Goal: Task Accomplishment & Management: Use online tool/utility

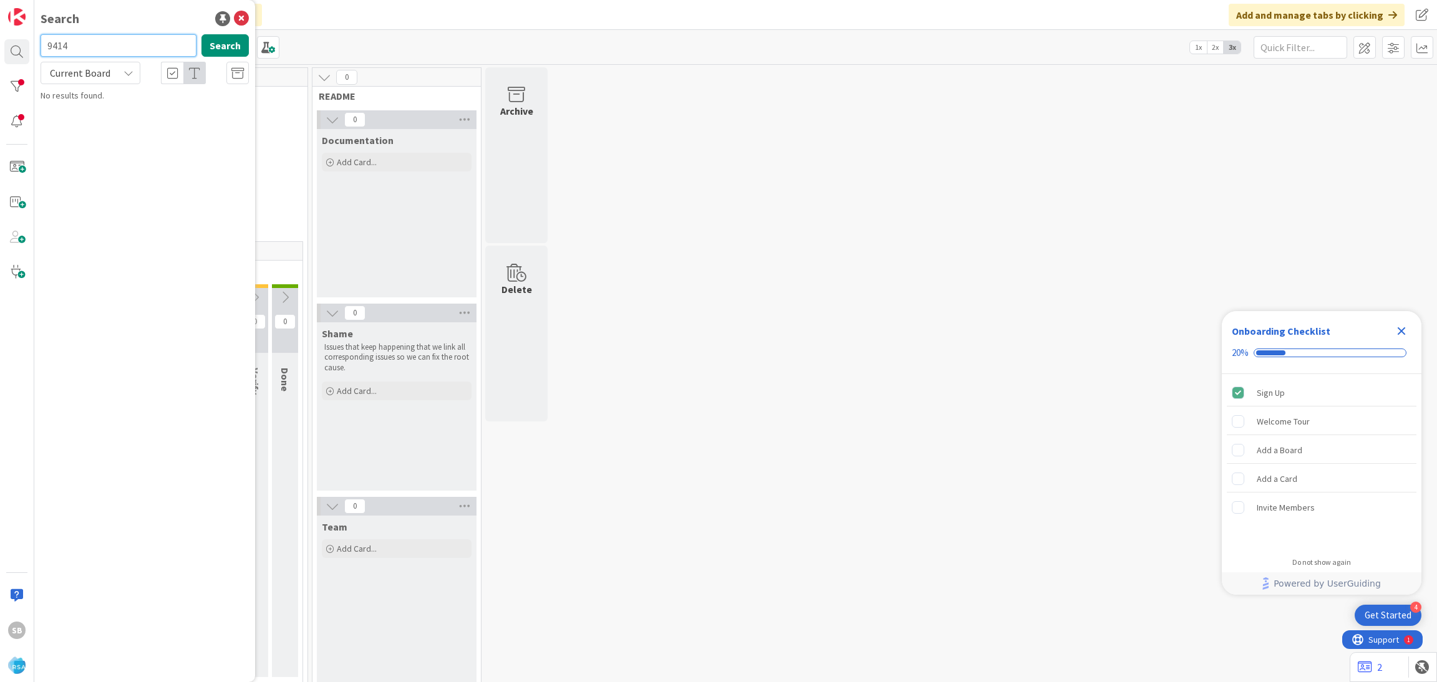
type input "9414"
click at [90, 105] on span "Support Maintenance - 316938- [PERSON_NAME] Food Giant-RSA" at bounding box center [130, 116] width 145 height 24
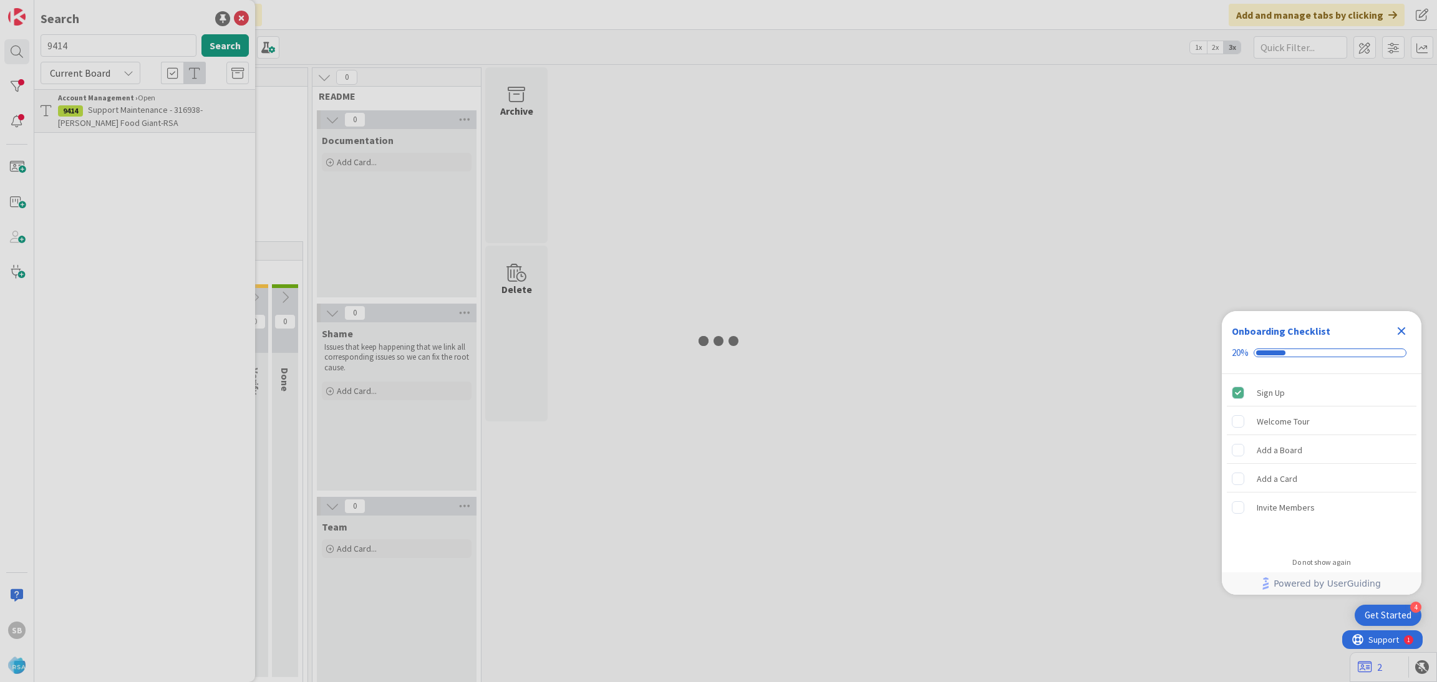
click at [957, 330] on icon "Close Checklist" at bounding box center [1401, 331] width 15 height 15
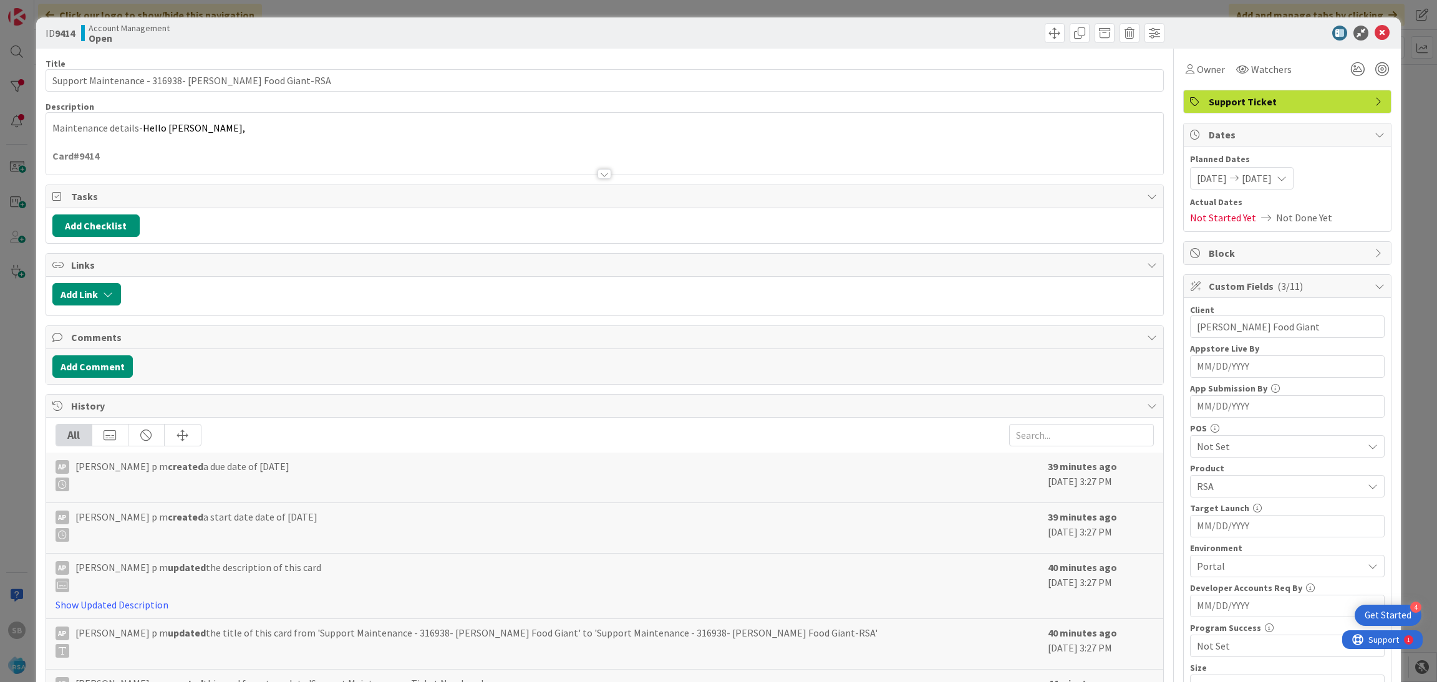
scroll to position [315, 0]
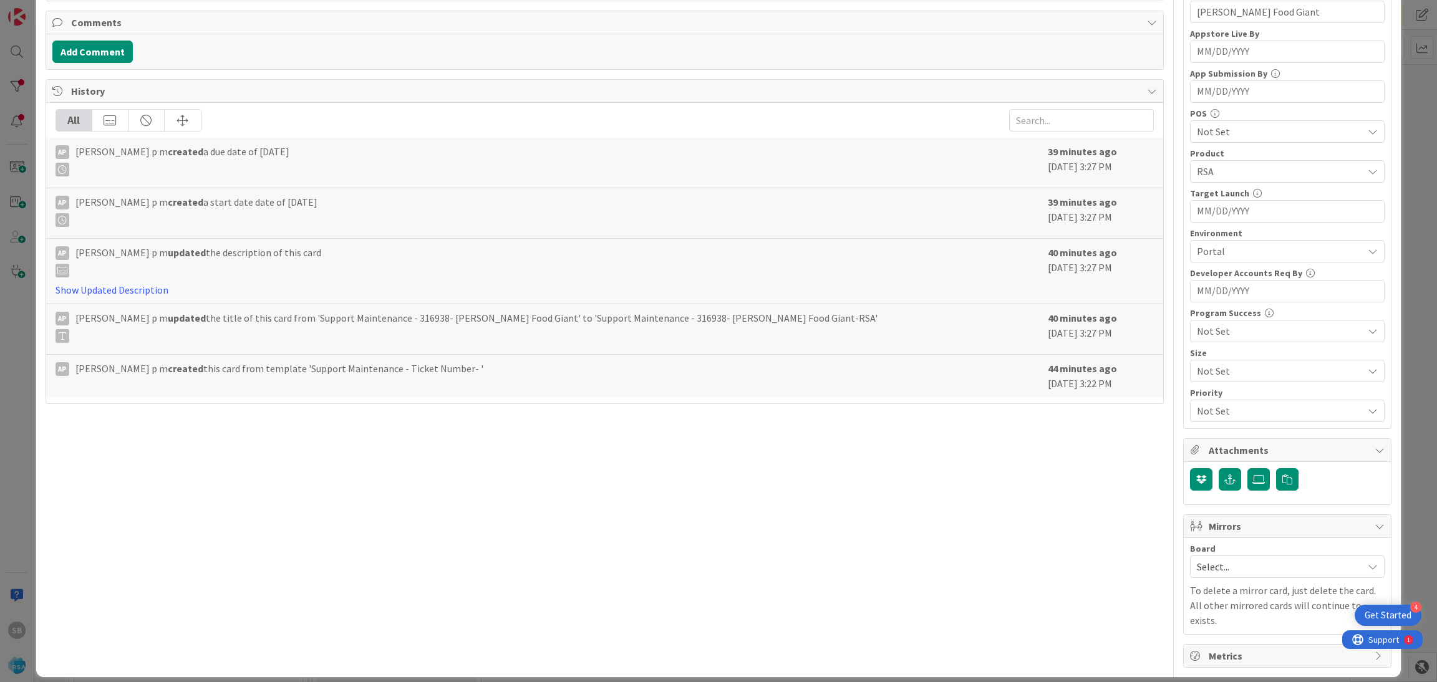
click at [957, 433] on div "Select..." at bounding box center [1287, 567] width 195 height 22
click at [957, 433] on link "Software Development" at bounding box center [1286, 648] width 193 height 22
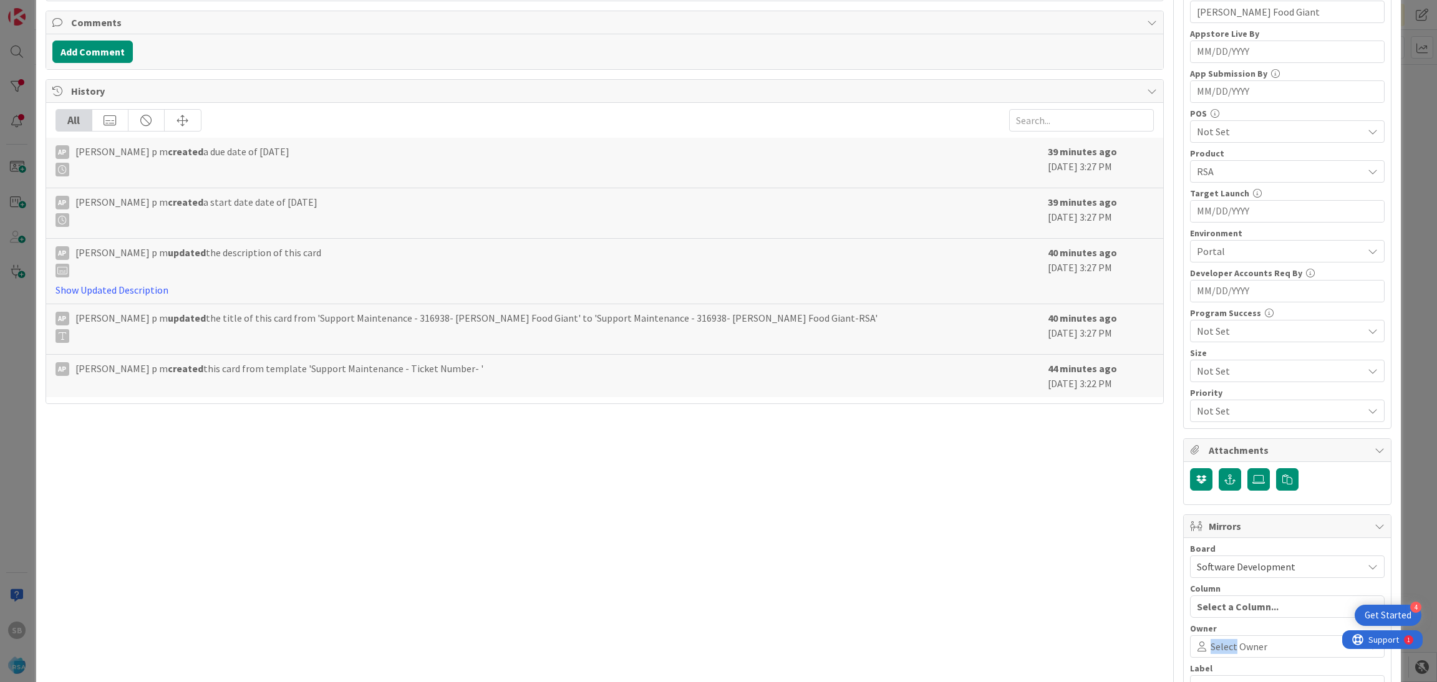
click at [957, 433] on div "Select Owner" at bounding box center [1287, 646] width 195 height 22
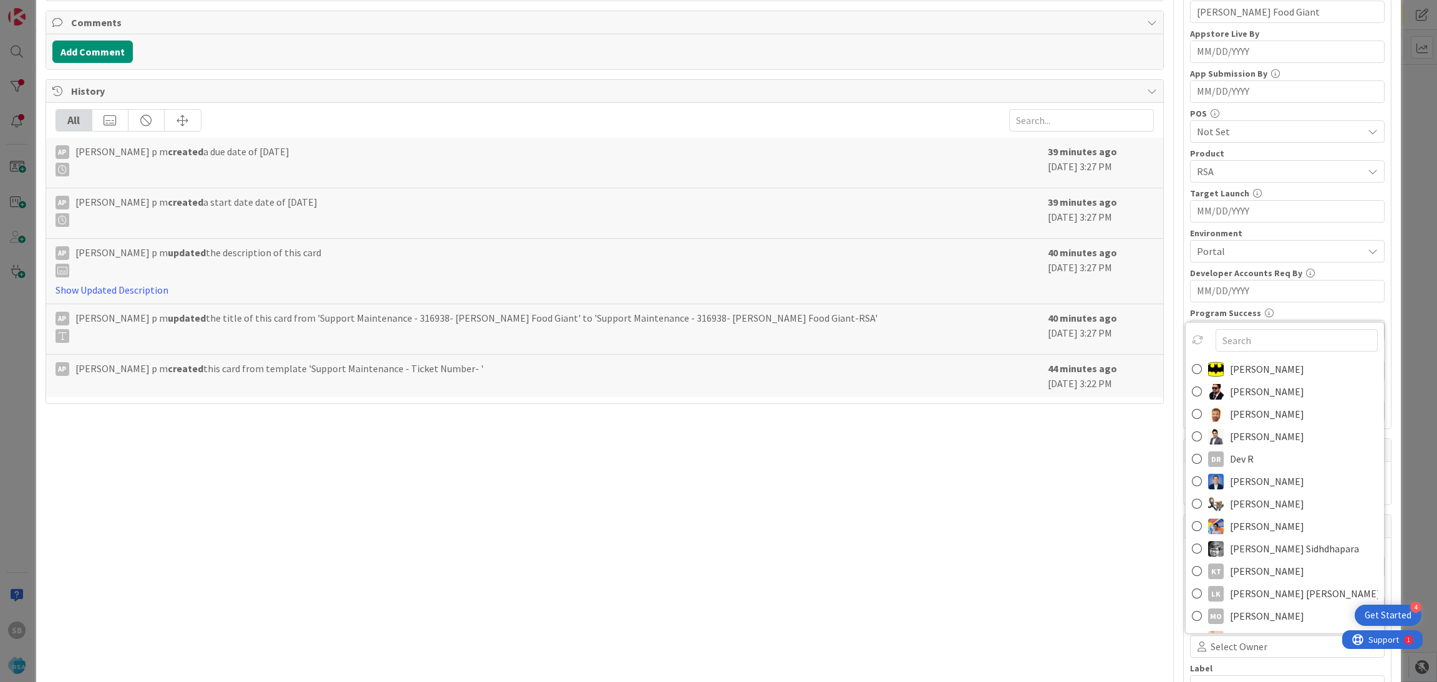
scroll to position [322, 0]
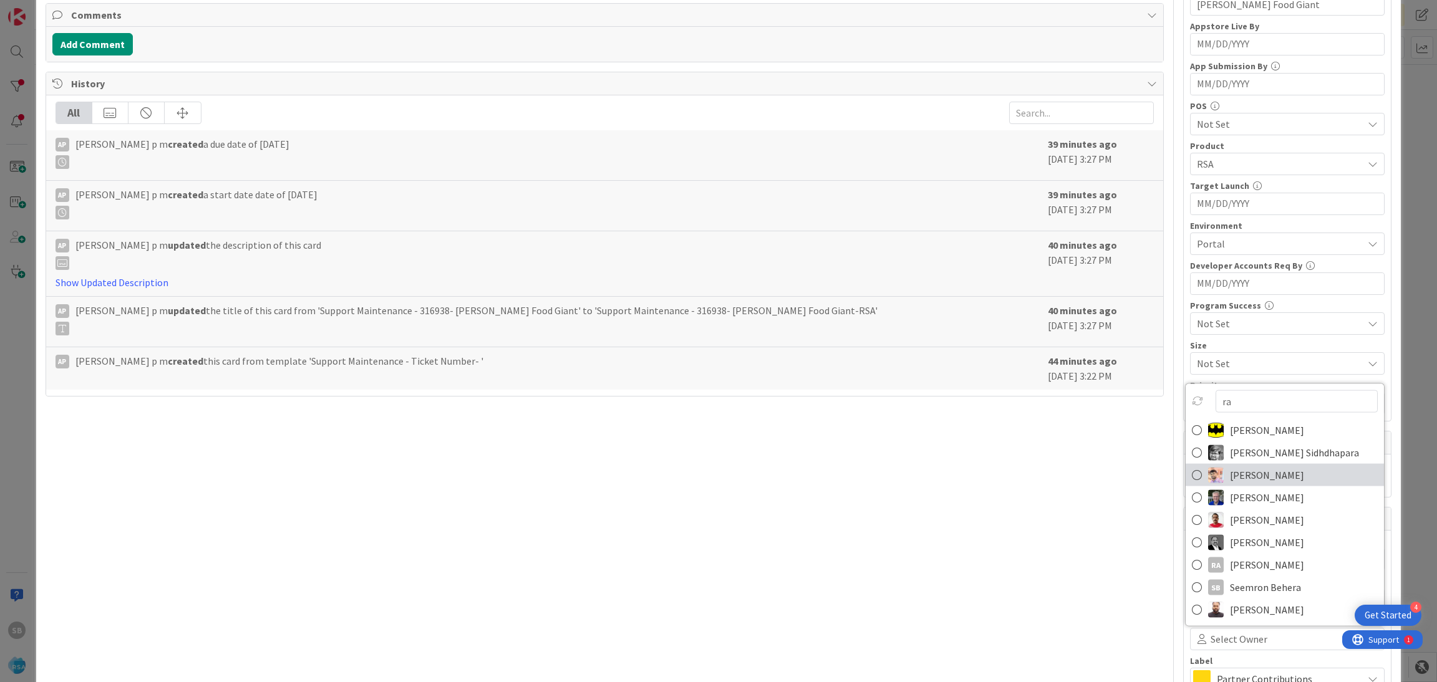
type input "ra"
click at [957, 433] on span "[PERSON_NAME]" at bounding box center [1267, 475] width 74 height 19
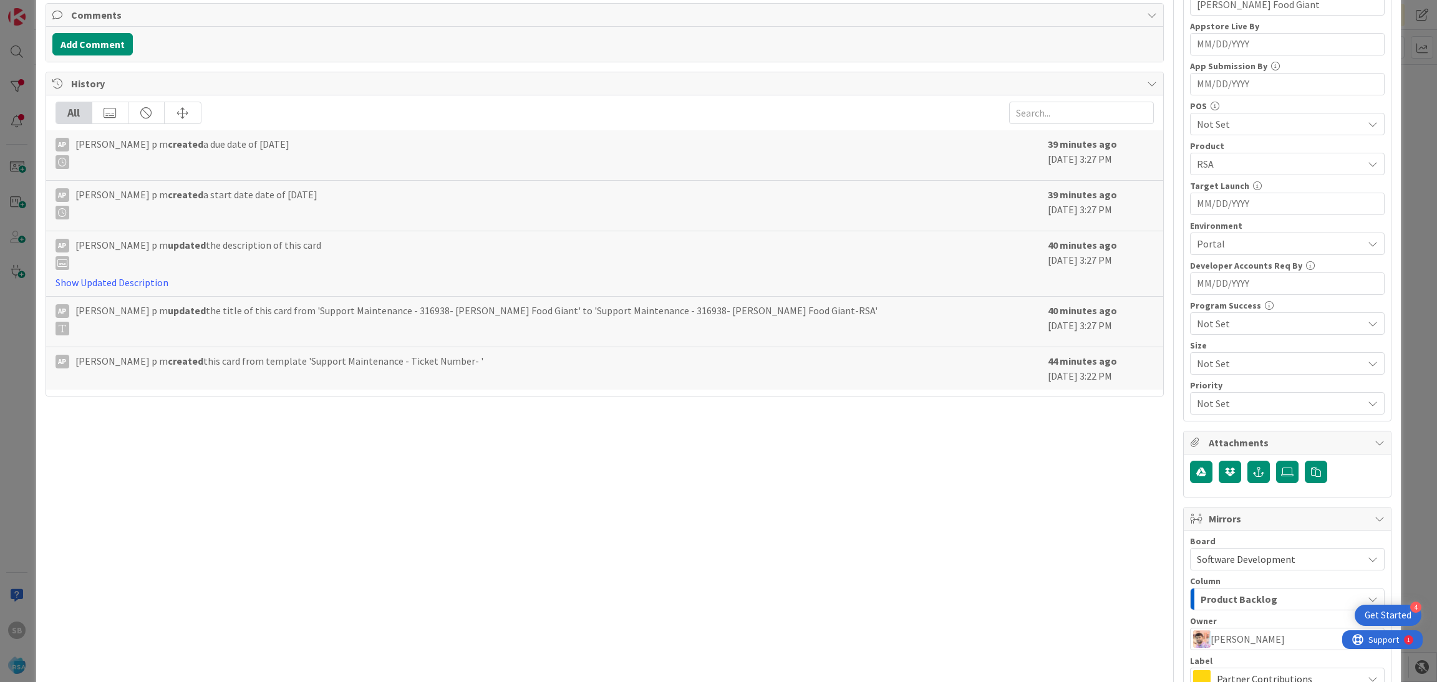
scroll to position [463, 0]
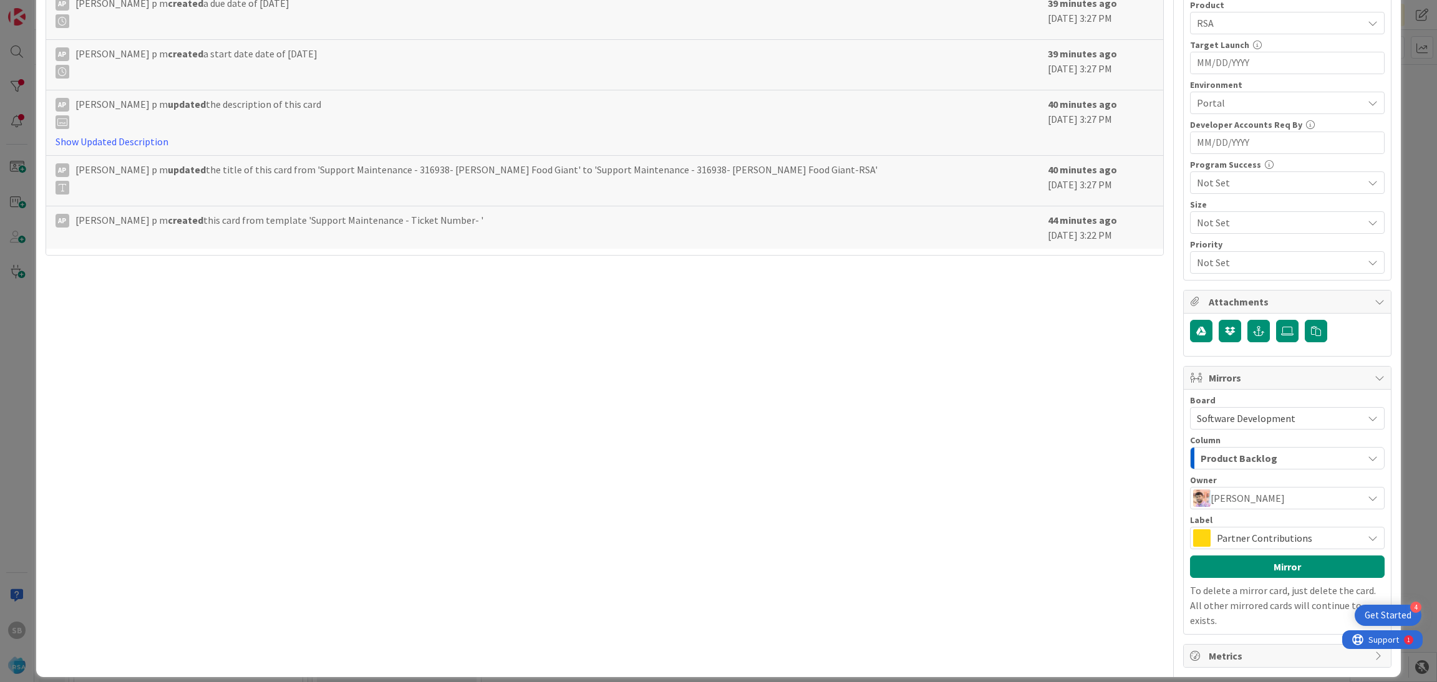
click at [957, 433] on span "Partner Contributions" at bounding box center [1287, 537] width 140 height 17
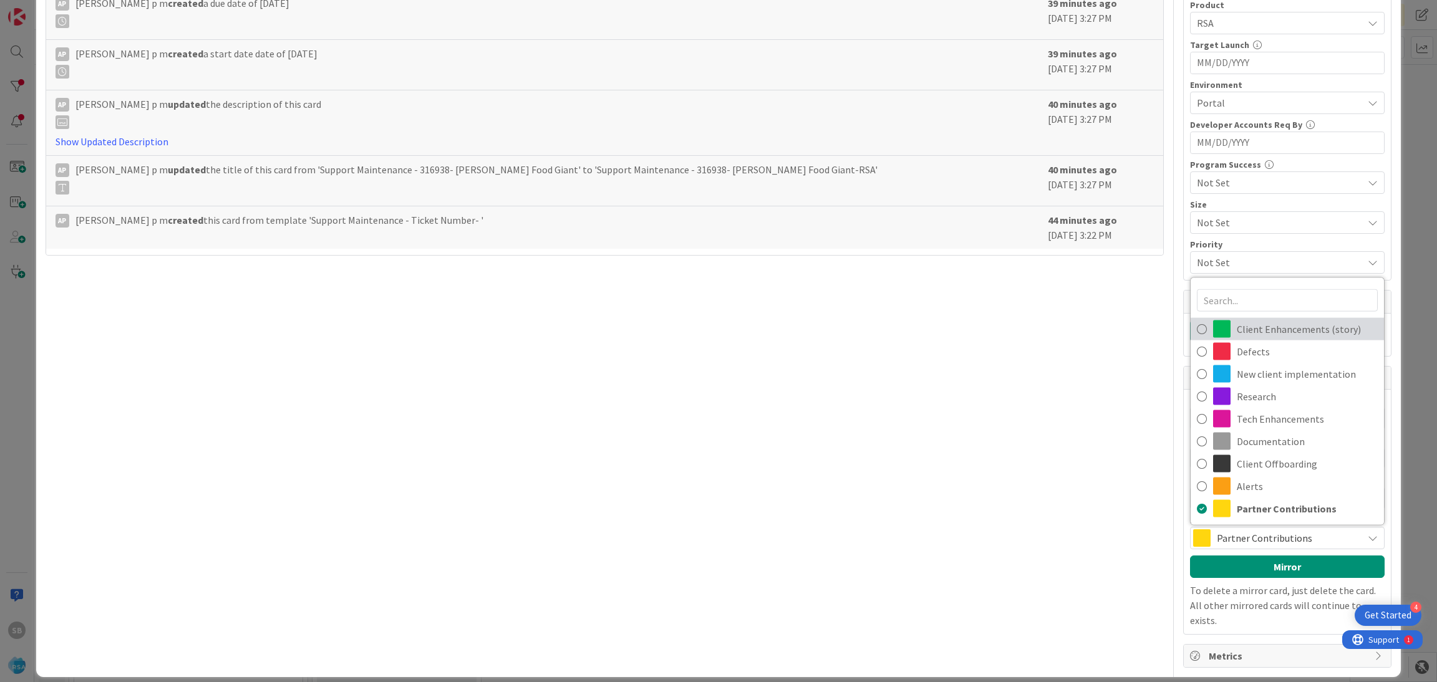
click at [957, 323] on span "Client Enhancements (story)" at bounding box center [1307, 329] width 141 height 19
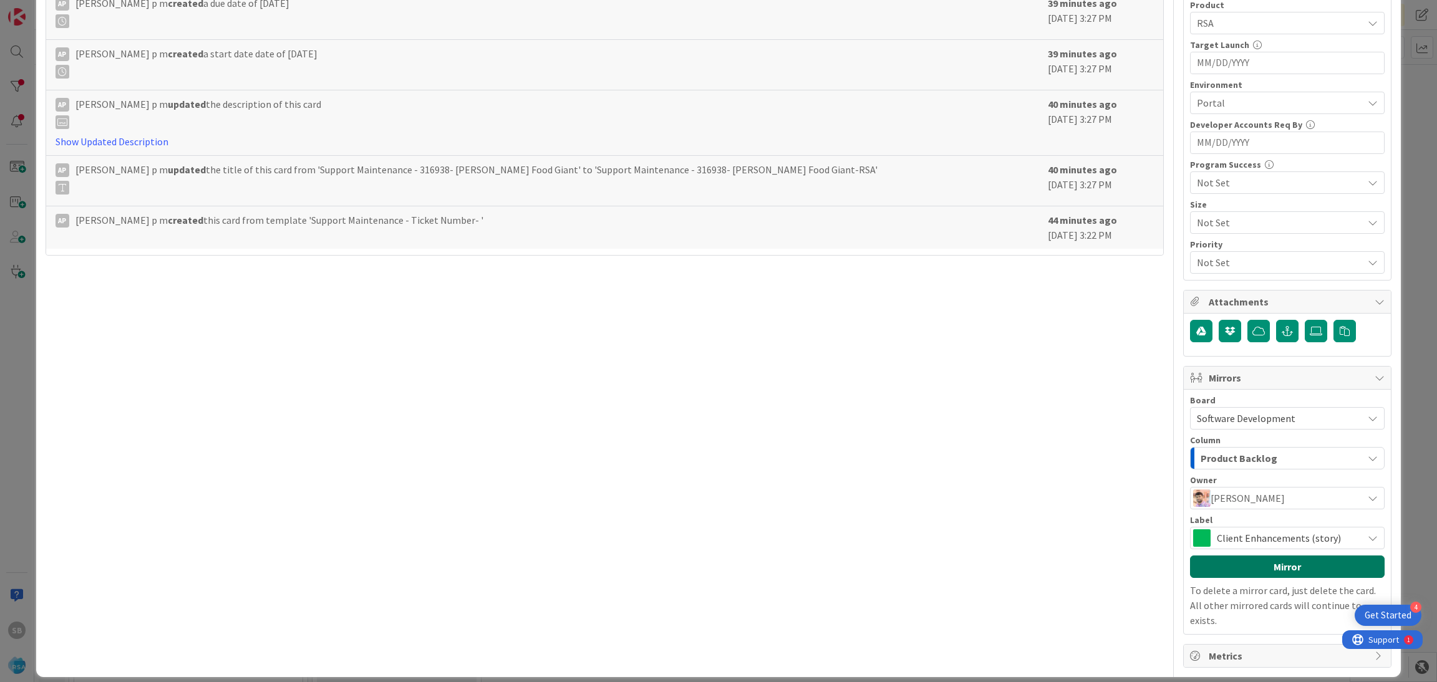
click at [957, 433] on button "Mirror" at bounding box center [1287, 567] width 195 height 22
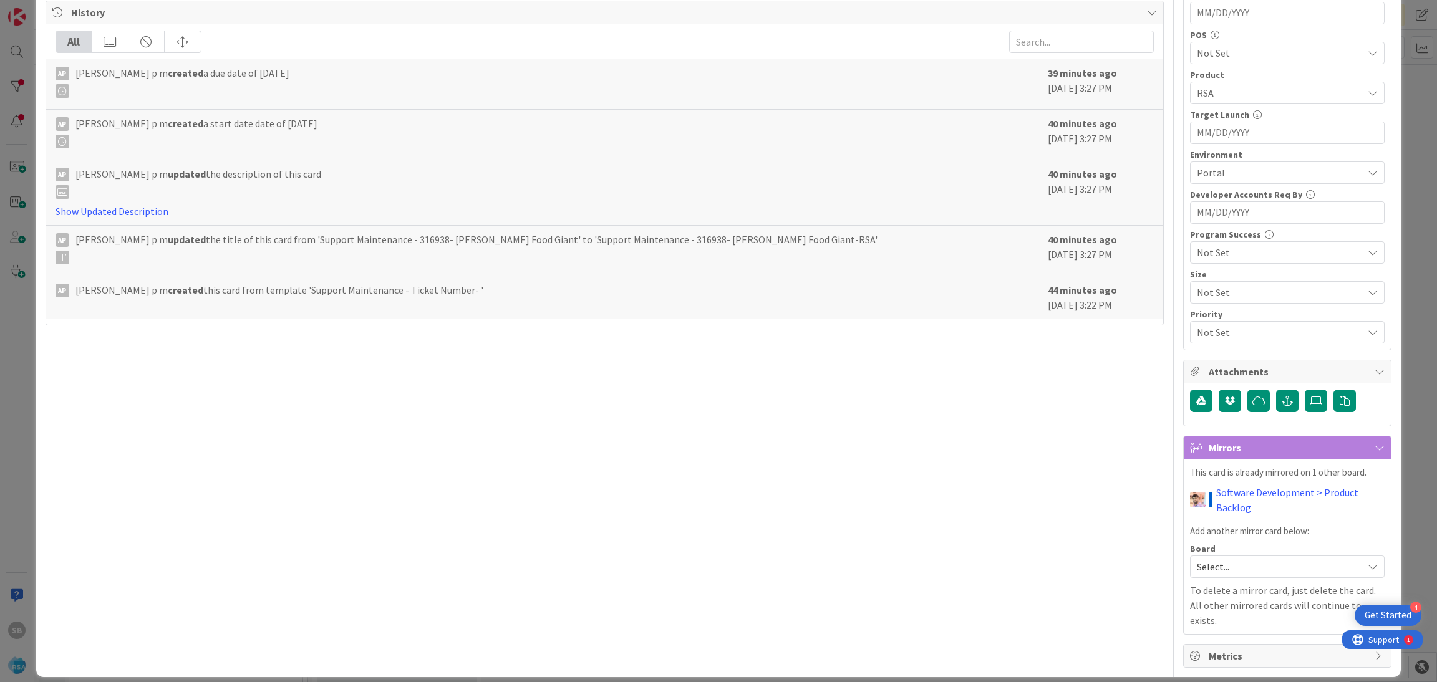
scroll to position [0, 0]
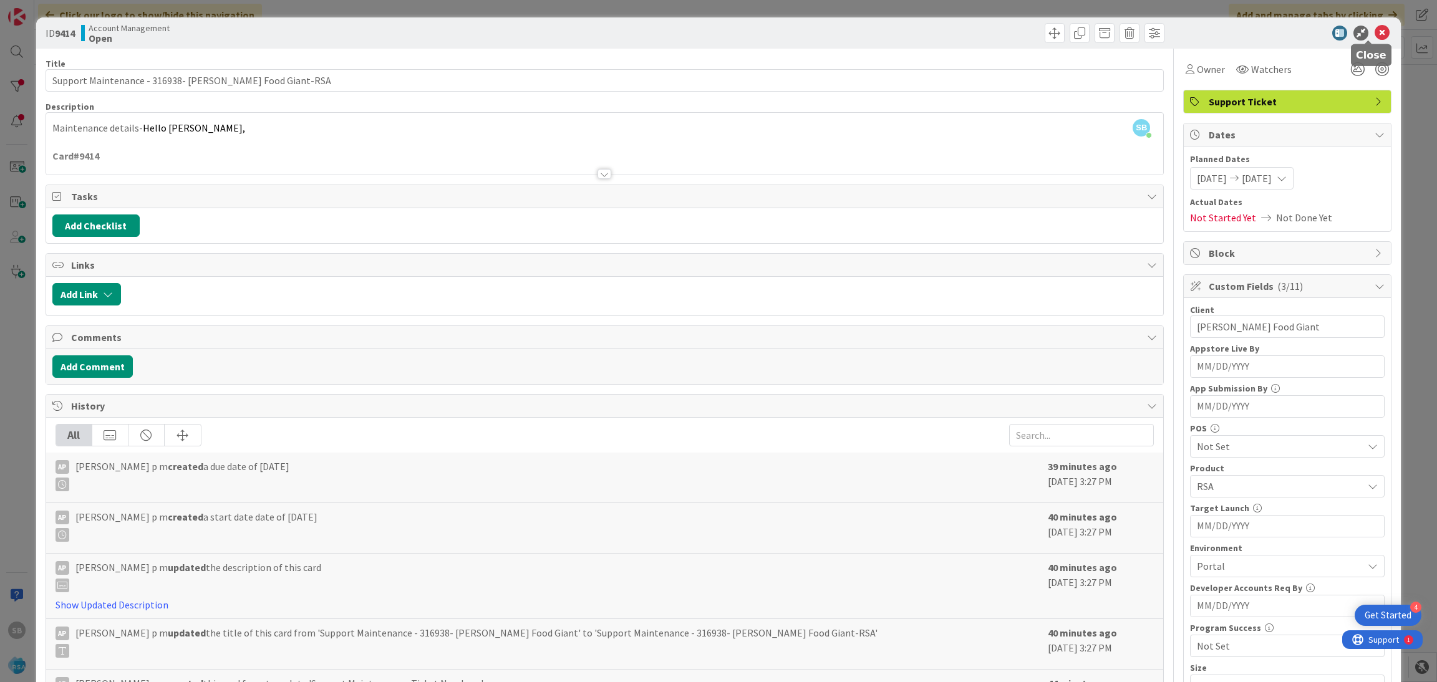
click at [957, 35] on icon at bounding box center [1381, 33] width 15 height 15
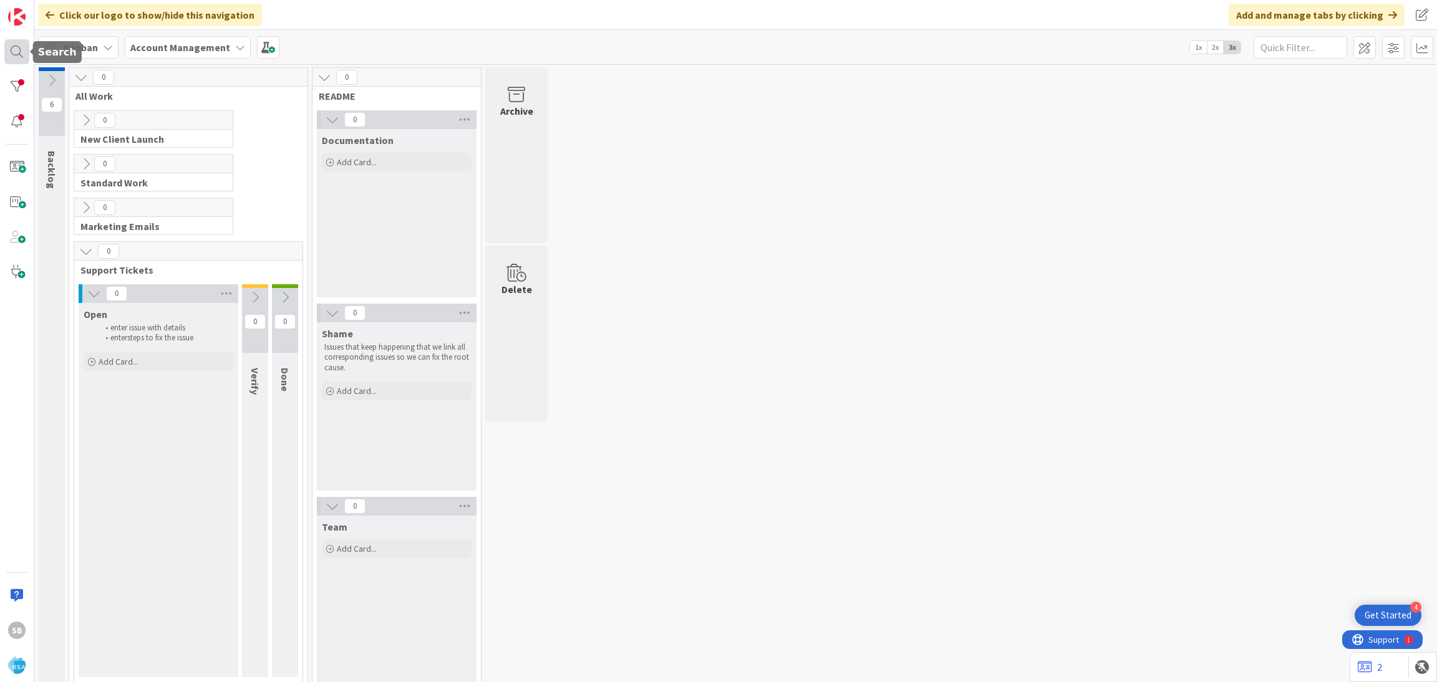
click at [24, 46] on div at bounding box center [16, 51] width 25 height 25
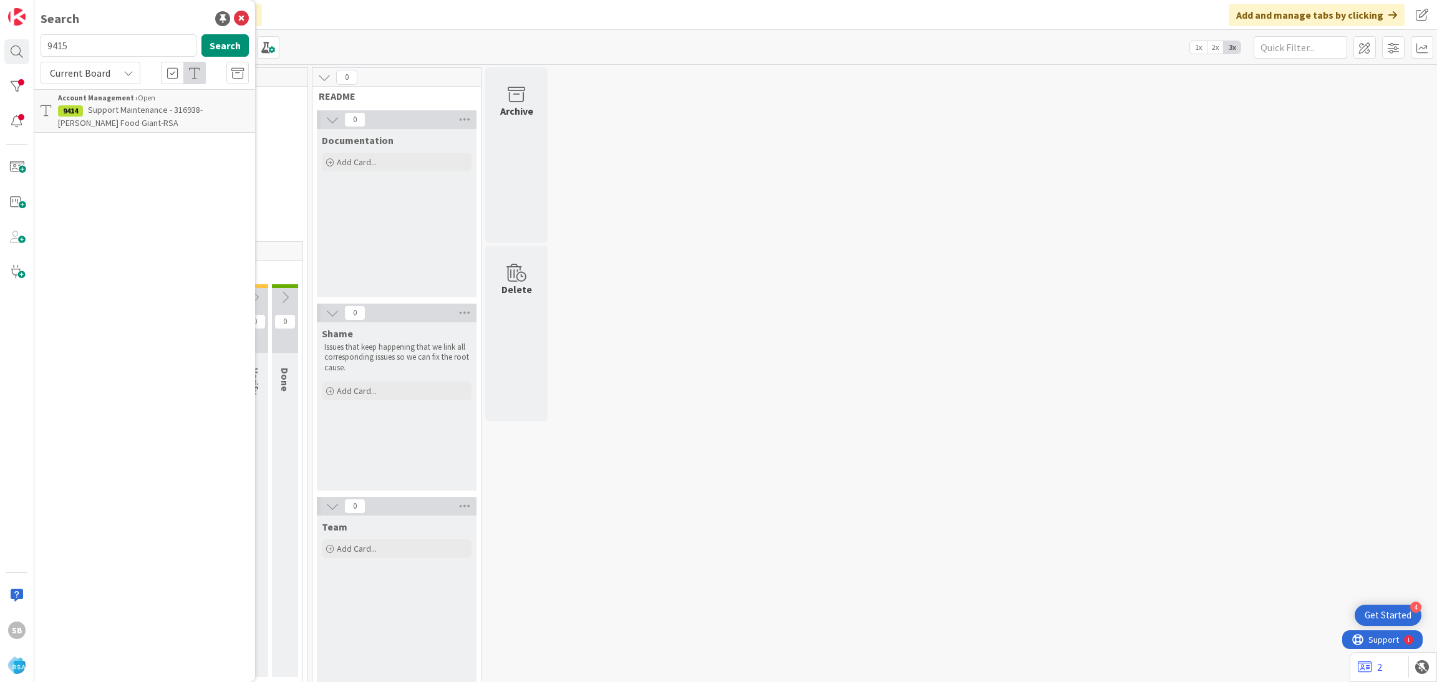
type input "9415"
click at [155, 116] on p "Support Maintenance - 317239- Mathernes Market-RSA" at bounding box center [153, 117] width 191 height 26
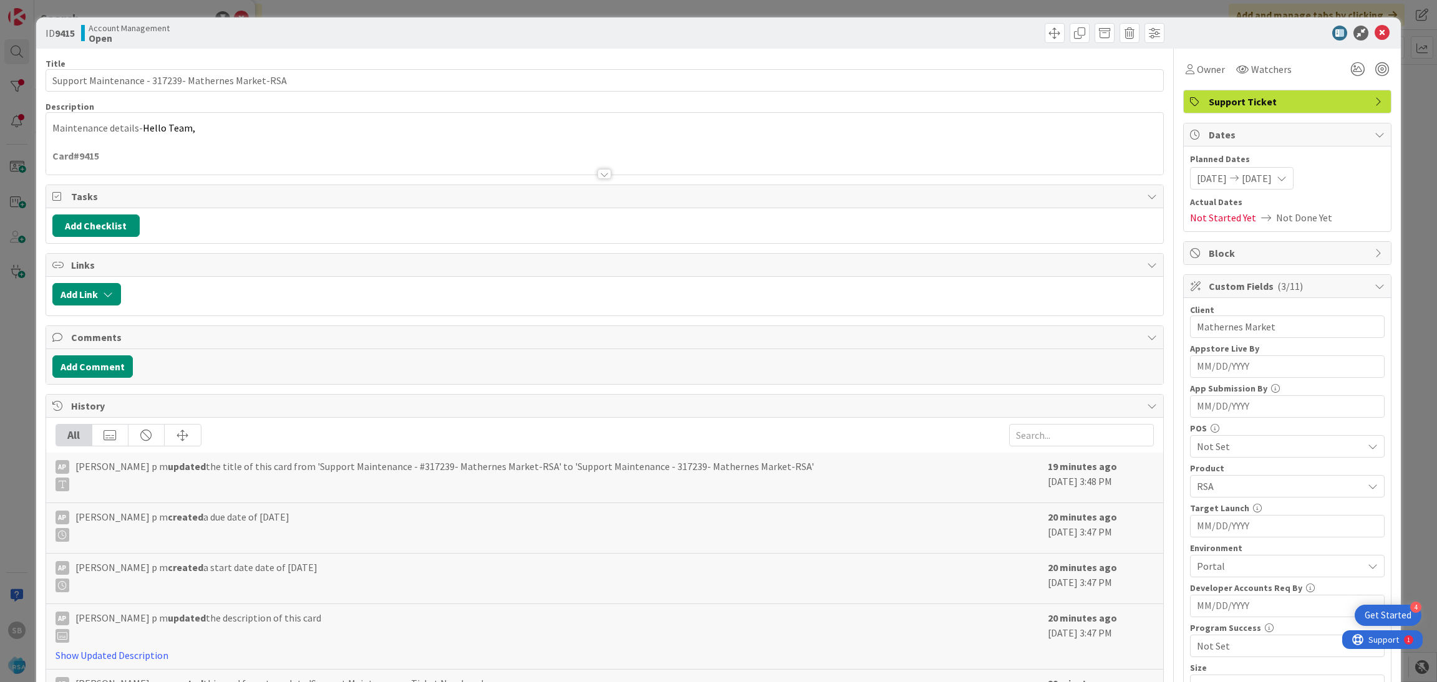
scroll to position [315, 0]
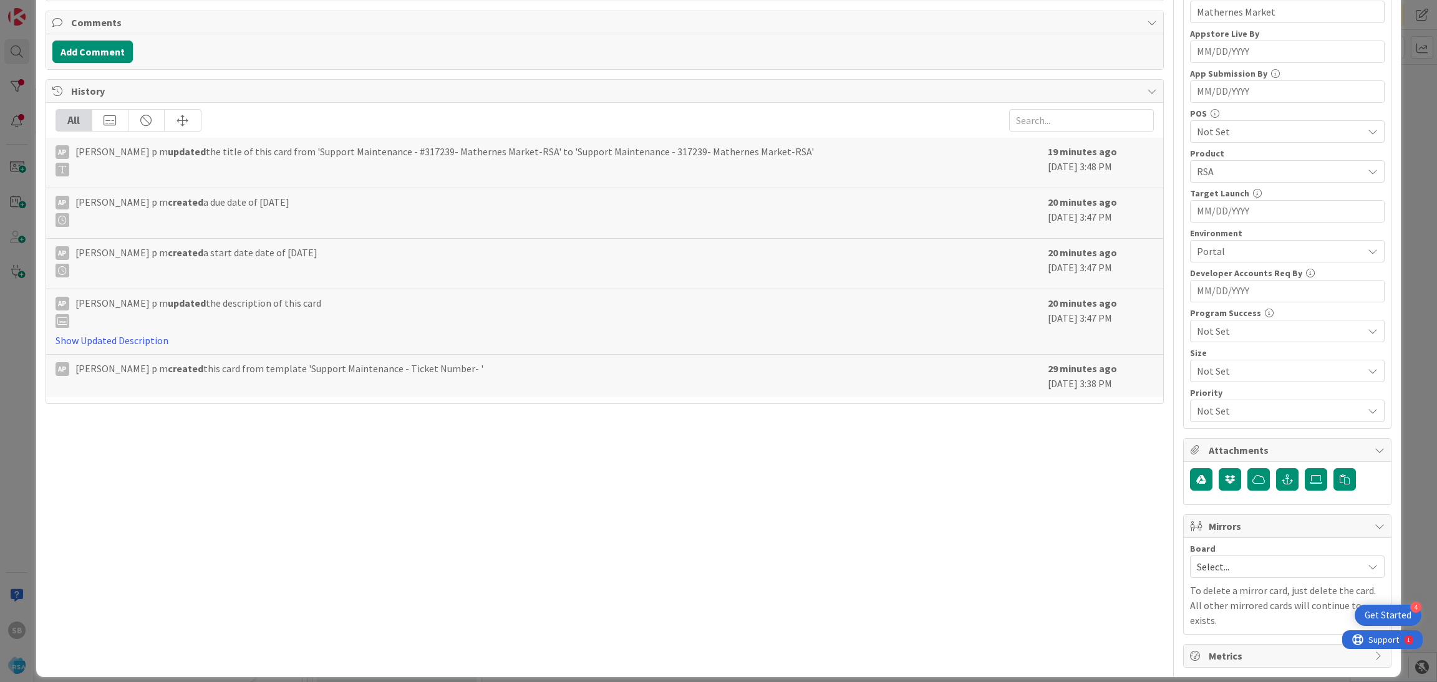
click at [957, 433] on div "Board" at bounding box center [1287, 548] width 195 height 9
click at [957, 433] on span "Select..." at bounding box center [1277, 566] width 160 height 17
click at [957, 433] on span "Software Development" at bounding box center [1295, 648] width 165 height 19
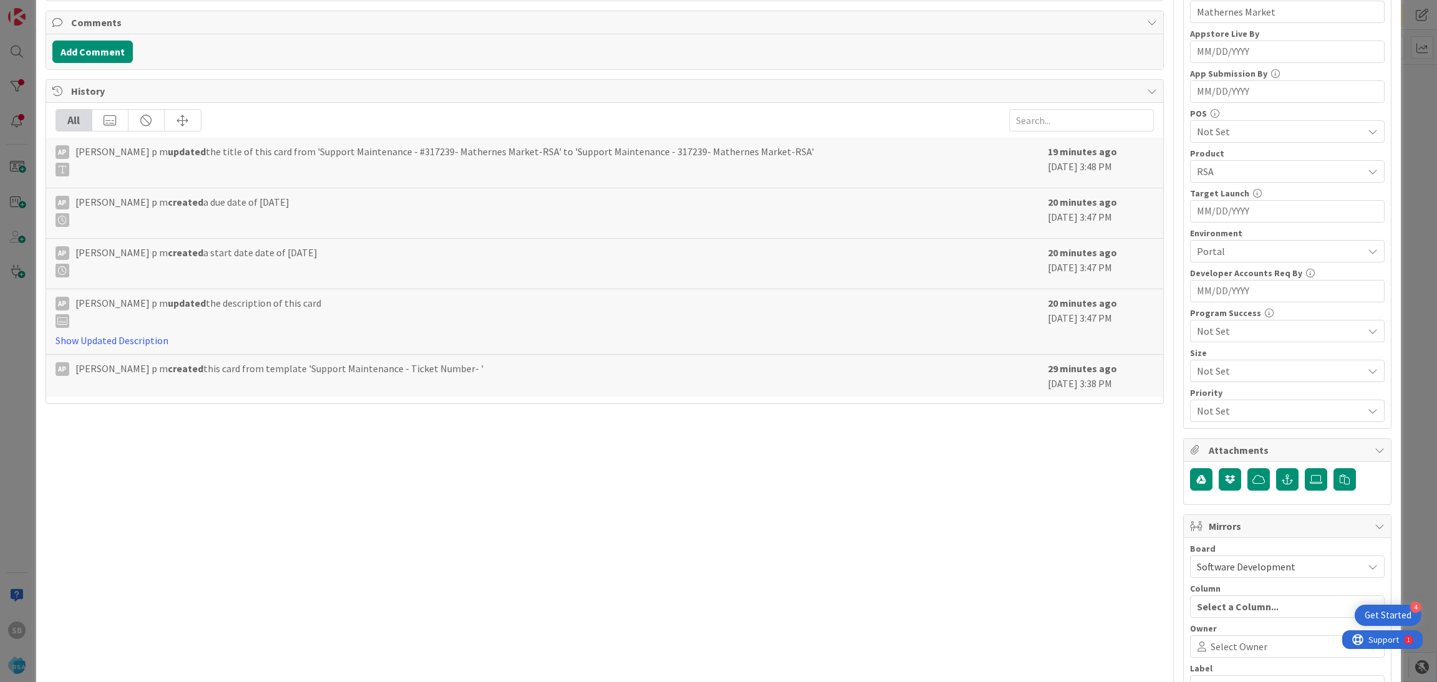
click at [957, 433] on span "Select Owner" at bounding box center [1238, 646] width 57 height 15
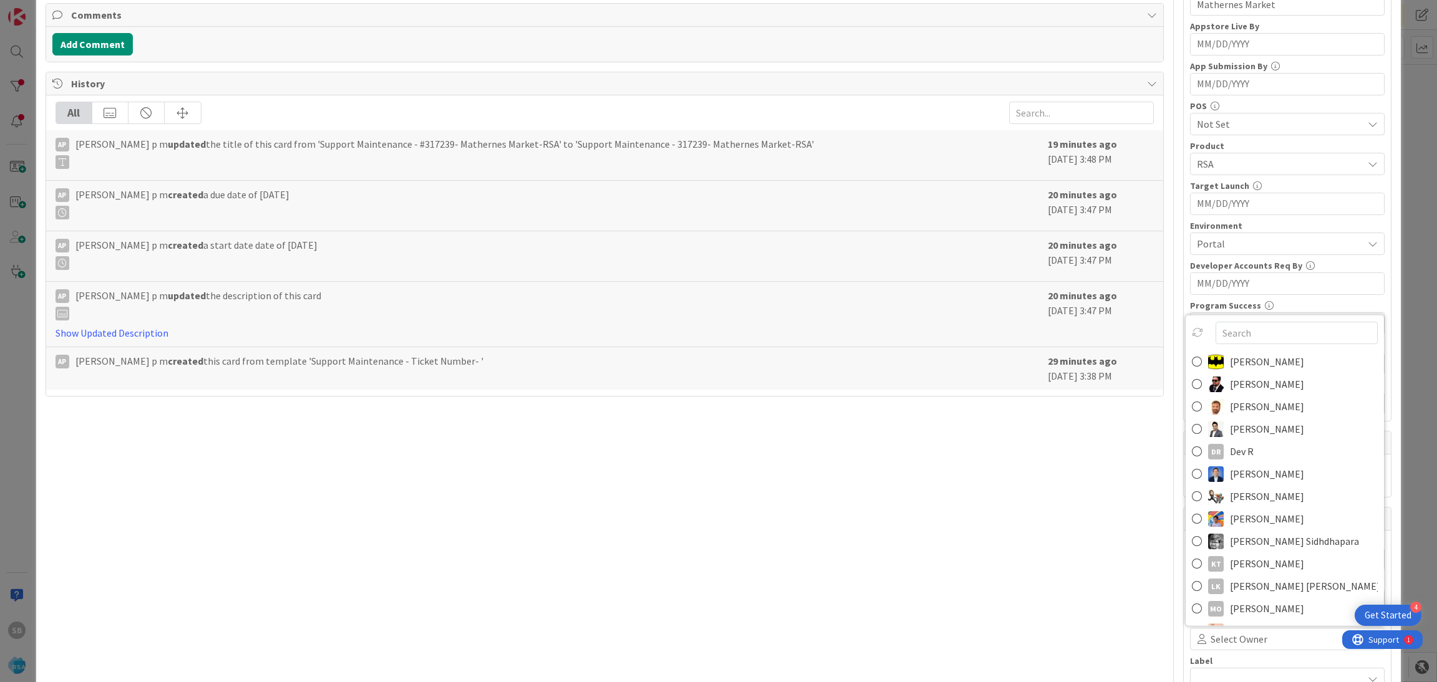
scroll to position [463, 0]
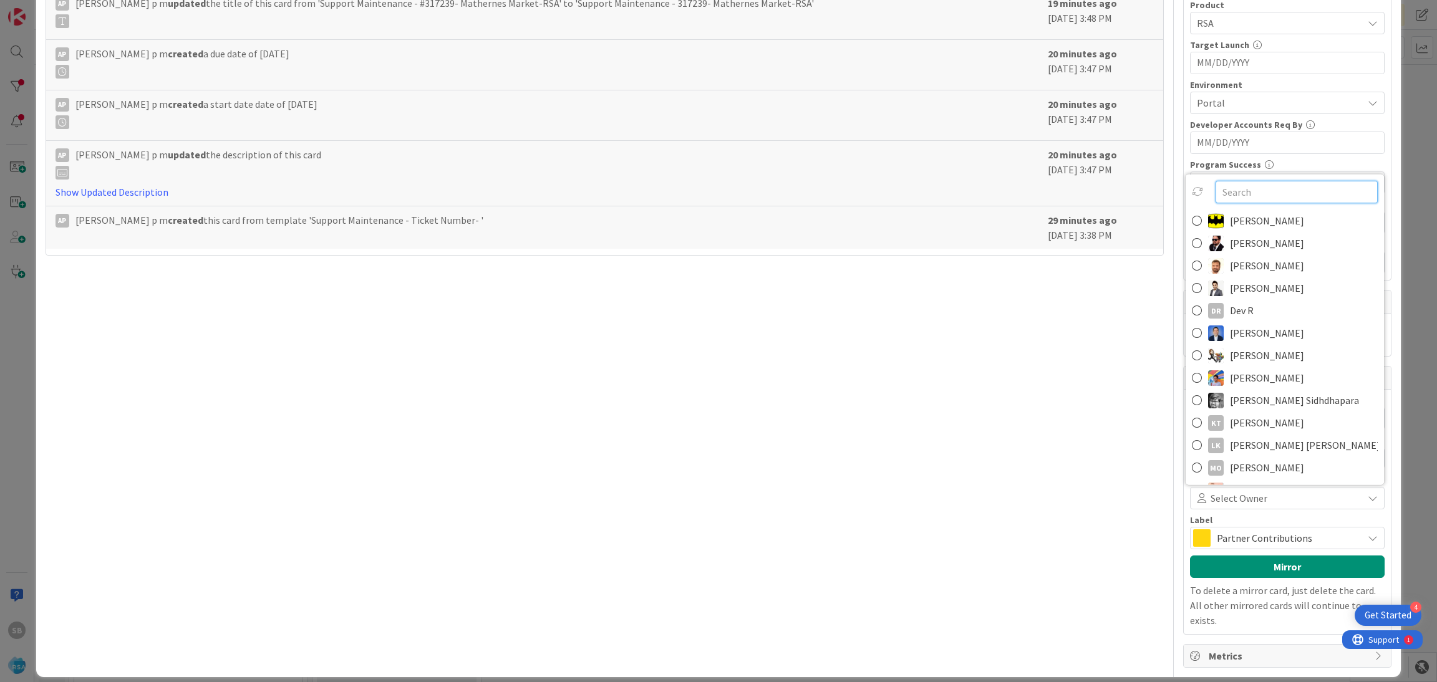
click at [957, 191] on input "text" at bounding box center [1296, 192] width 162 height 22
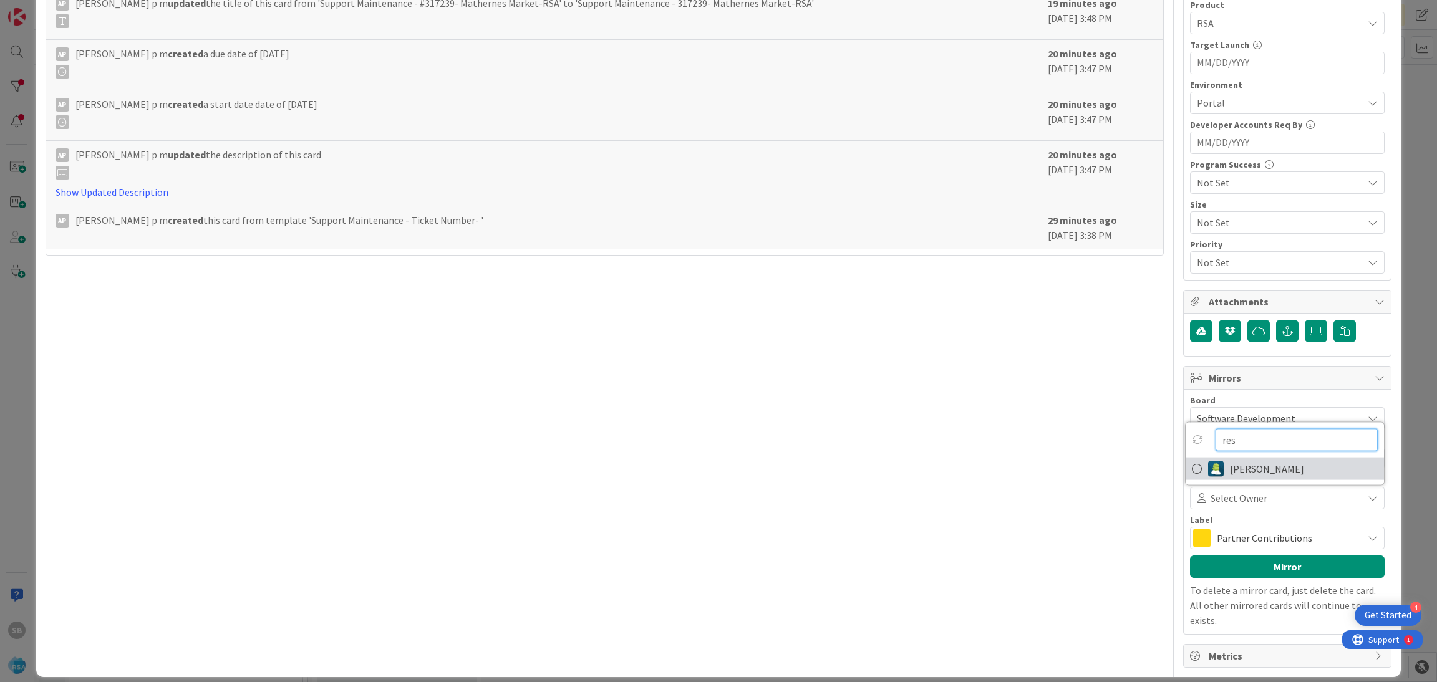
type input "res"
click at [957, 433] on span "[PERSON_NAME]" at bounding box center [1267, 469] width 74 height 19
click at [957, 433] on span "Partner Contributions" at bounding box center [1287, 537] width 140 height 17
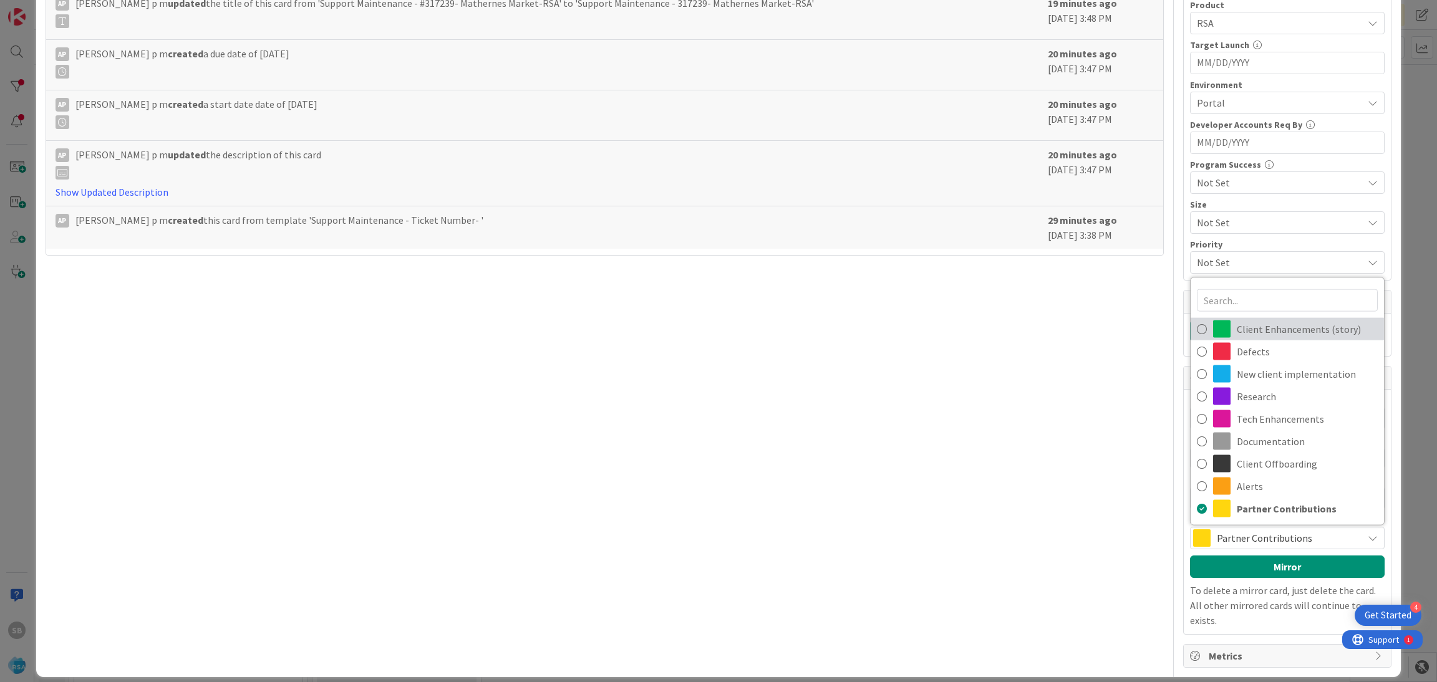
click at [957, 332] on span "Client Enhancements (story)" at bounding box center [1307, 329] width 141 height 19
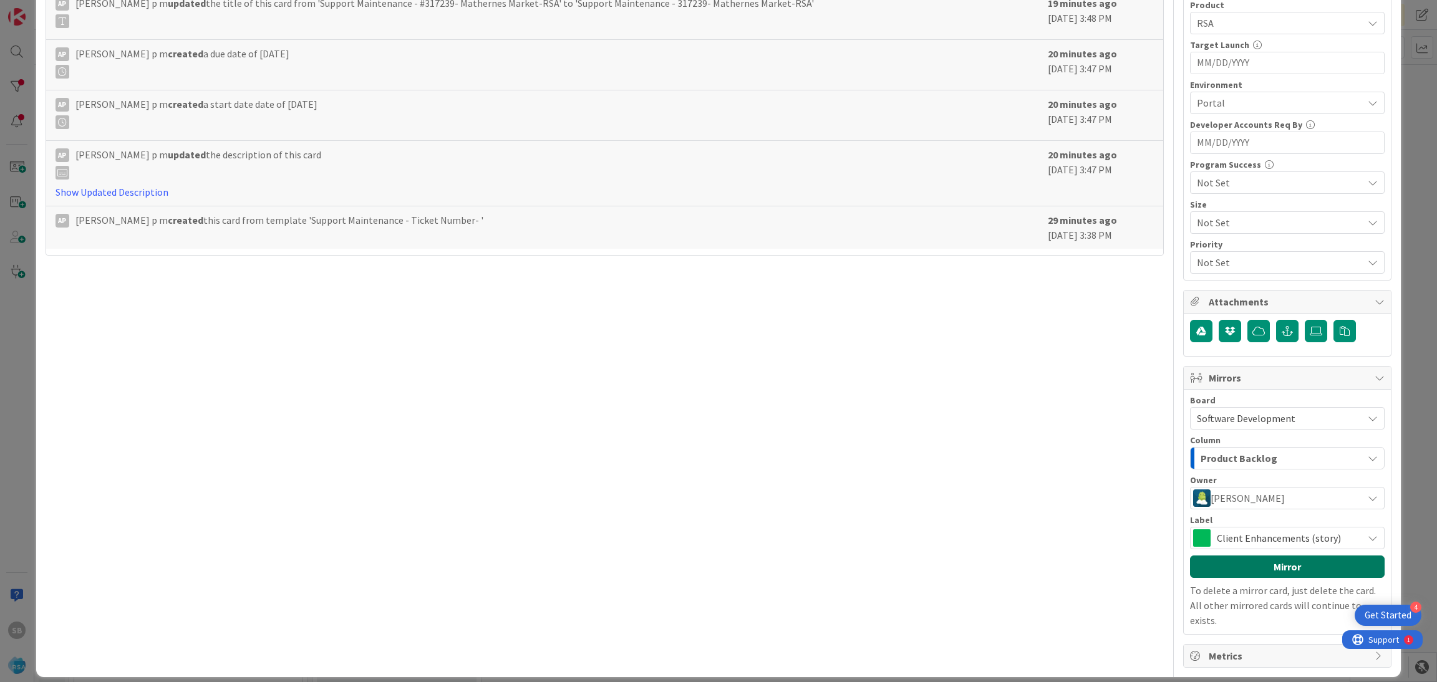
click at [957, 433] on button "Mirror" at bounding box center [1287, 567] width 195 height 22
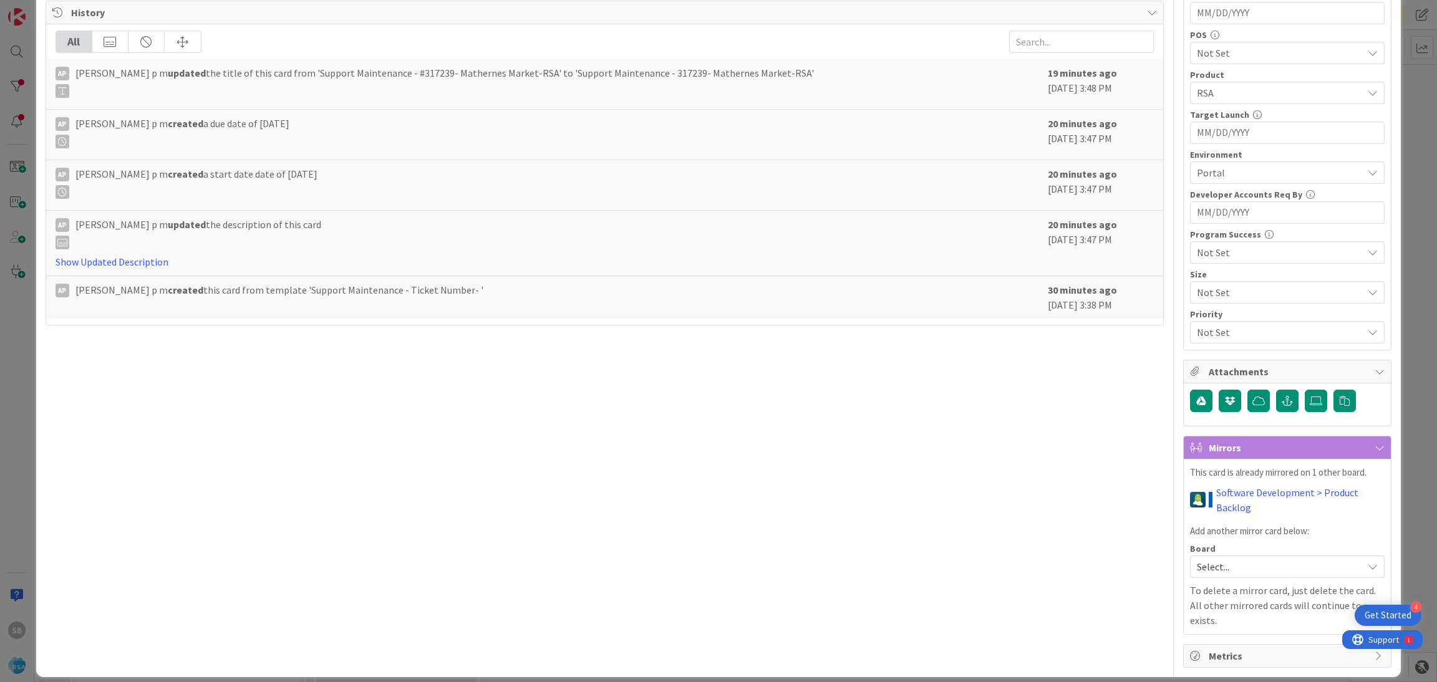
scroll to position [0, 0]
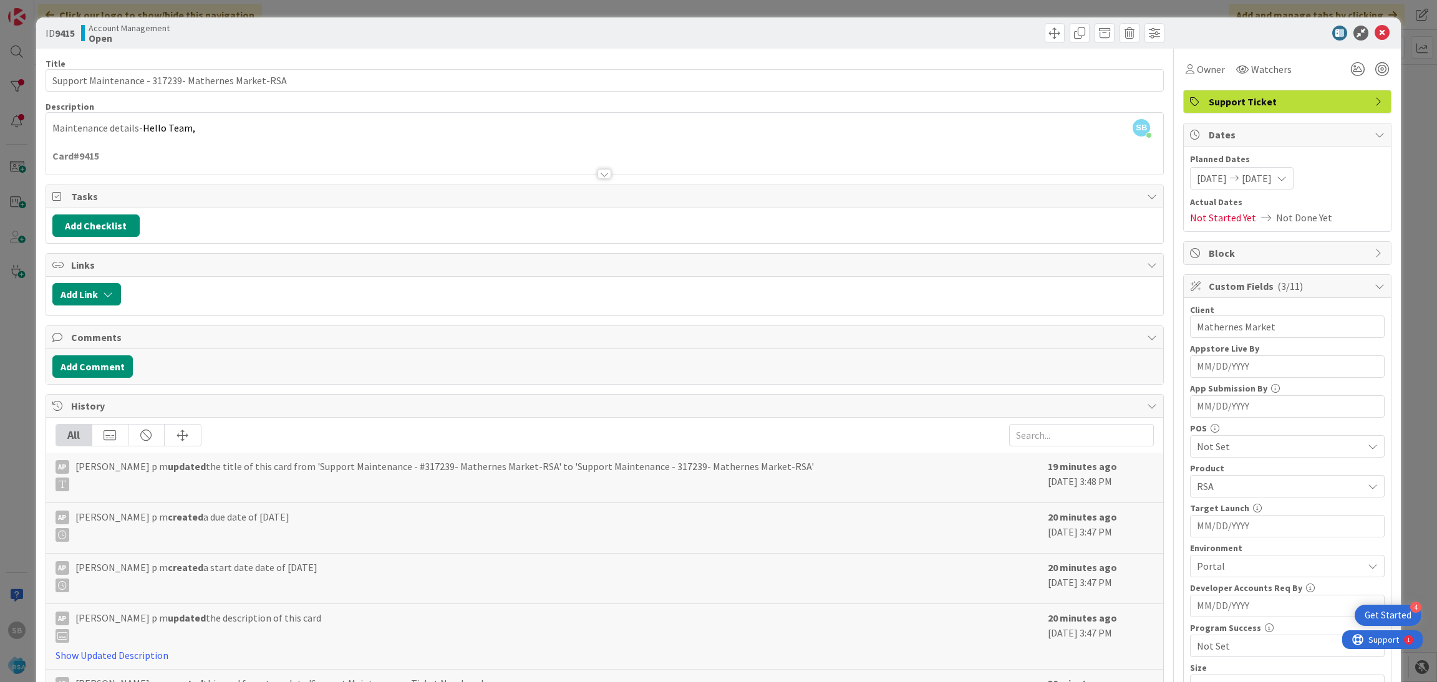
click at [957, 34] on icon at bounding box center [1381, 33] width 15 height 15
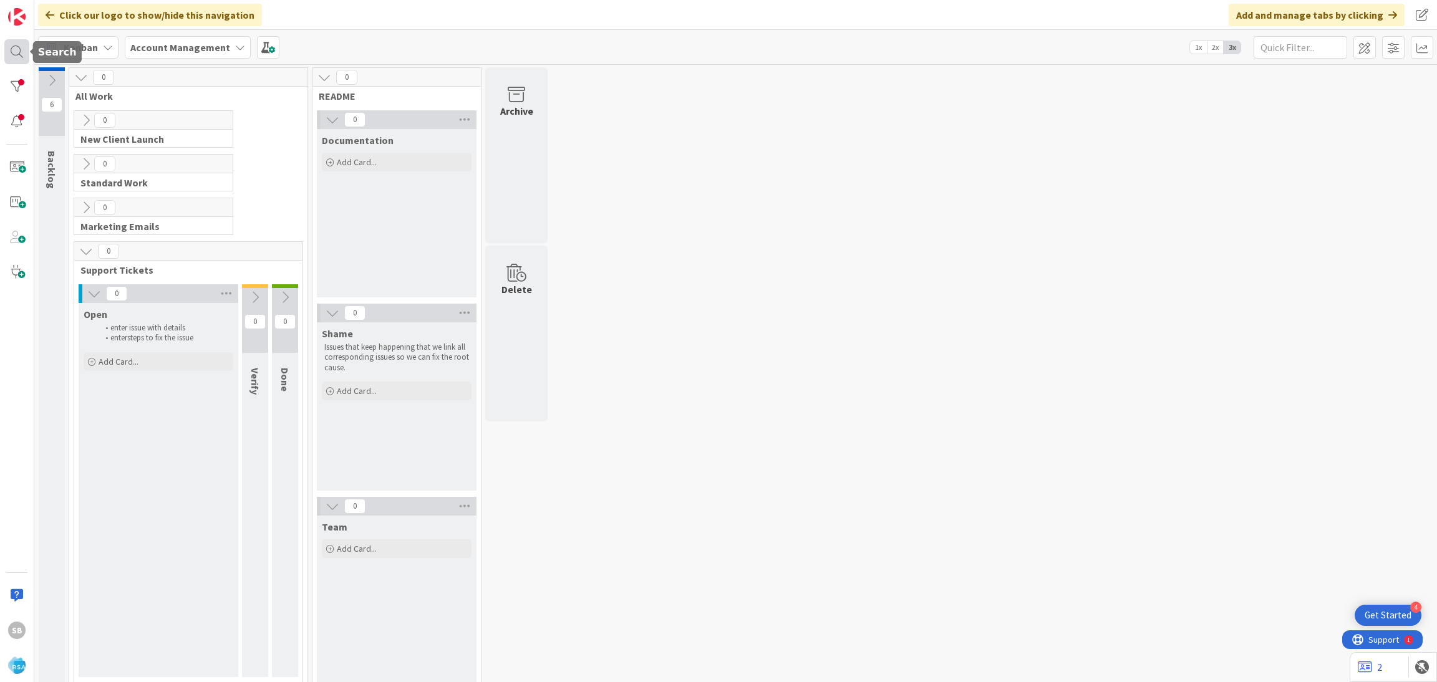
click at [16, 49] on div at bounding box center [16, 51] width 25 height 25
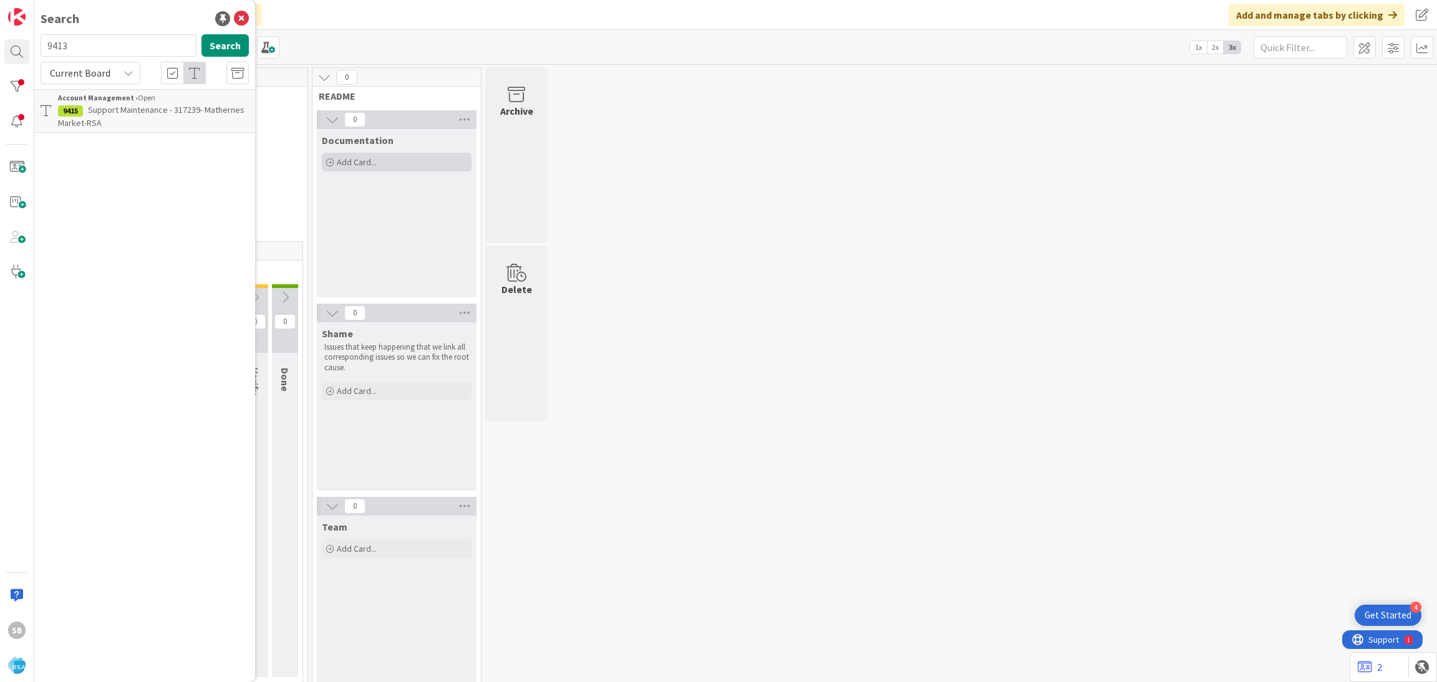
type input "9413"
click at [128, 117] on p "Support Defect- 316869- Brickyard market- RSA" at bounding box center [153, 117] width 191 height 26
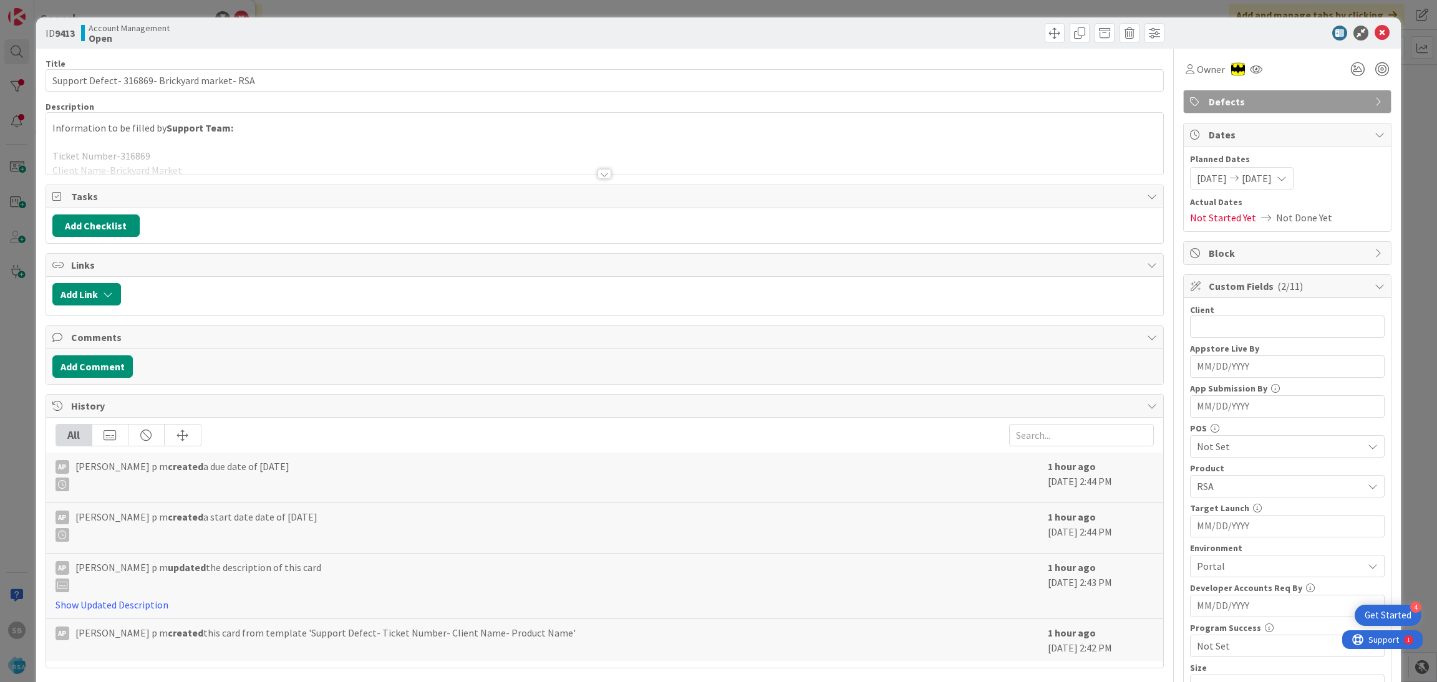
click at [508, 133] on div "Information to be filled by Support Team: Ticket Number-316869 Client Name-Bric…" at bounding box center [604, 144] width 1117 height 62
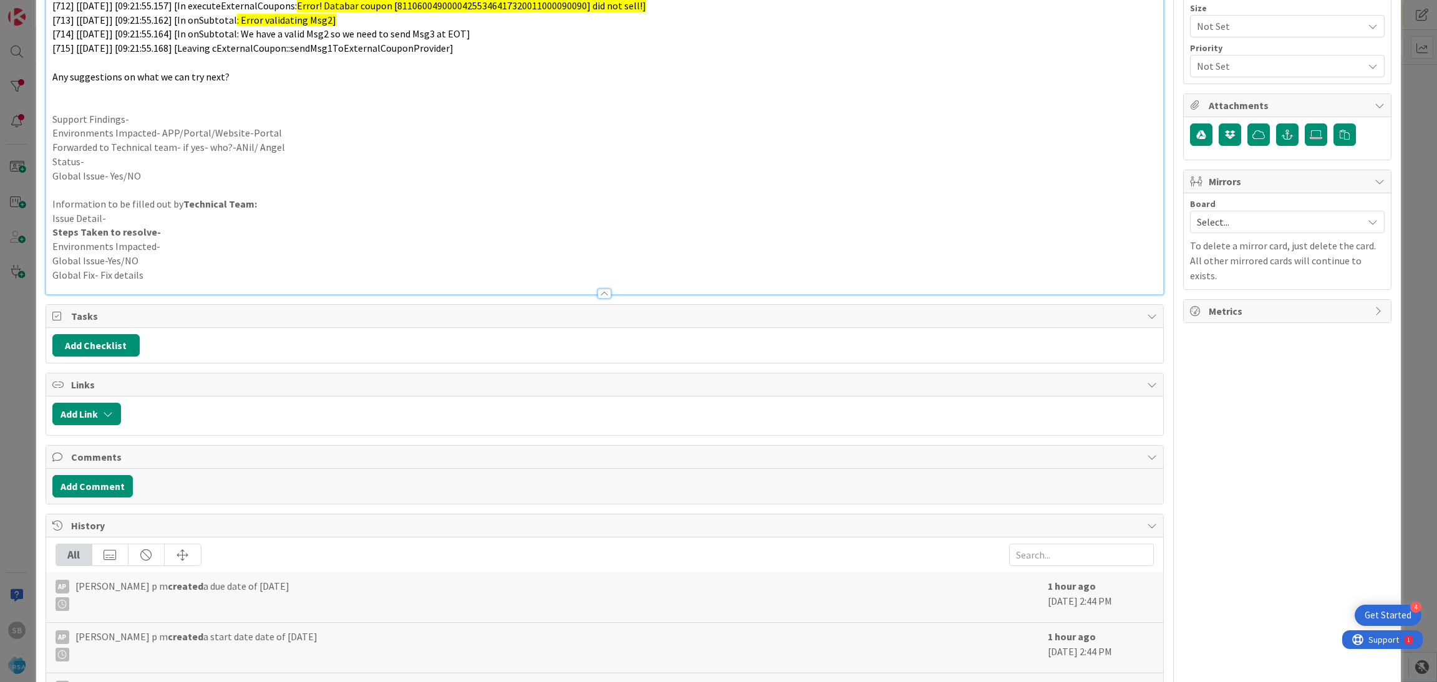
scroll to position [662, 0]
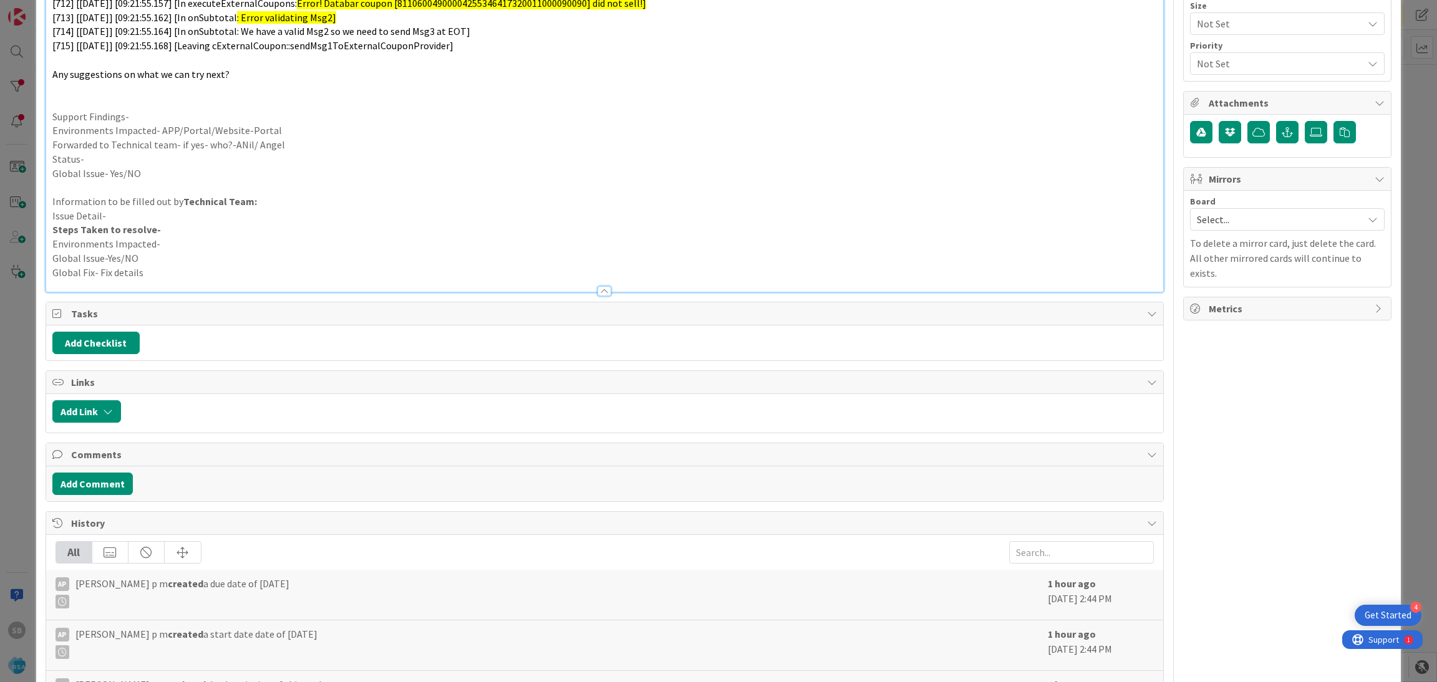
click at [957, 233] on div "Board Select... To delete a mirror card, just delete the card. All other mirror…" at bounding box center [1287, 239] width 195 height 84
click at [957, 224] on span "Select..." at bounding box center [1277, 219] width 160 height 17
click at [957, 296] on span "Software Development" at bounding box center [1295, 300] width 165 height 19
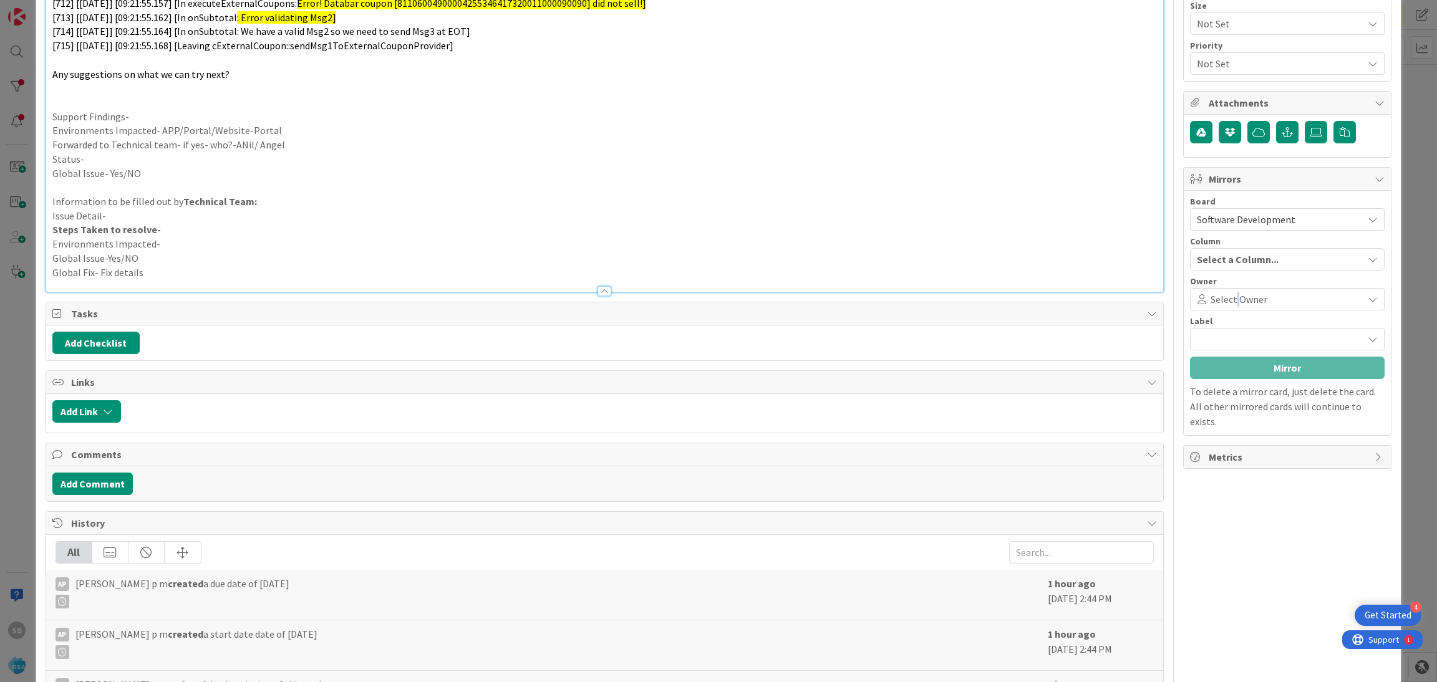
click at [957, 296] on span "Select Owner" at bounding box center [1238, 299] width 57 height 15
click at [957, 335] on span "Documentation" at bounding box center [1287, 338] width 140 height 17
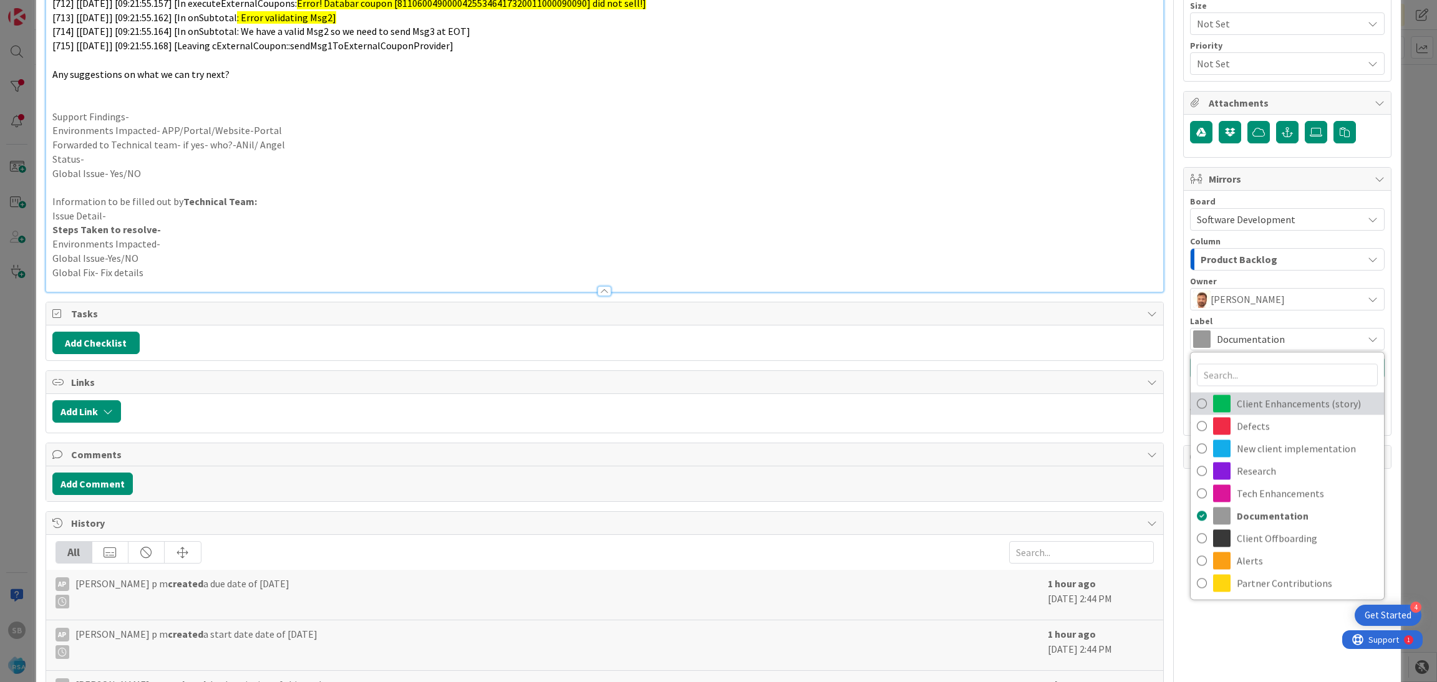
click at [957, 409] on span "Client Enhancements (story)" at bounding box center [1307, 403] width 141 height 19
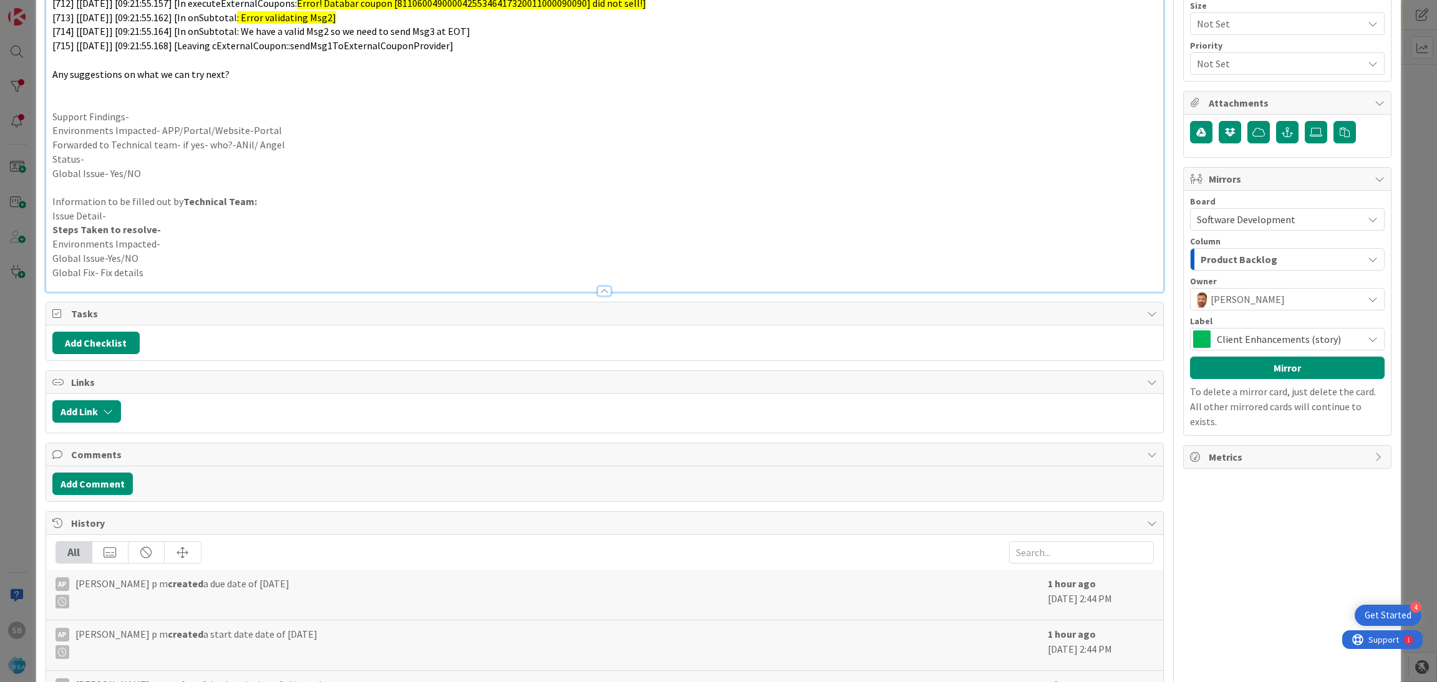
click at [957, 382] on div "Board Software Development Account Management Software Development Column Produ…" at bounding box center [1287, 313] width 195 height 232
click at [957, 372] on button "Mirror" at bounding box center [1287, 368] width 195 height 22
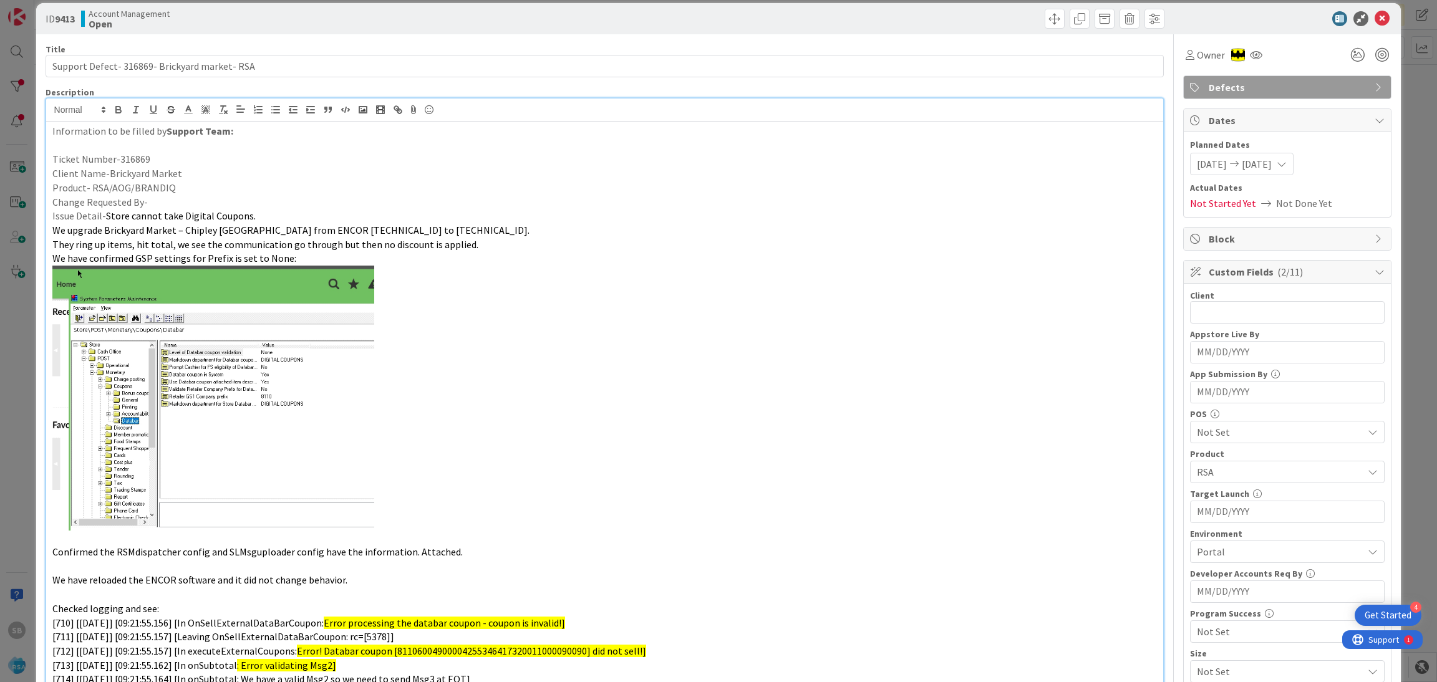
scroll to position [0, 0]
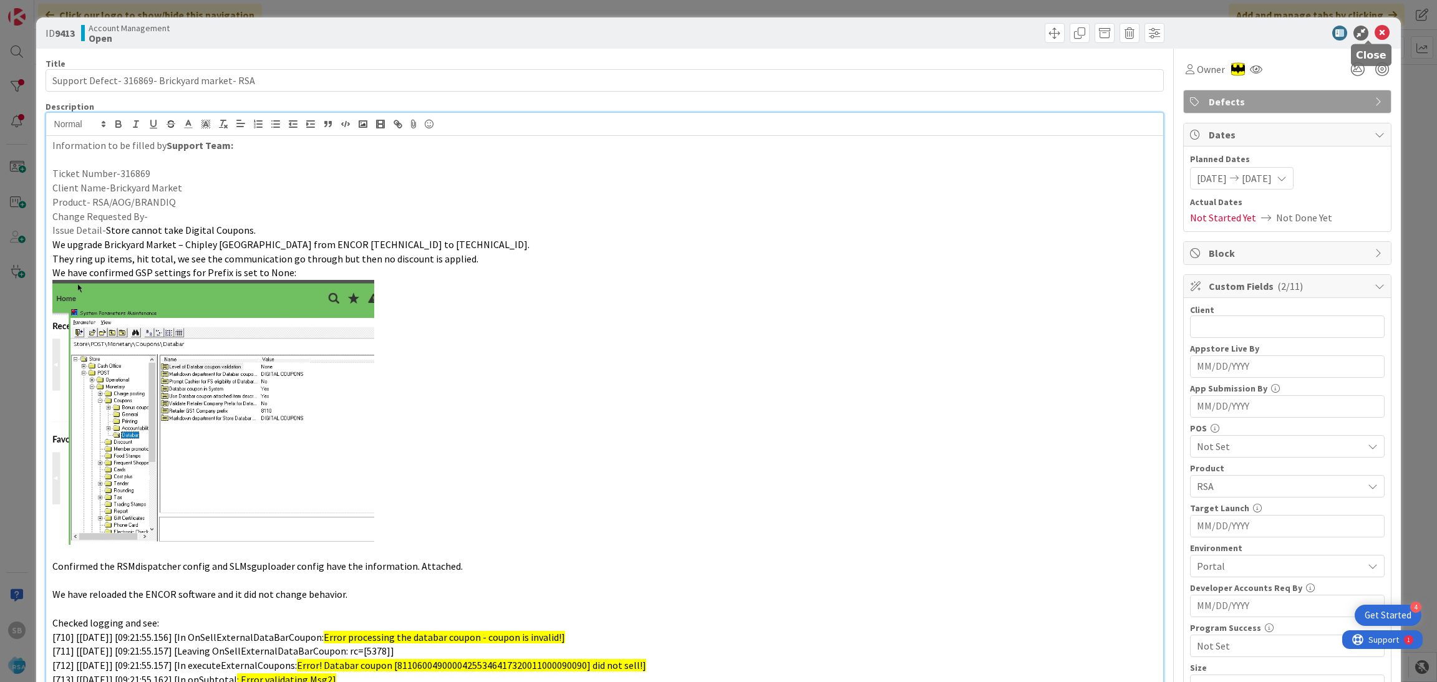
click at [957, 32] on icon at bounding box center [1381, 33] width 15 height 15
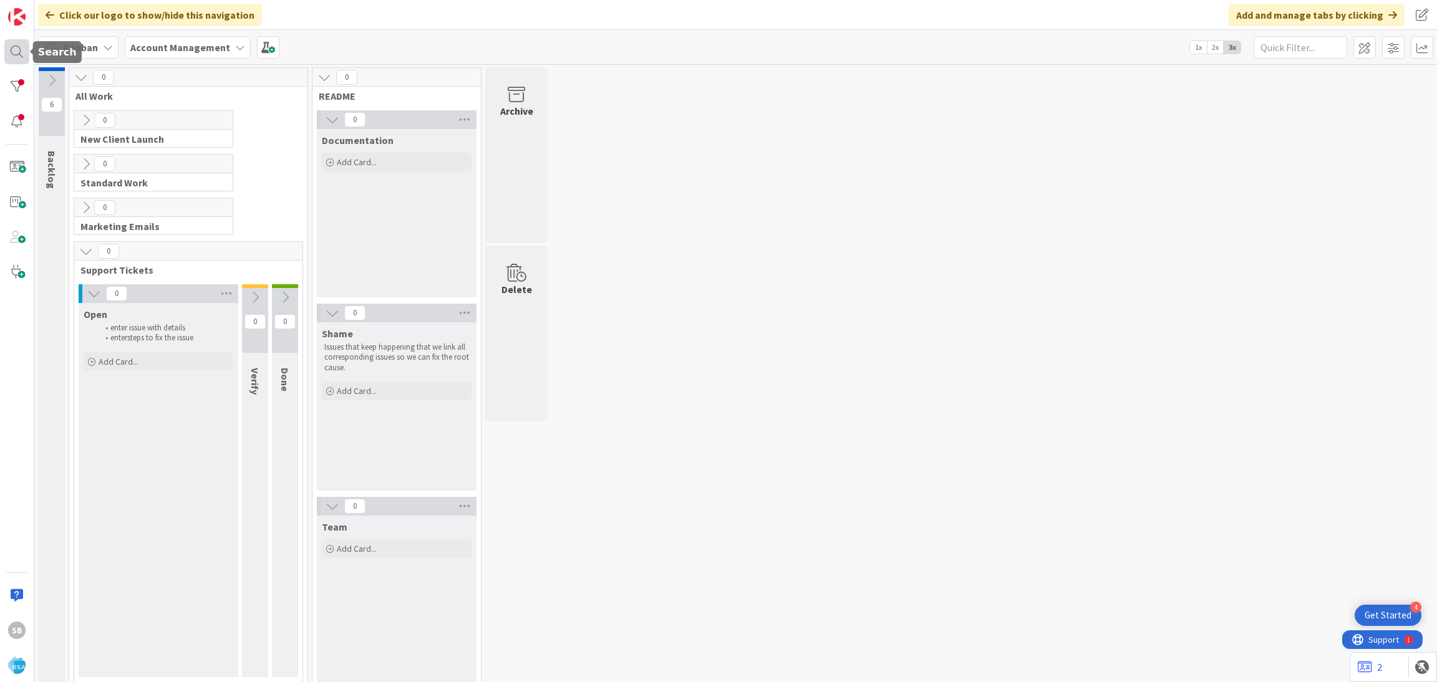
click at [17, 45] on div at bounding box center [16, 51] width 25 height 25
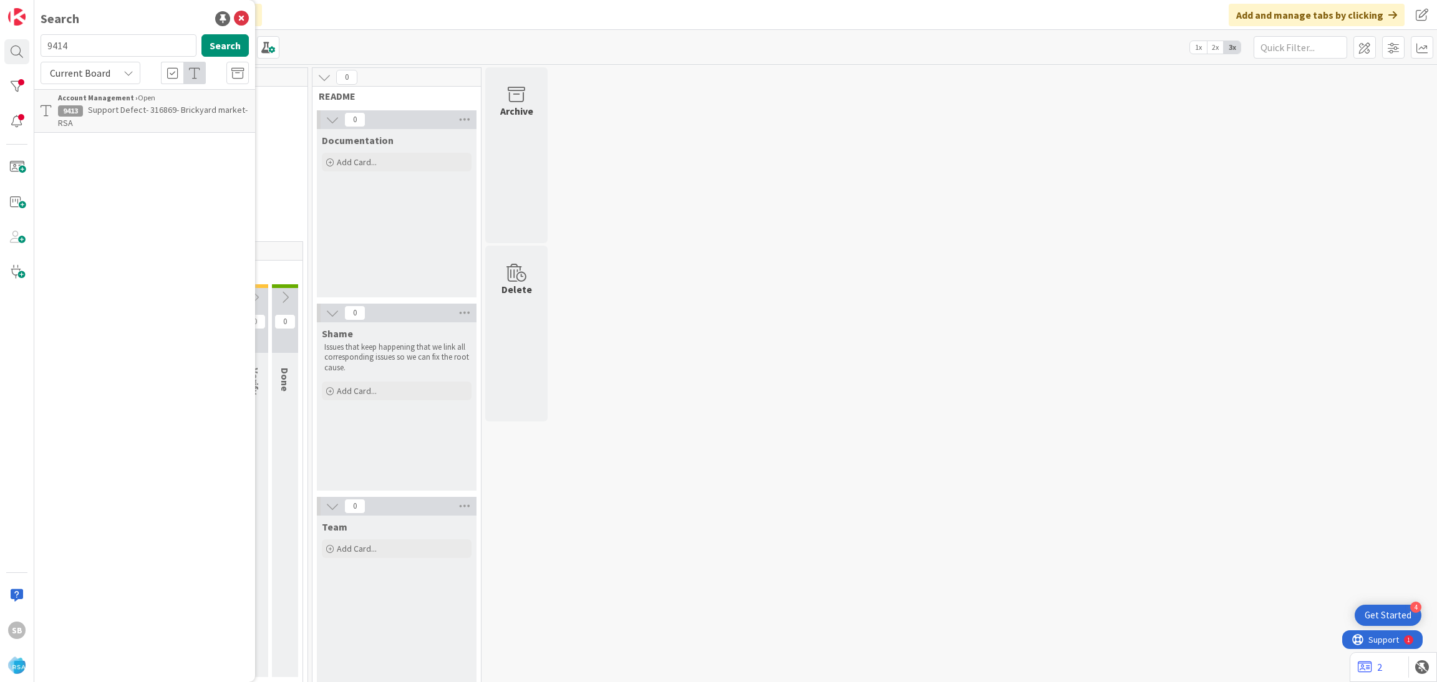
type input "9414"
click at [142, 102] on div "Account Management › Open" at bounding box center [153, 97] width 191 height 11
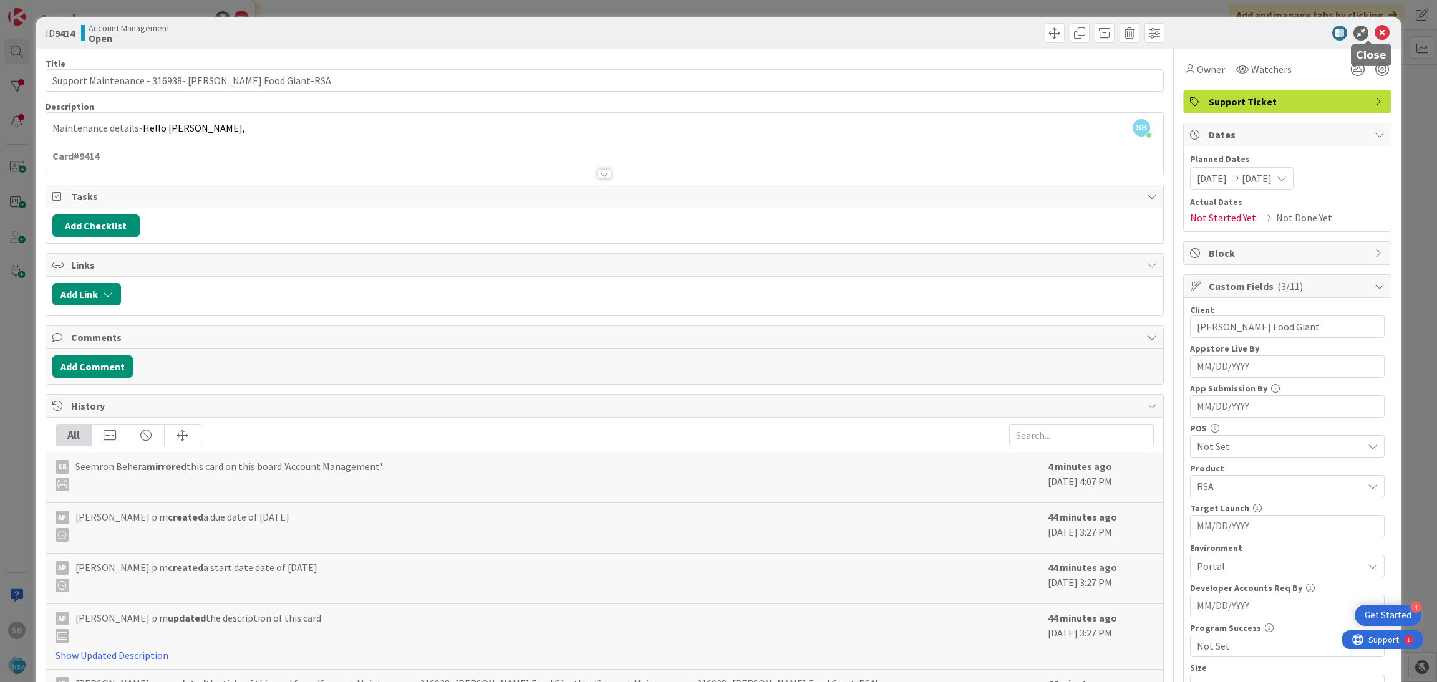
click at [957, 34] on icon at bounding box center [1381, 33] width 15 height 15
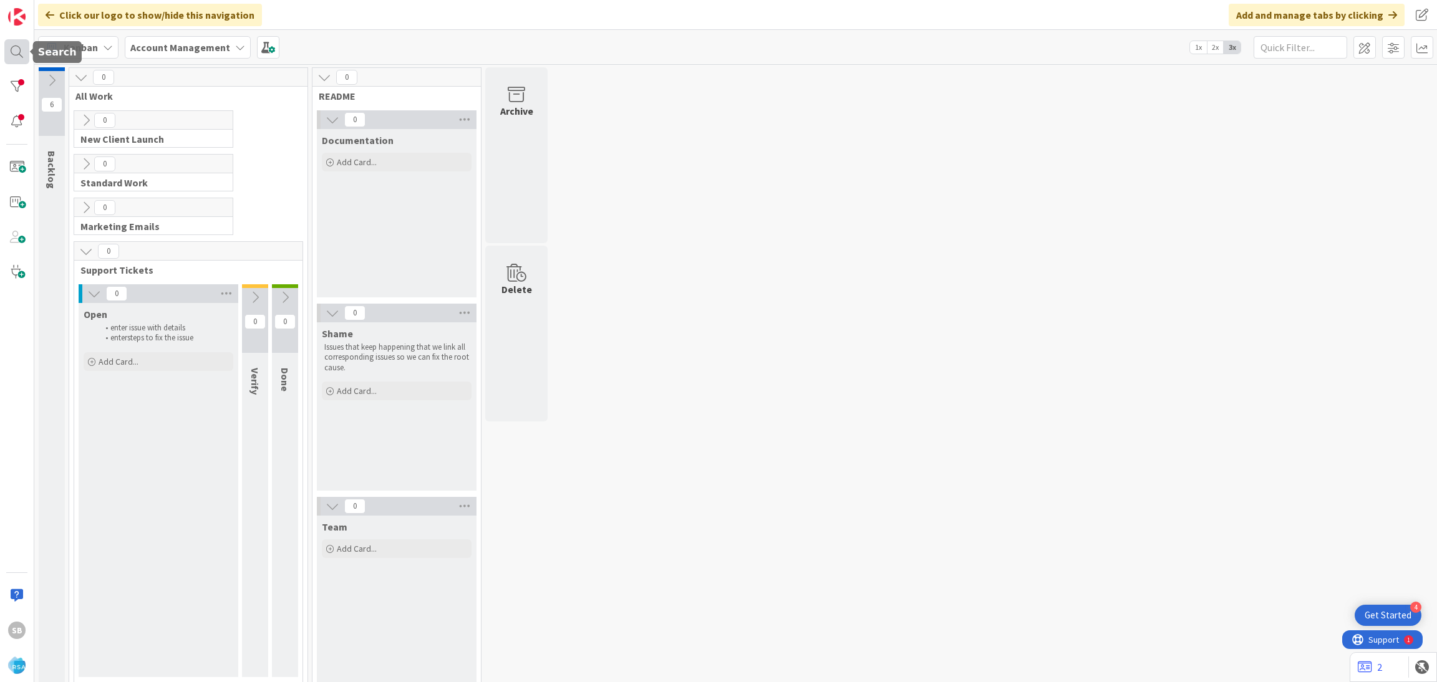
click at [13, 52] on div at bounding box center [16, 51] width 25 height 25
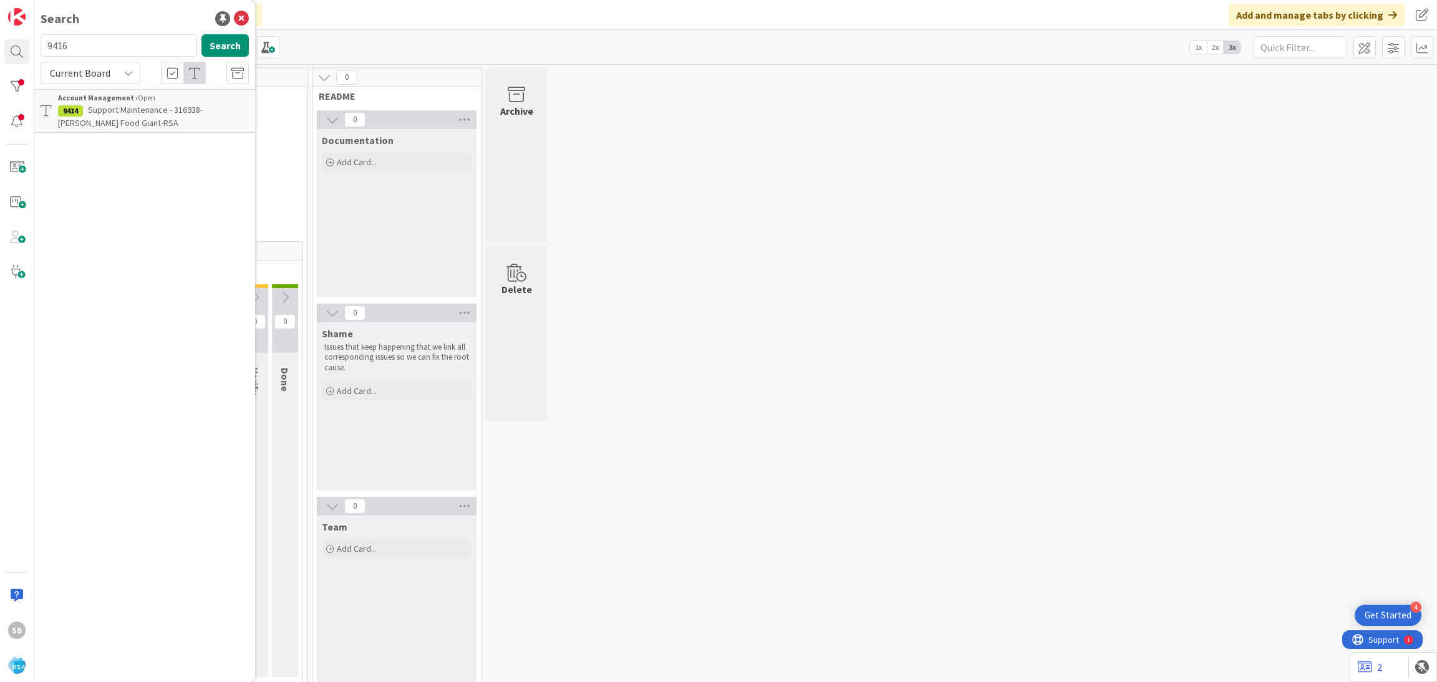
type input "9416"
click at [138, 107] on span "Support Defect- 317544- HGG- RSA" at bounding box center [152, 109] width 128 height 11
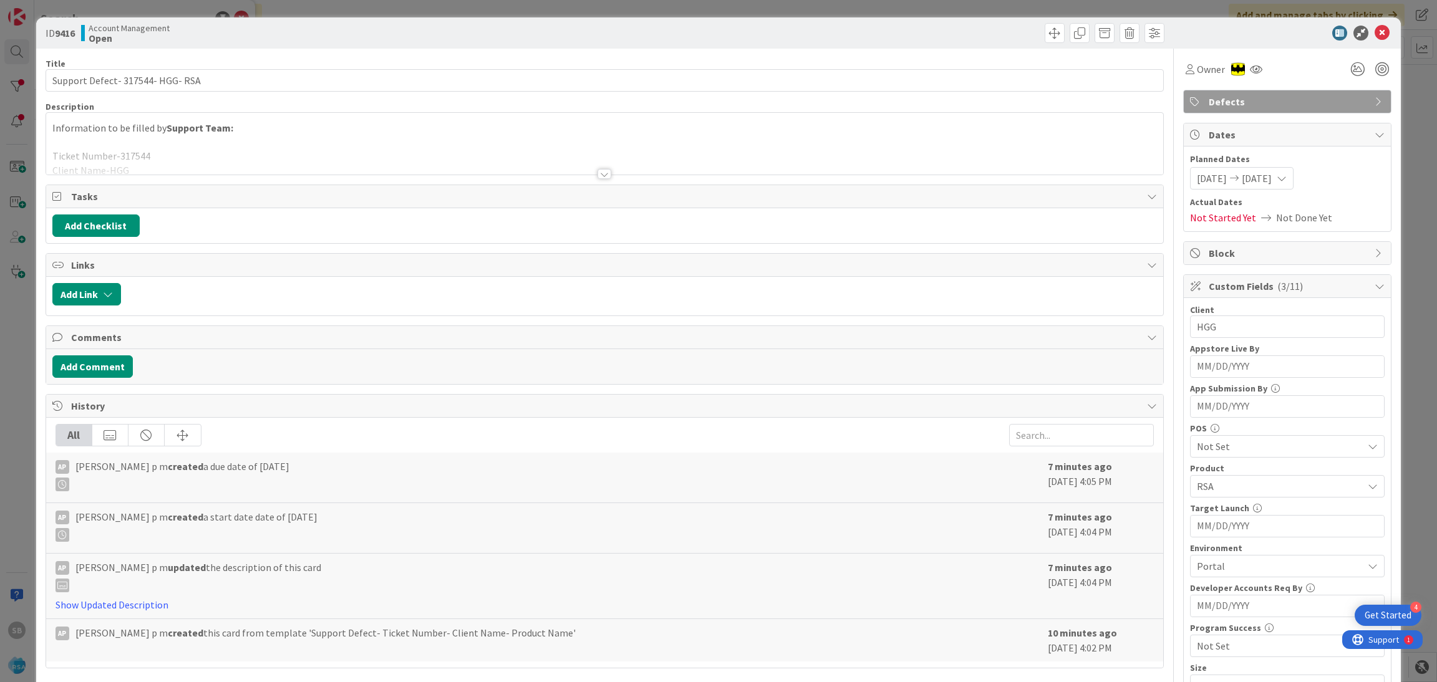
click at [617, 151] on div at bounding box center [604, 159] width 1117 height 32
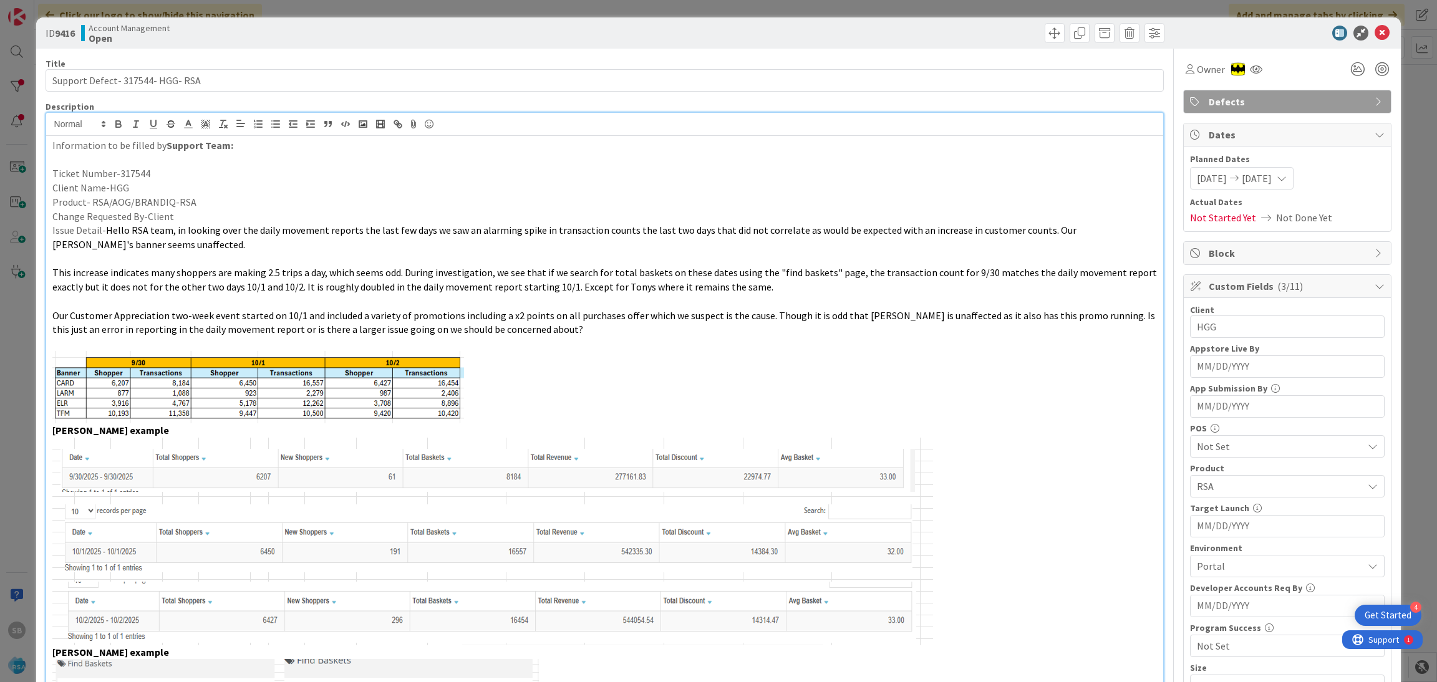
scroll to position [723, 0]
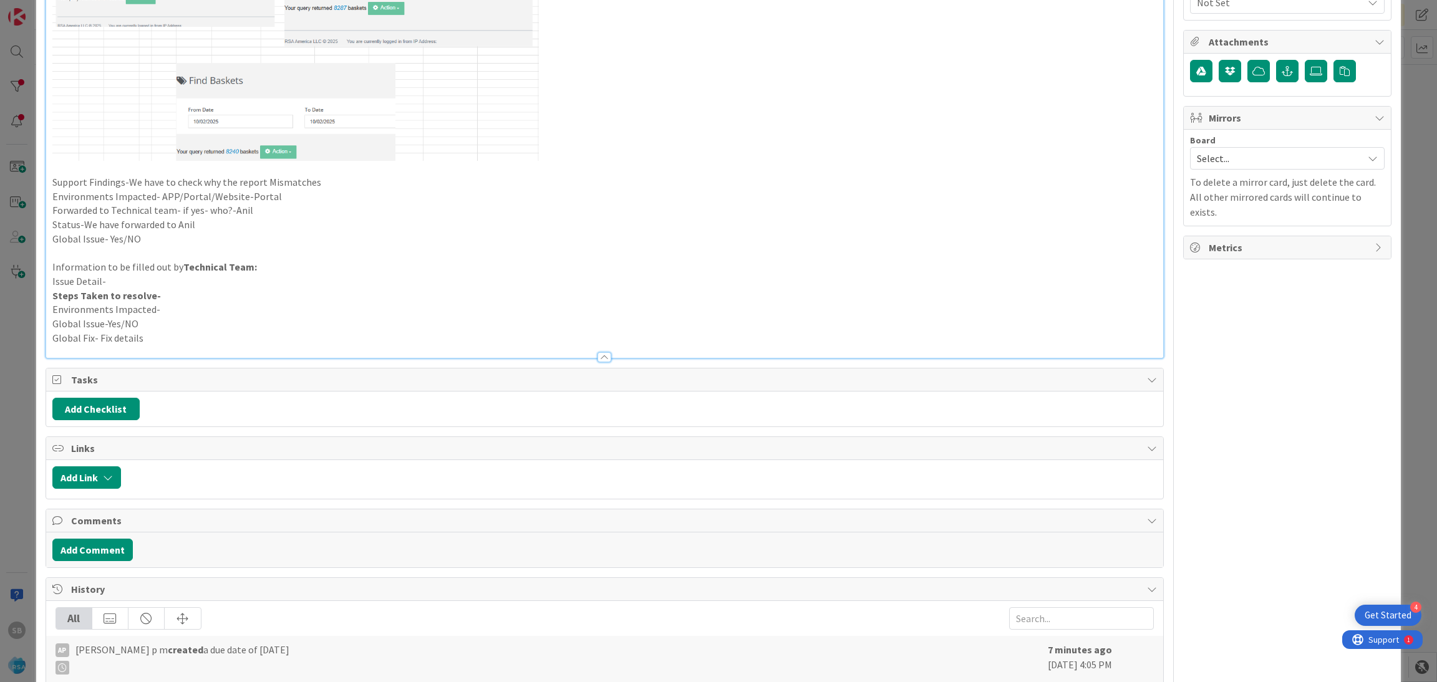
click at [957, 163] on span "Select..." at bounding box center [1277, 158] width 160 height 17
click at [957, 249] on span "Software Development" at bounding box center [1295, 239] width 165 height 19
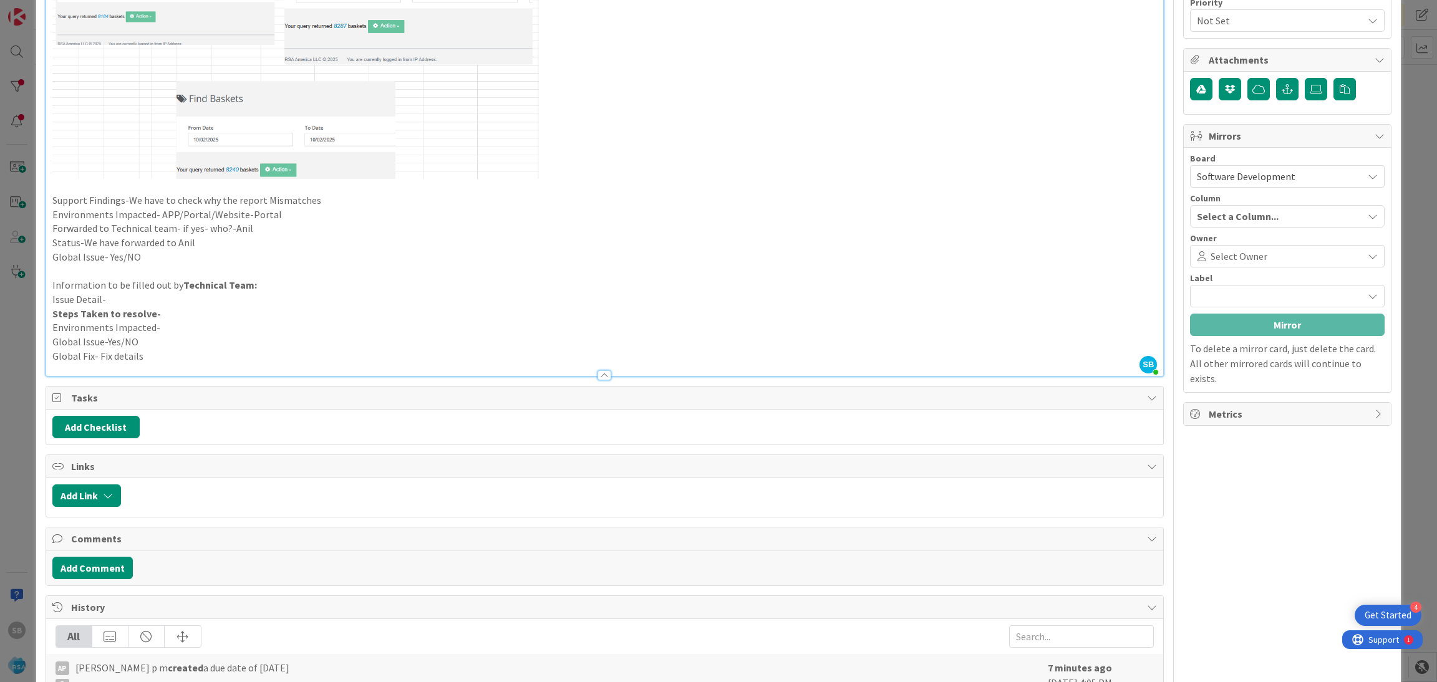
click at [957, 251] on span "Select Owner" at bounding box center [1238, 256] width 57 height 15
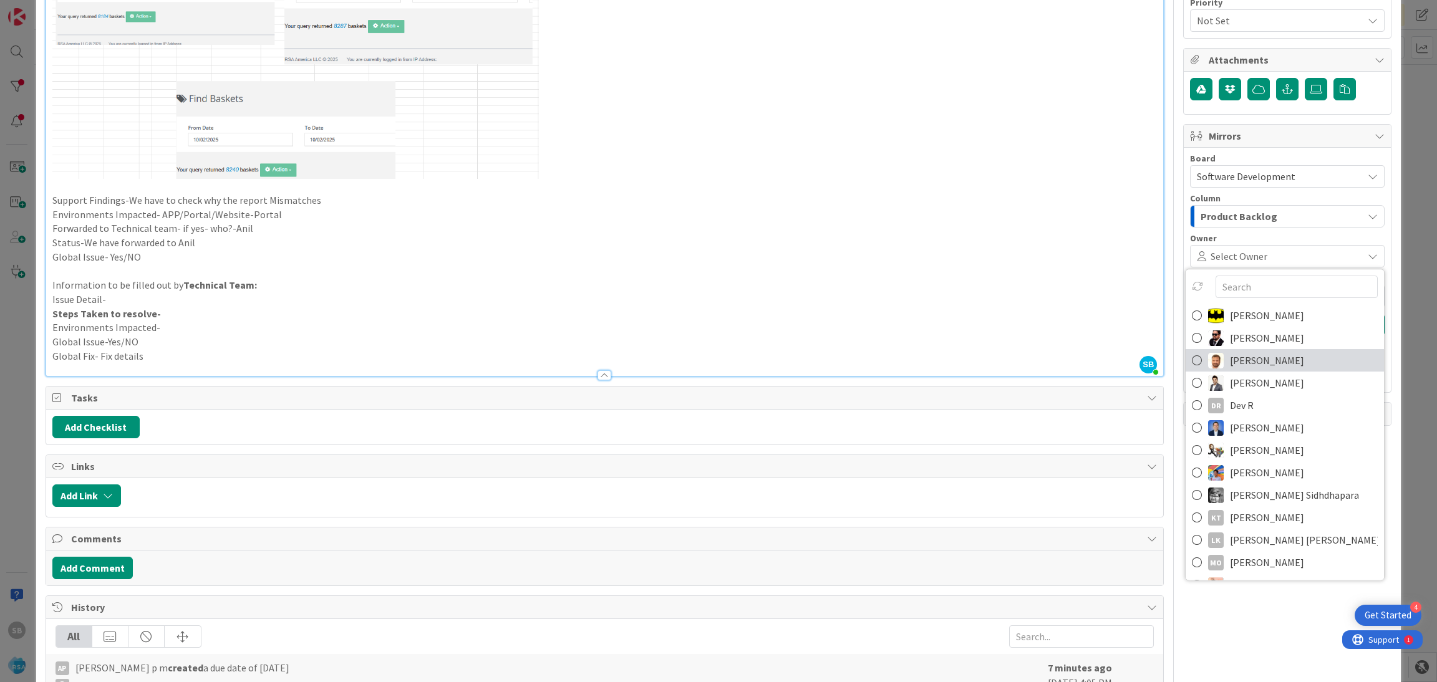
click at [957, 355] on span "[PERSON_NAME]" at bounding box center [1267, 360] width 74 height 19
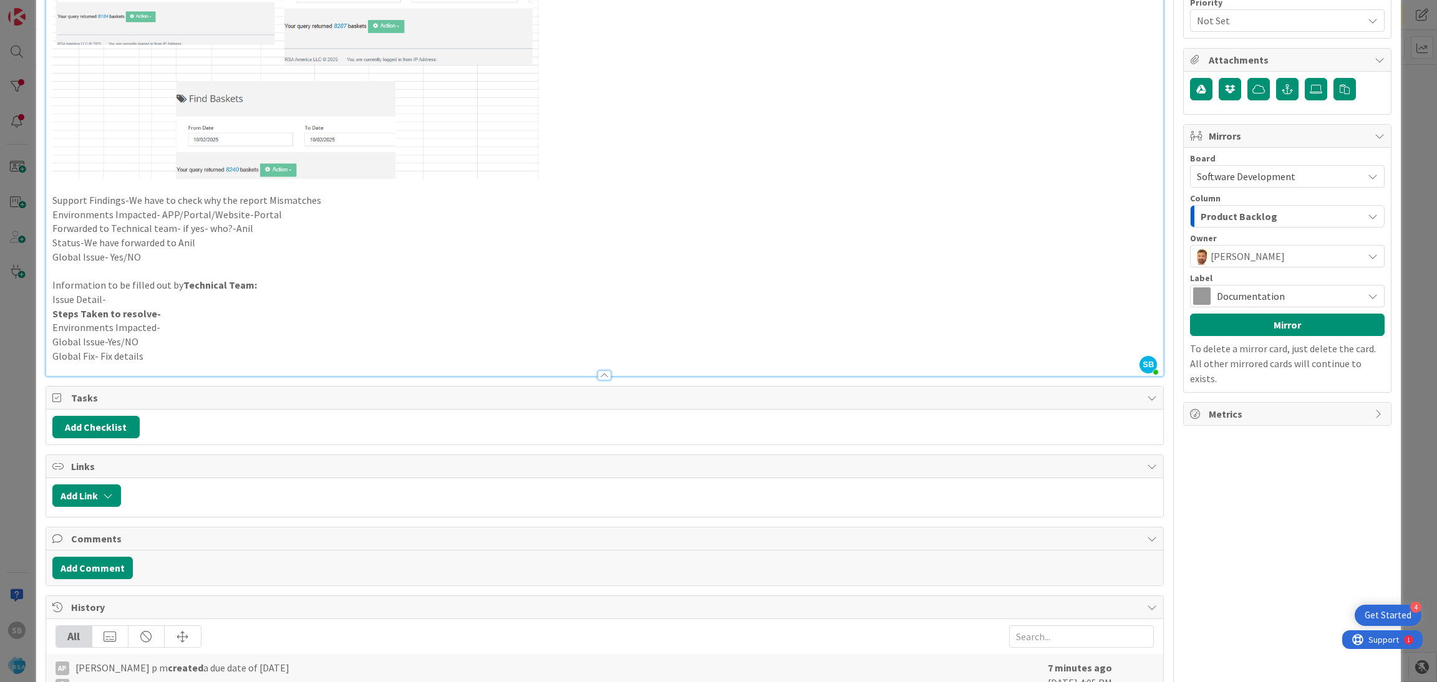
click at [957, 292] on span "Documentation" at bounding box center [1287, 295] width 140 height 17
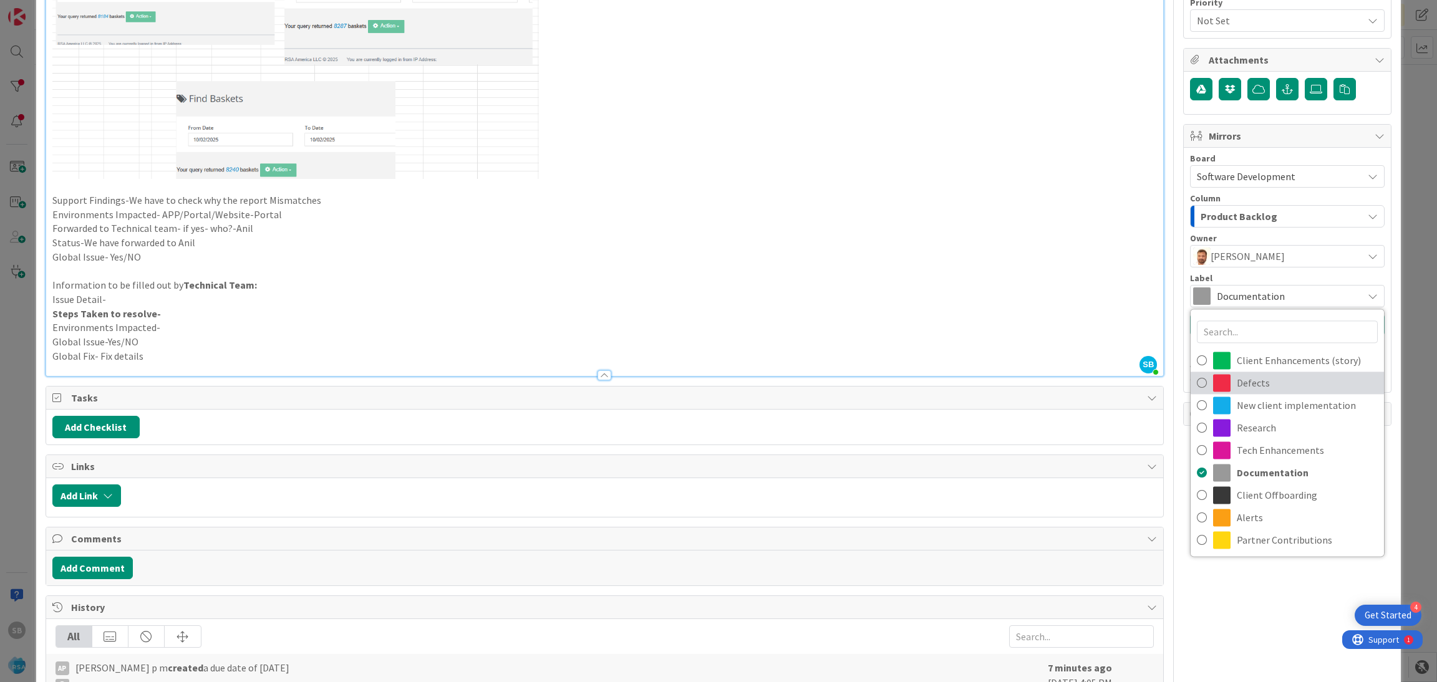
click at [957, 387] on span "Defects" at bounding box center [1307, 383] width 141 height 19
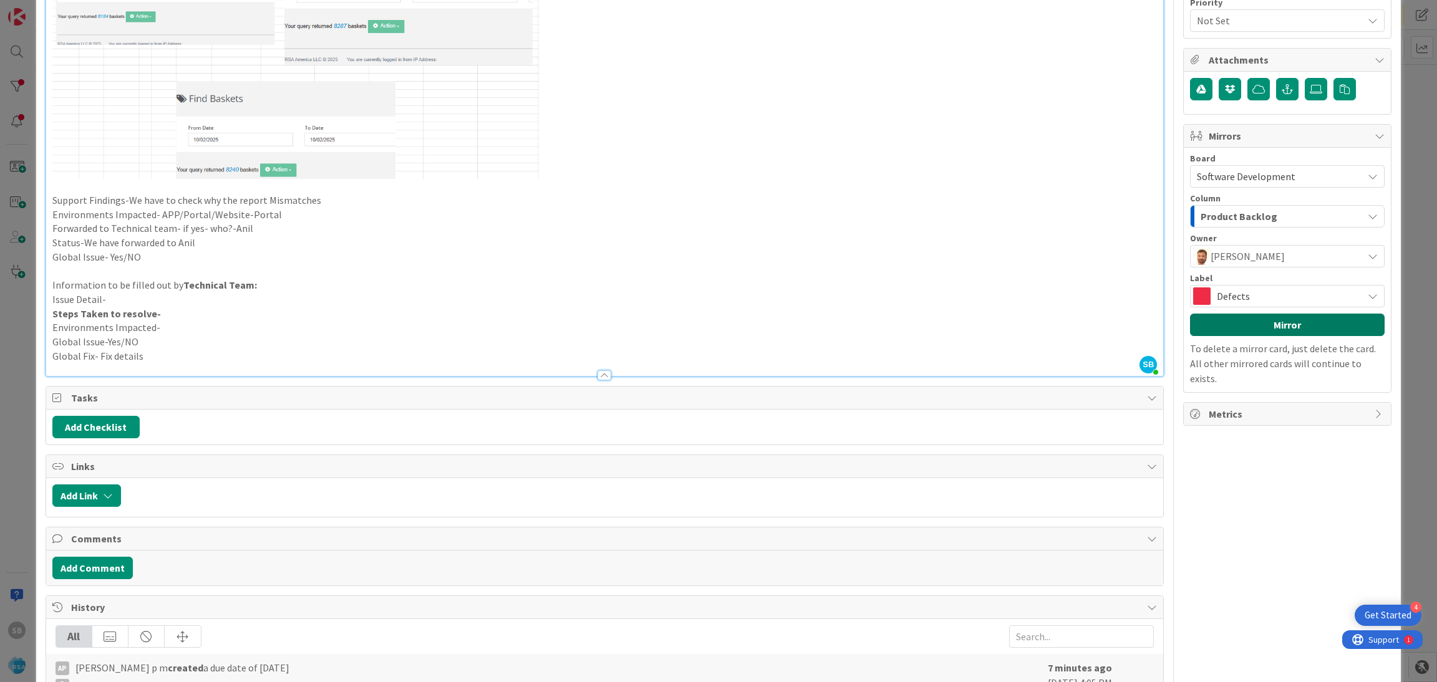
click at [957, 336] on button "Mirror" at bounding box center [1287, 325] width 195 height 22
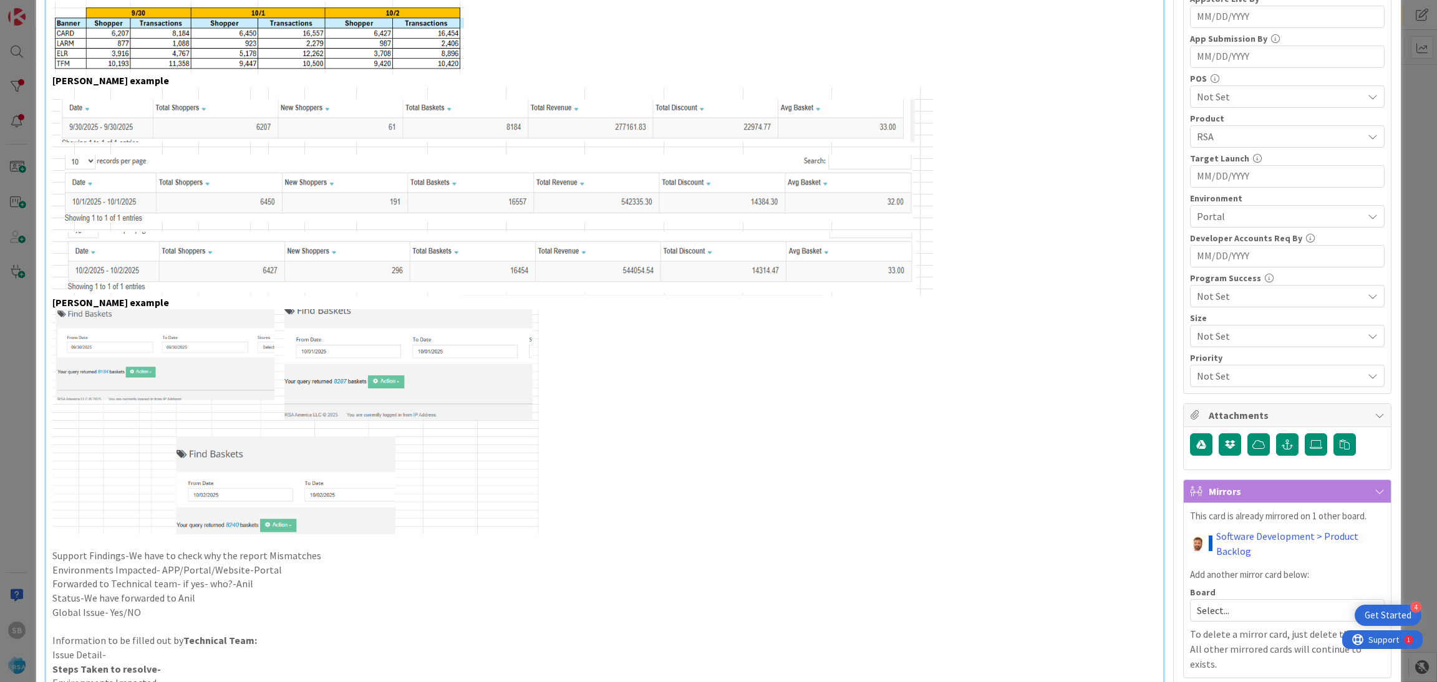
scroll to position [0, 0]
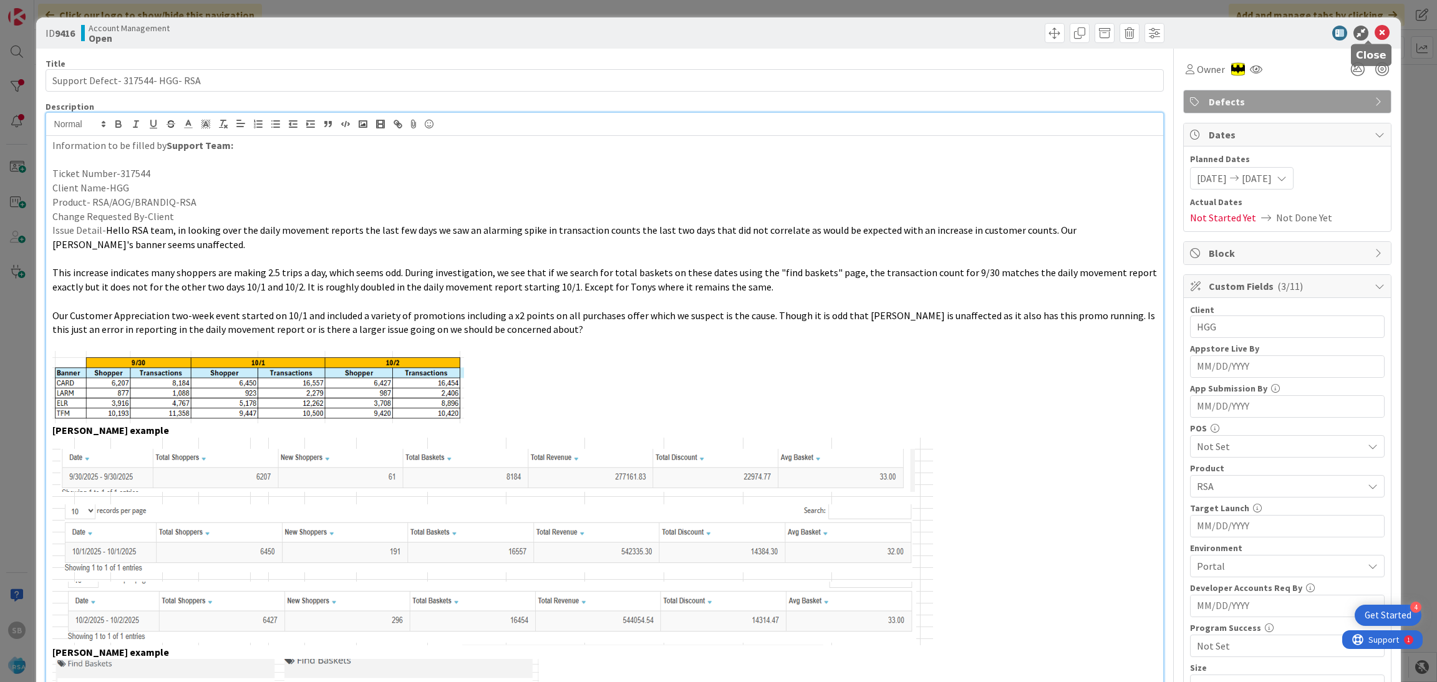
click at [957, 30] on div at bounding box center [1280, 33] width 221 height 15
click at [957, 37] on icon at bounding box center [1381, 33] width 15 height 15
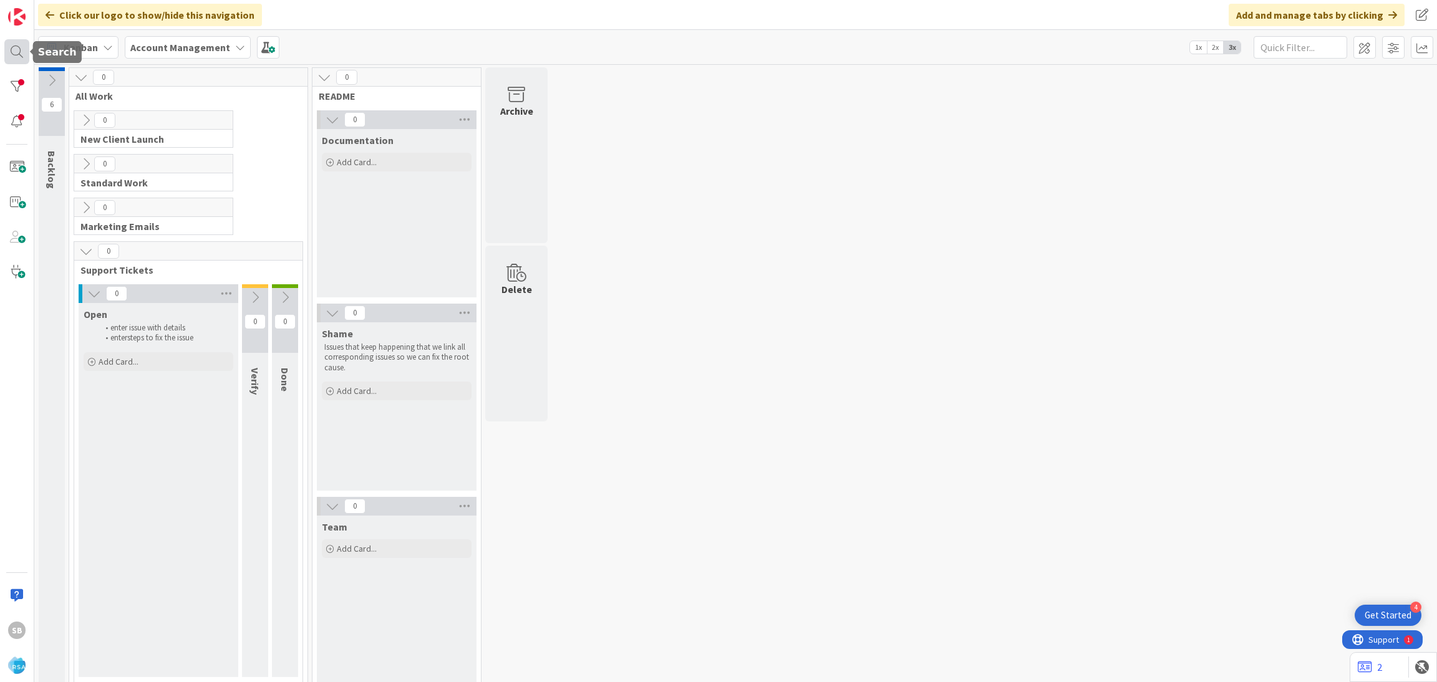
click at [12, 55] on div at bounding box center [16, 51] width 25 height 25
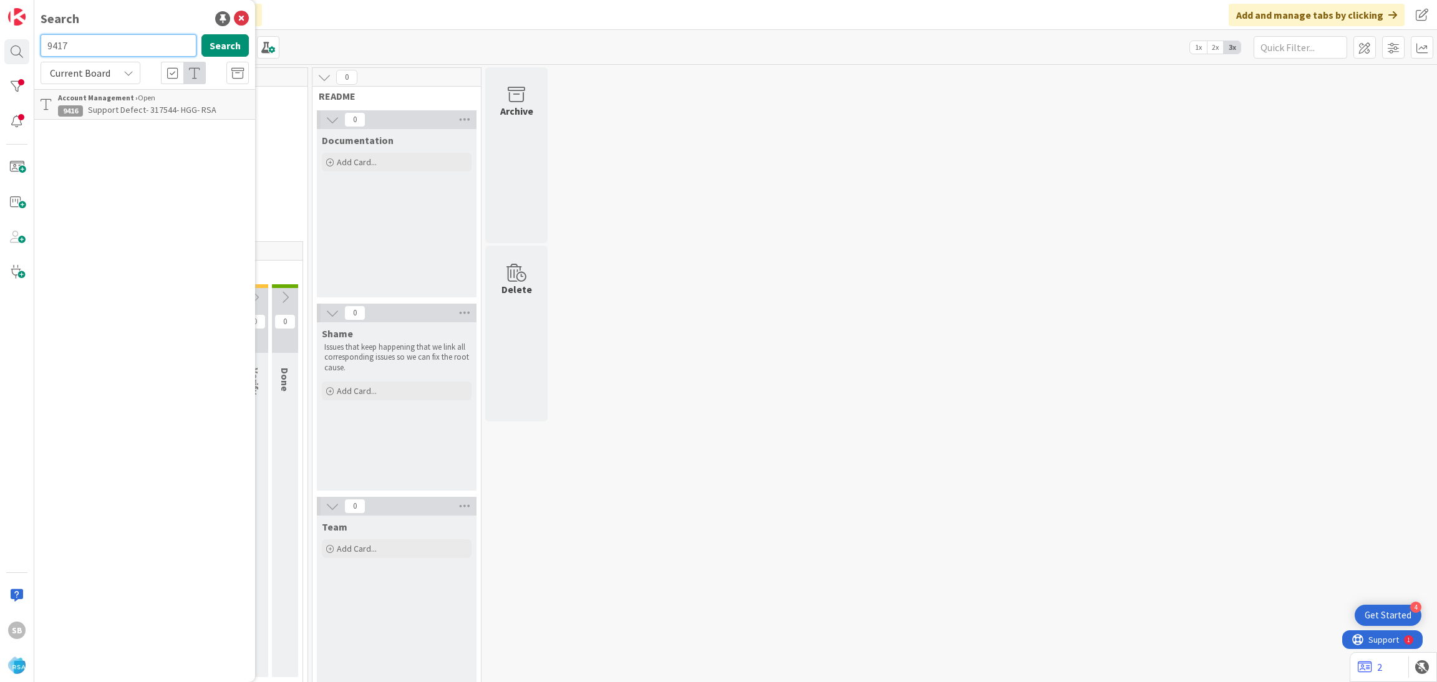
type input "9417"
click at [87, 102] on b "Account Management ›" at bounding box center [98, 97] width 80 height 9
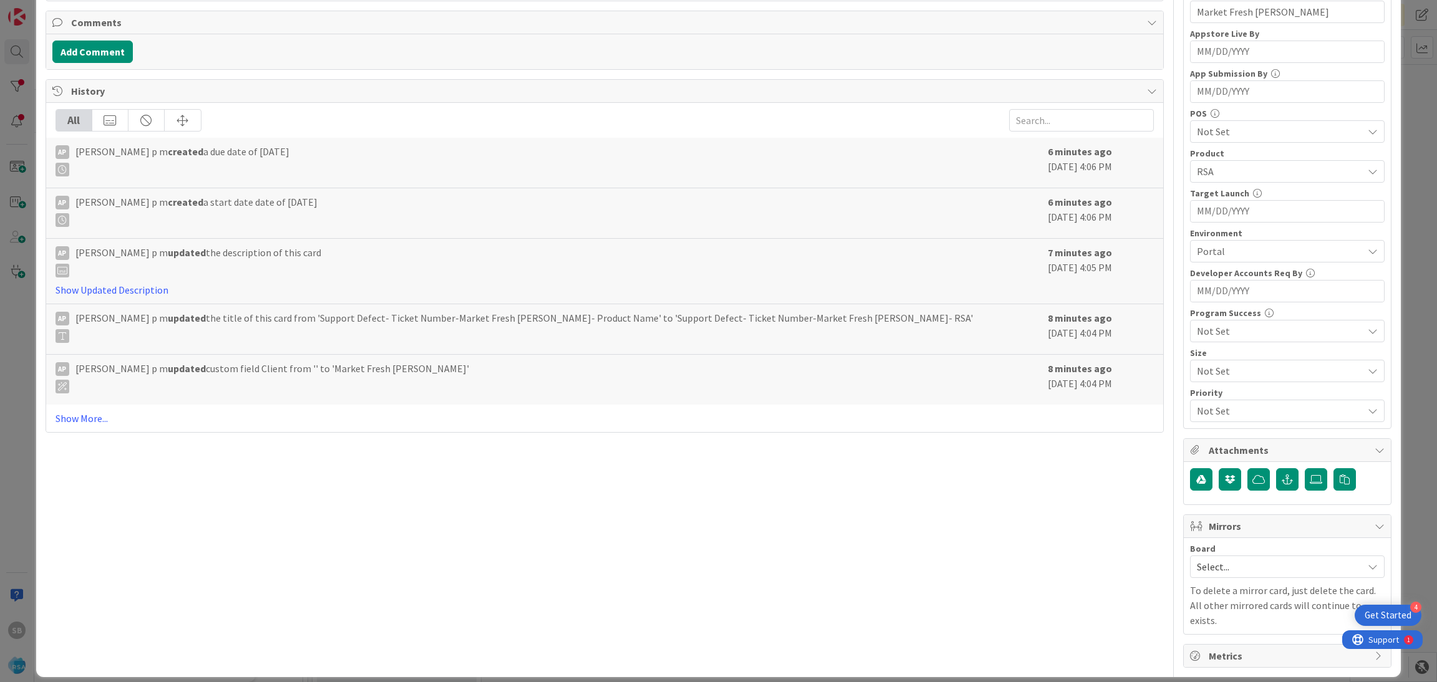
click at [957, 433] on span "Select..." at bounding box center [1277, 566] width 160 height 17
click at [957, 433] on span "Software Development" at bounding box center [1295, 648] width 165 height 19
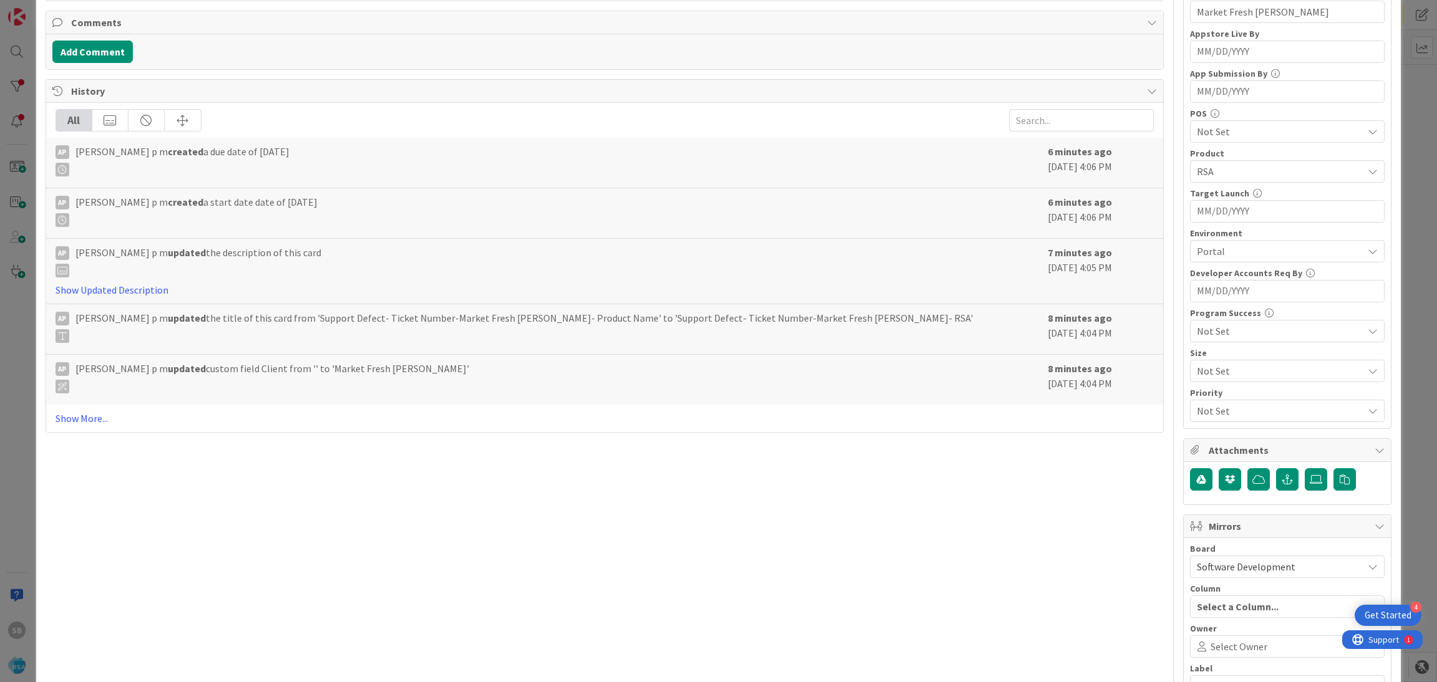
click at [957, 433] on span "Select Owner" at bounding box center [1238, 646] width 57 height 15
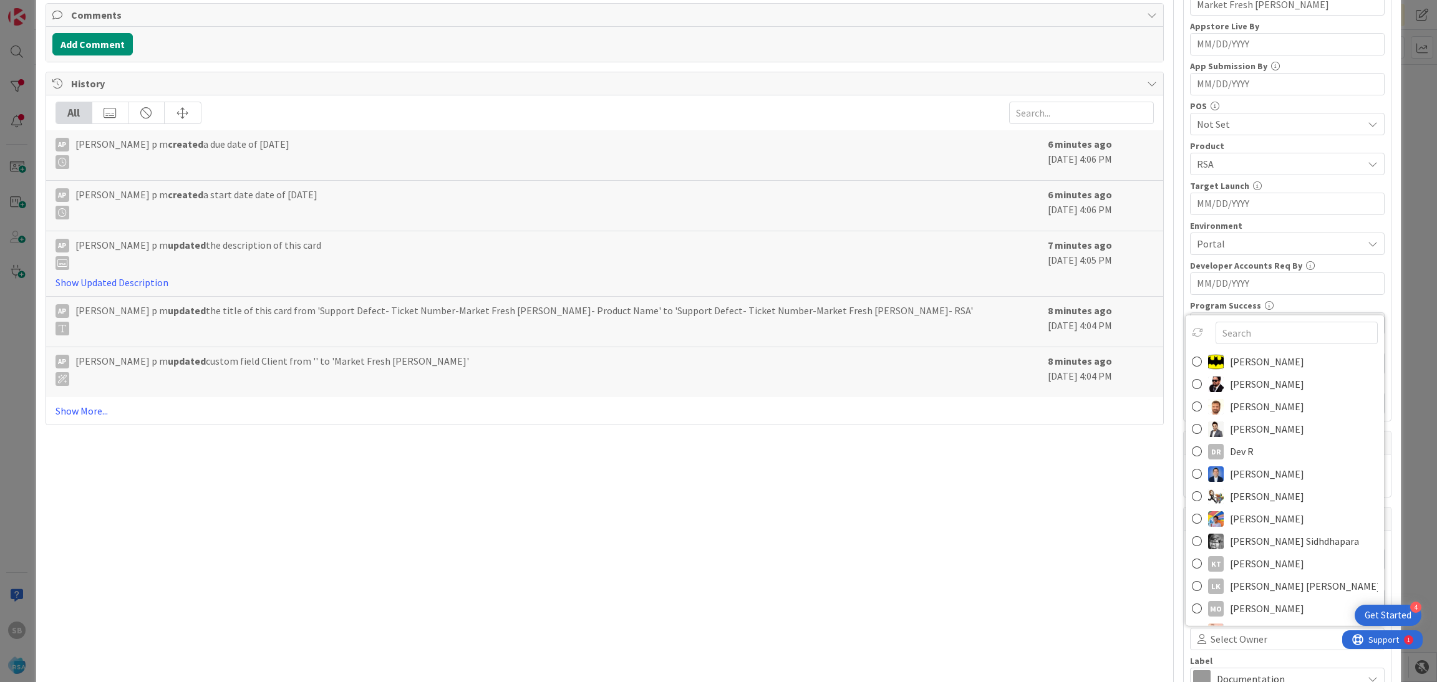
click at [957, 410] on span "[PERSON_NAME]" at bounding box center [1267, 406] width 74 height 19
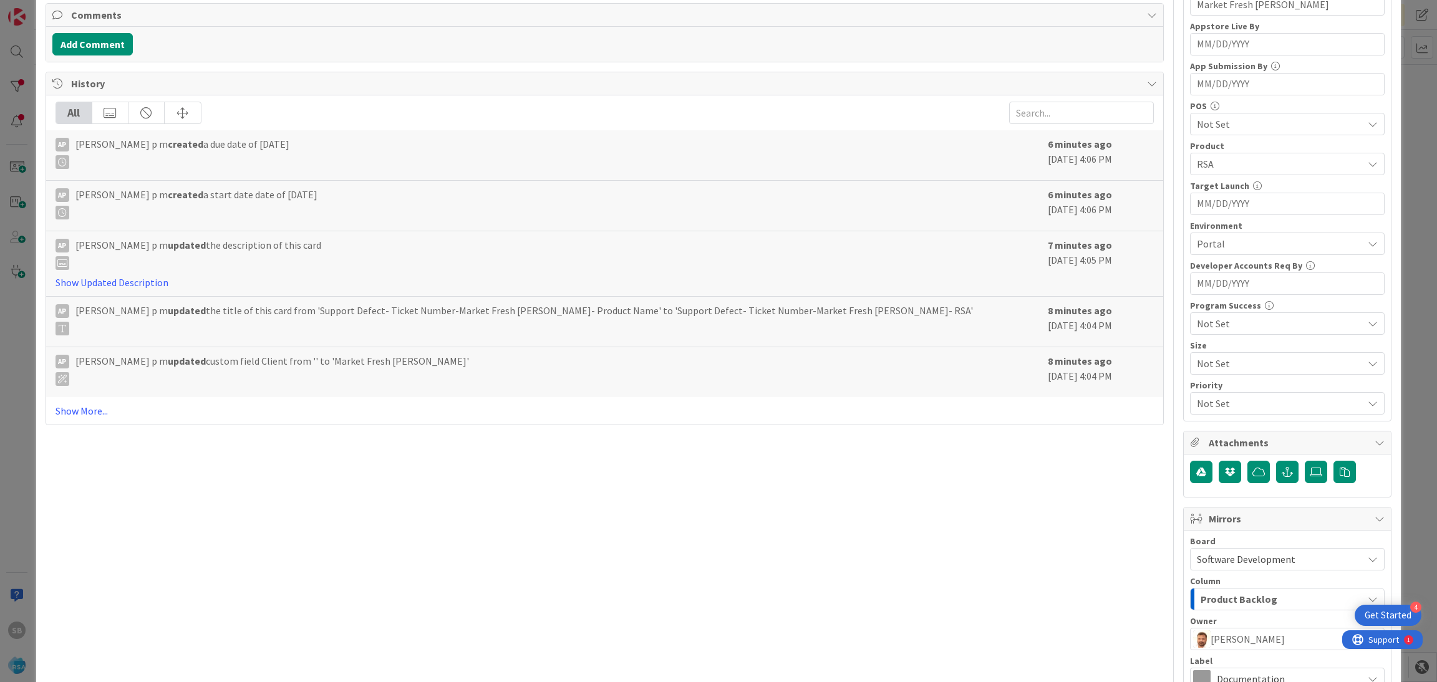
scroll to position [463, 0]
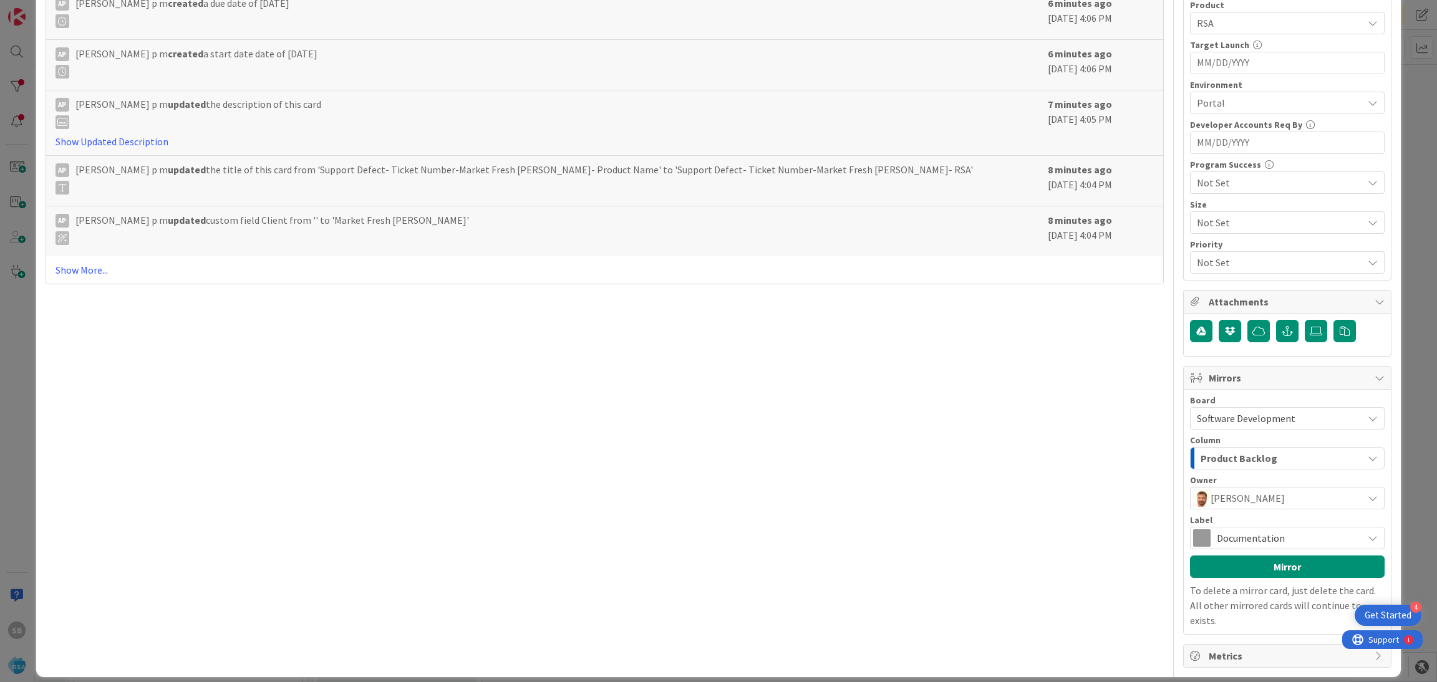
click at [957, 433] on span "Documentation" at bounding box center [1287, 537] width 140 height 17
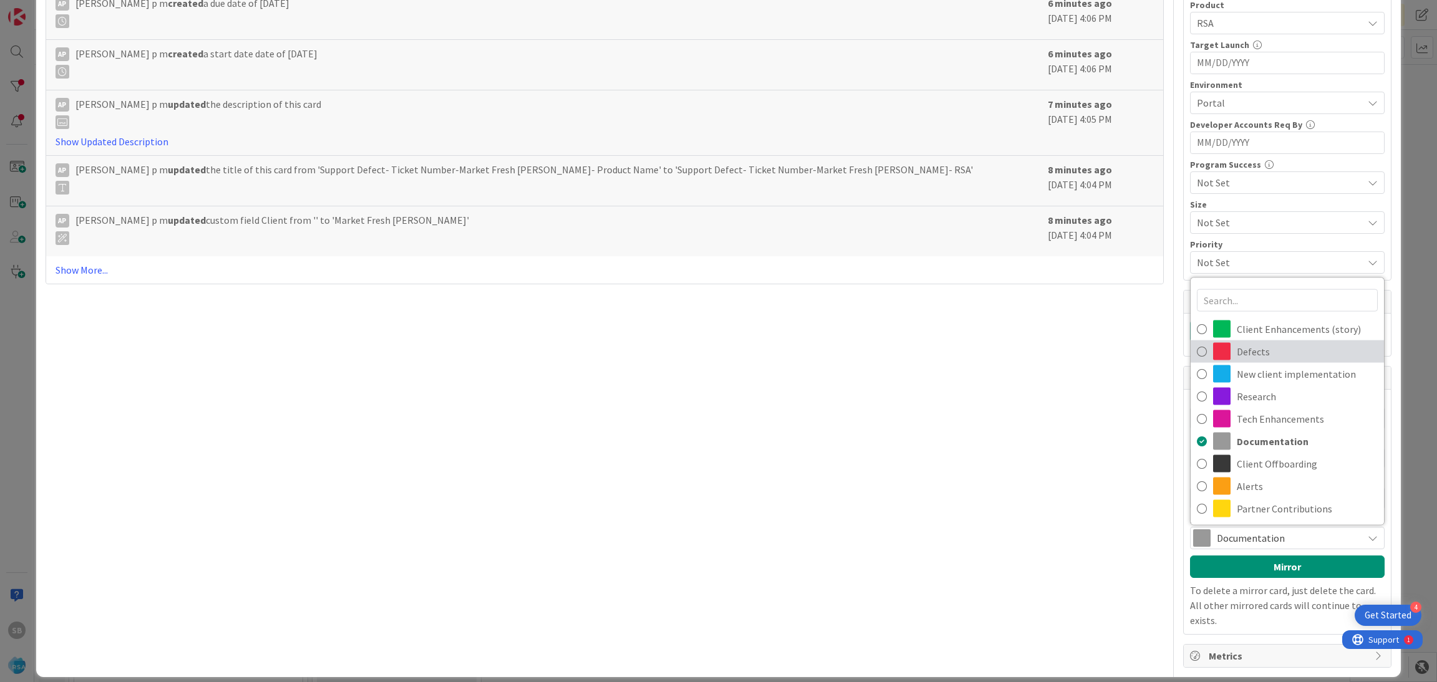
click at [957, 353] on span "Defects" at bounding box center [1307, 351] width 141 height 19
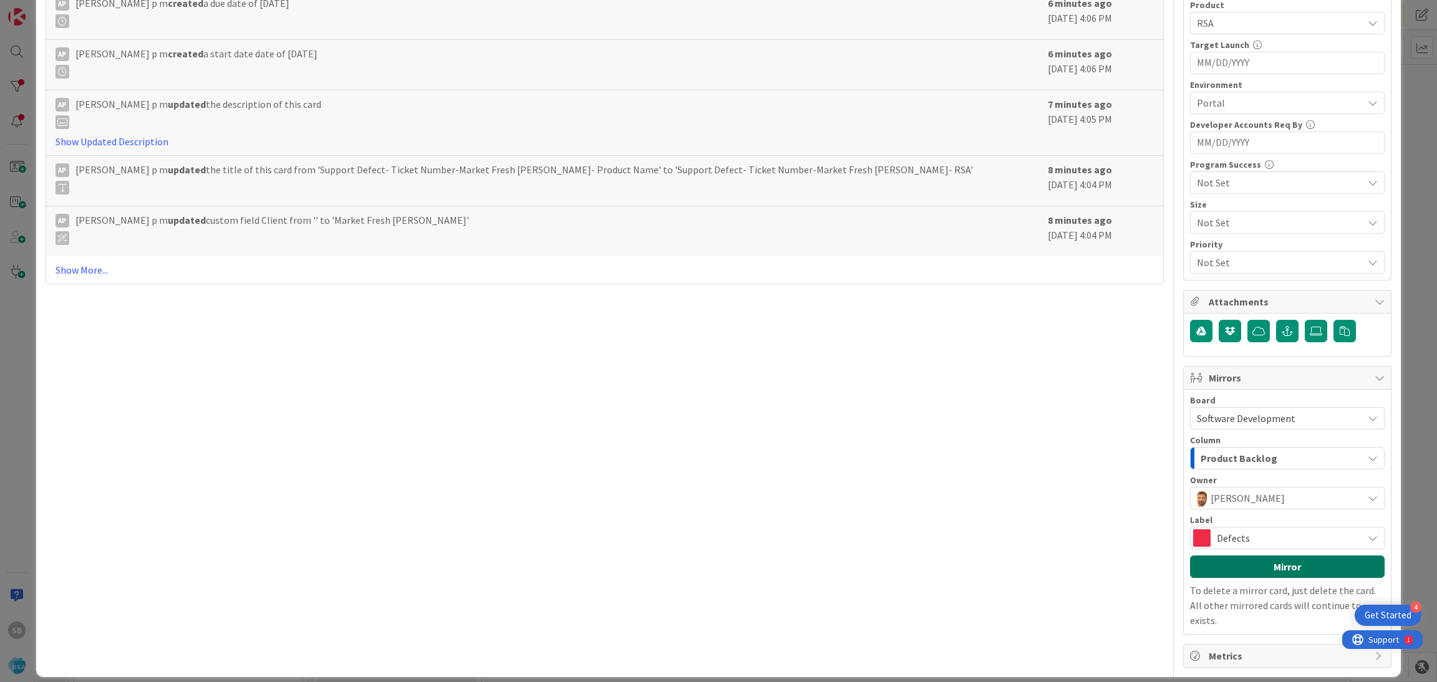
click at [957, 433] on button "Mirror" at bounding box center [1287, 567] width 195 height 22
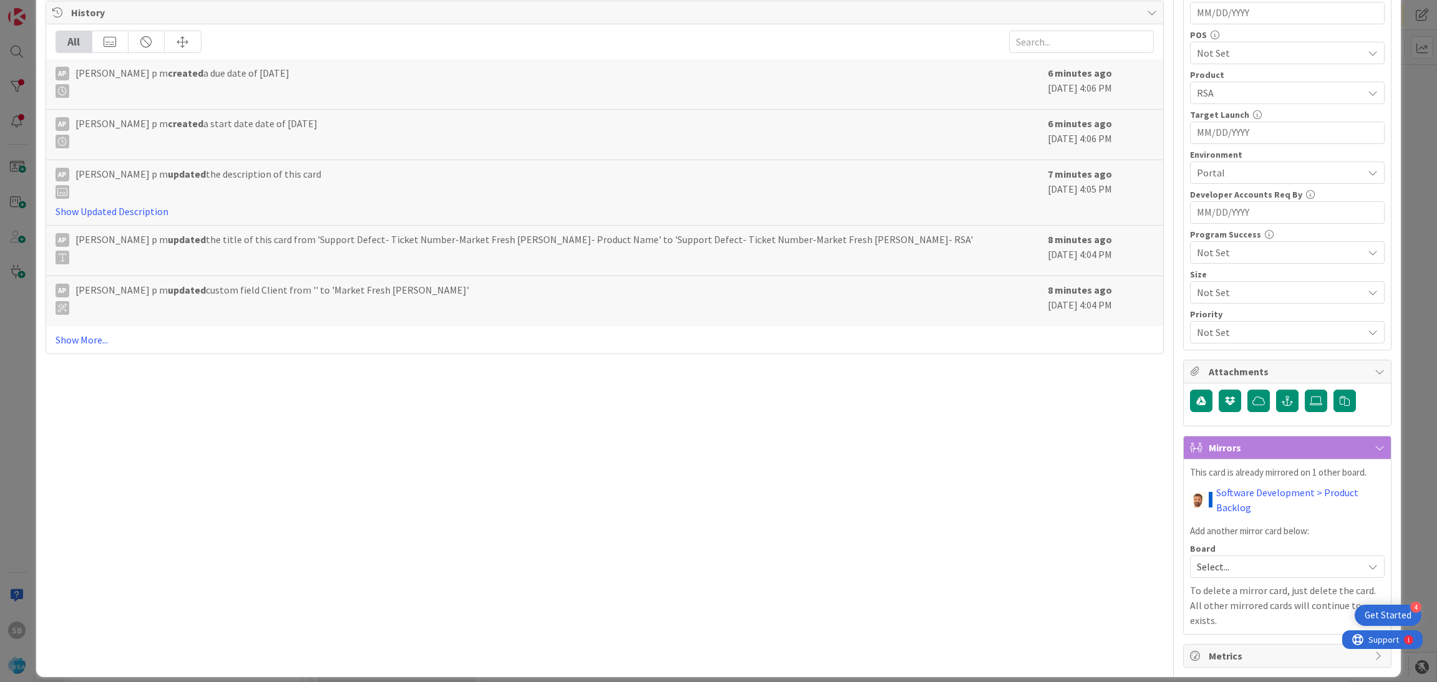
scroll to position [0, 0]
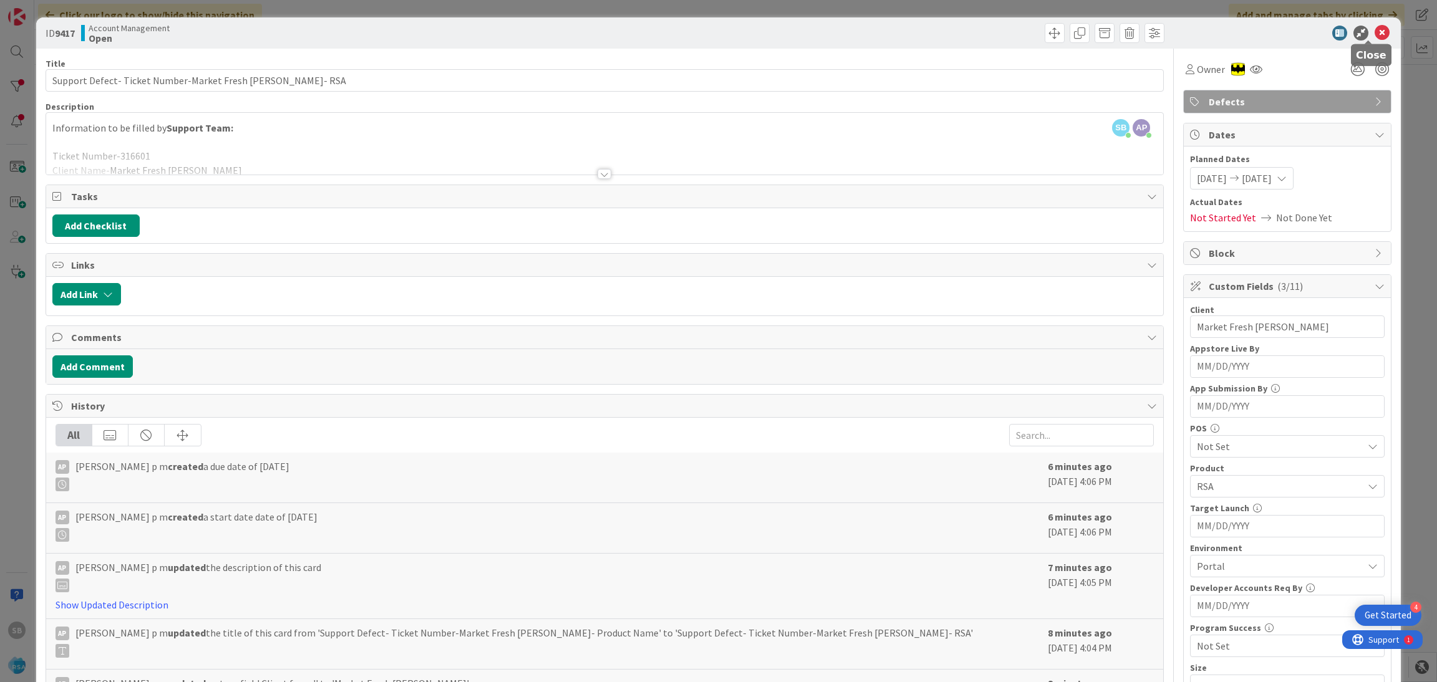
click at [957, 28] on icon at bounding box center [1381, 33] width 15 height 15
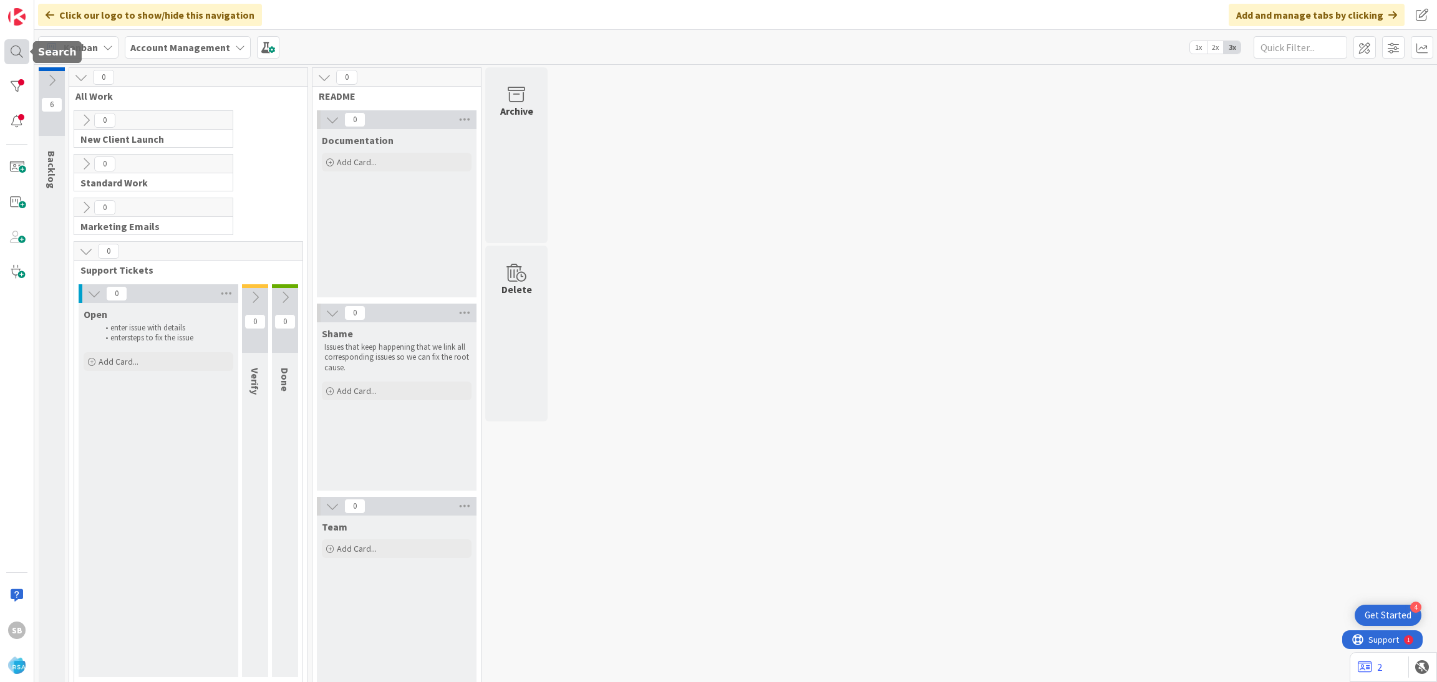
click at [25, 46] on div at bounding box center [16, 51] width 25 height 25
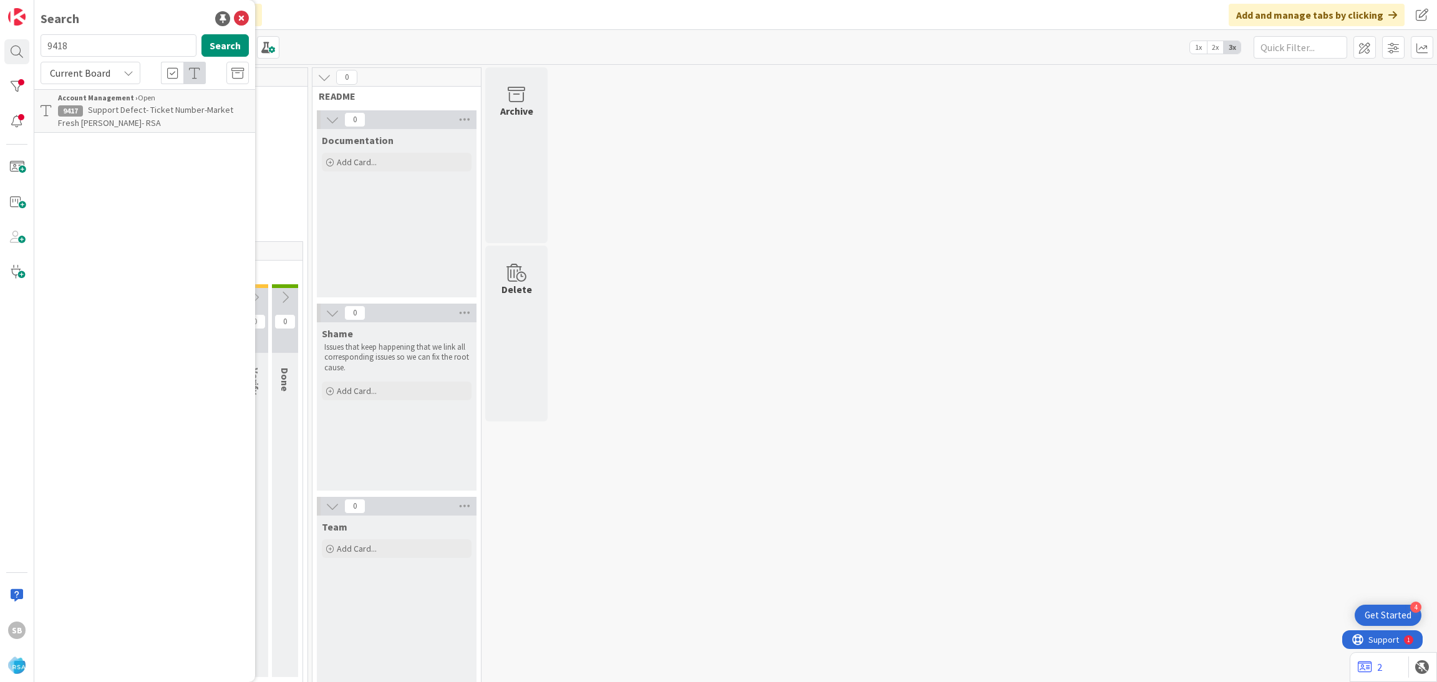
type input "9418"
click at [158, 105] on span "Support Defect- 316839- Mathernes Market- RSA" at bounding box center [139, 116] width 163 height 24
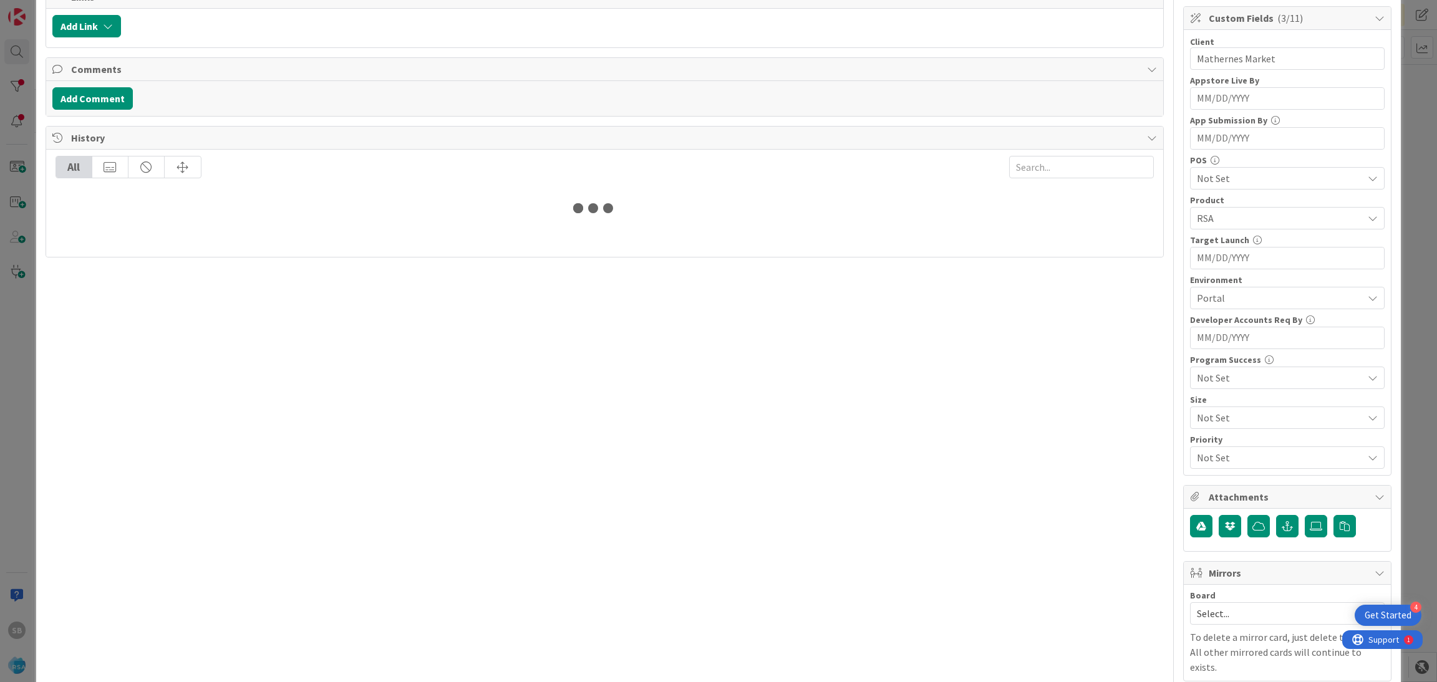
scroll to position [270, 0]
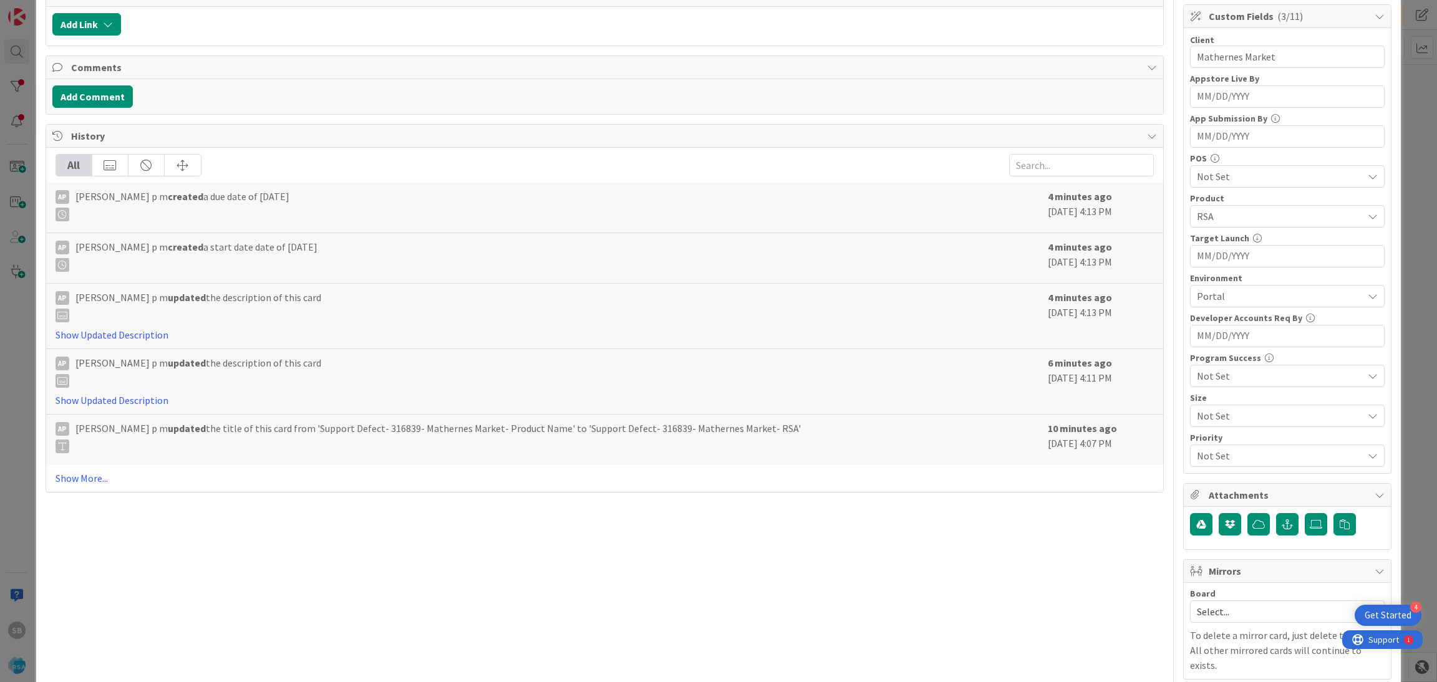
click at [957, 433] on span "Select..." at bounding box center [1277, 611] width 160 height 17
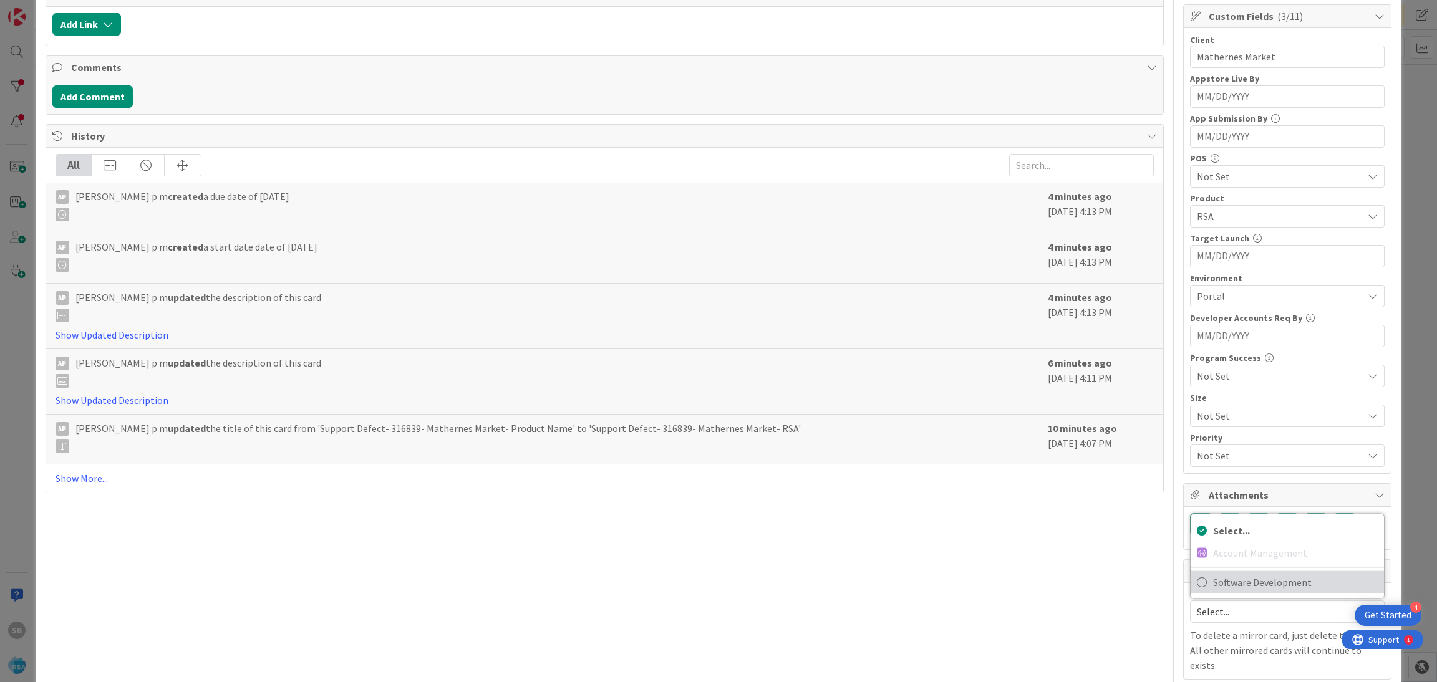
click at [957, 433] on span "Software Development" at bounding box center [1295, 582] width 165 height 19
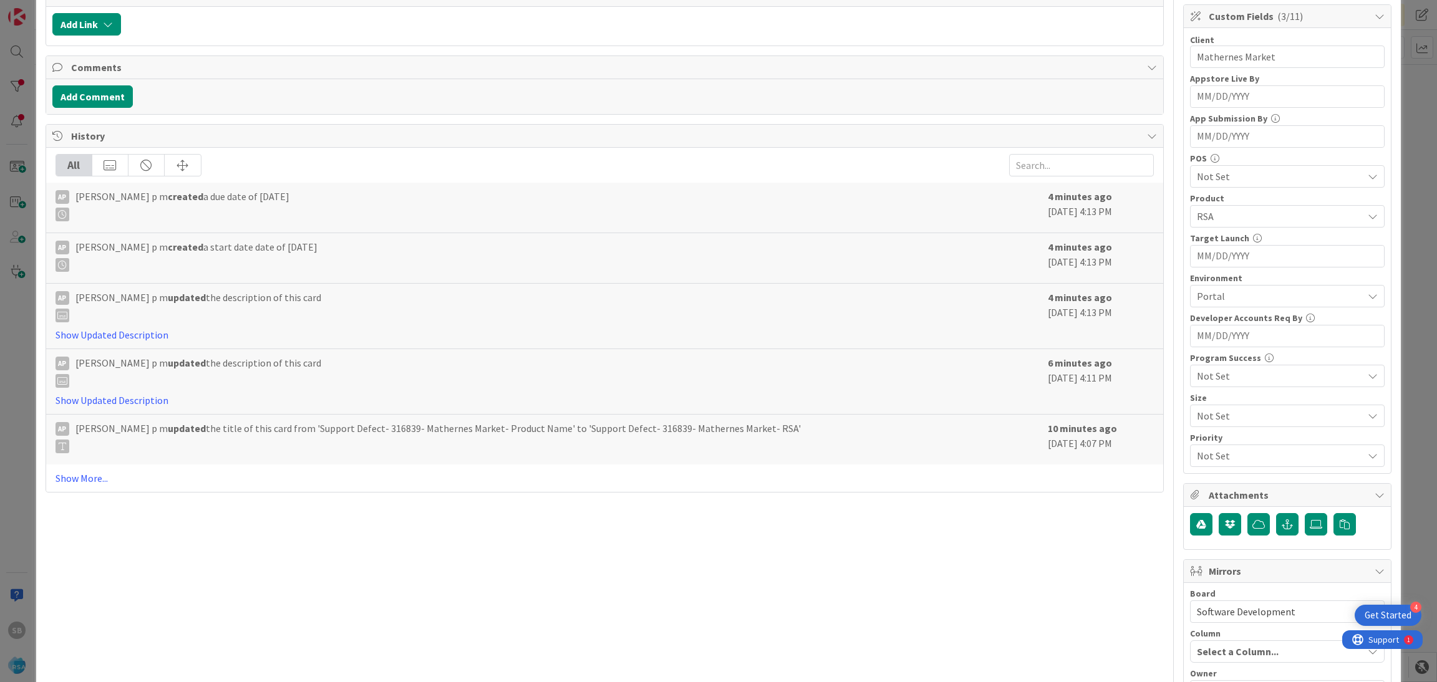
scroll to position [447, 0]
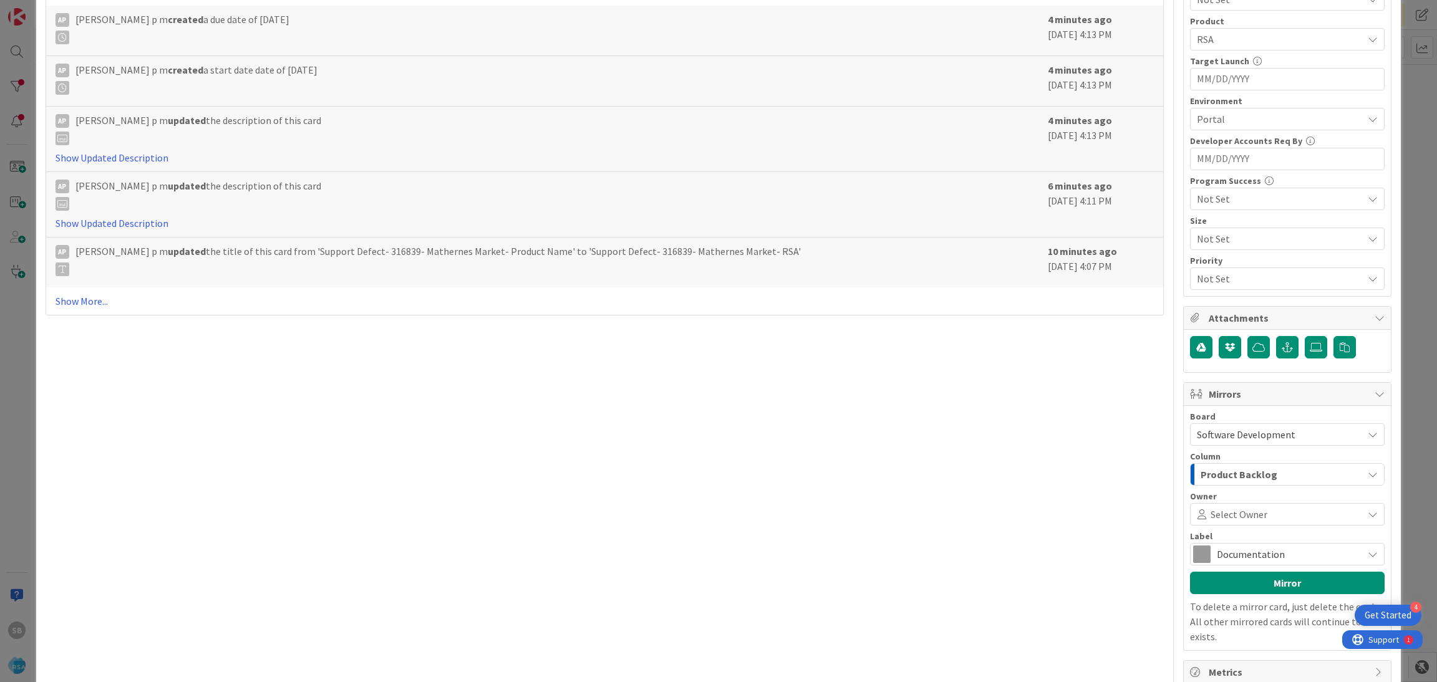
click at [957, 433] on span at bounding box center [1313, 514] width 92 height 10
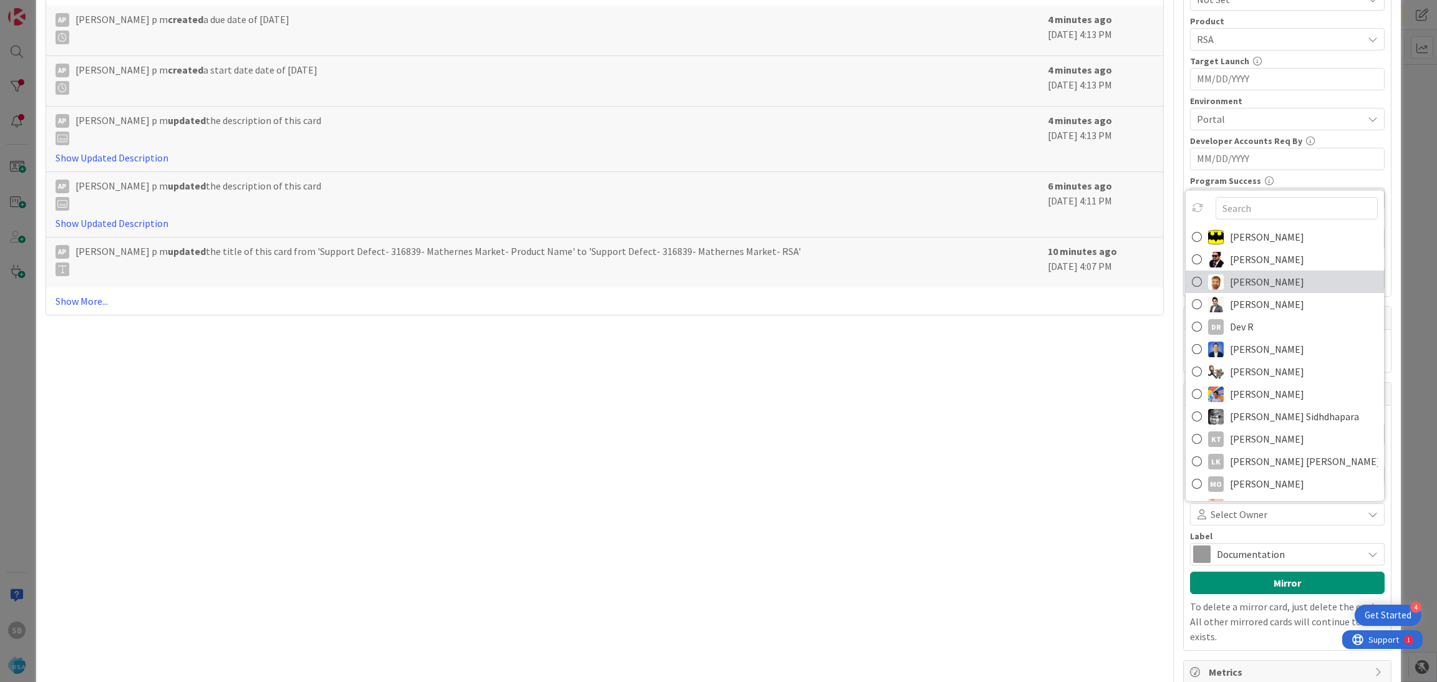
scroll to position [0, 0]
click at [957, 281] on span "[PERSON_NAME]" at bounding box center [1267, 282] width 74 height 19
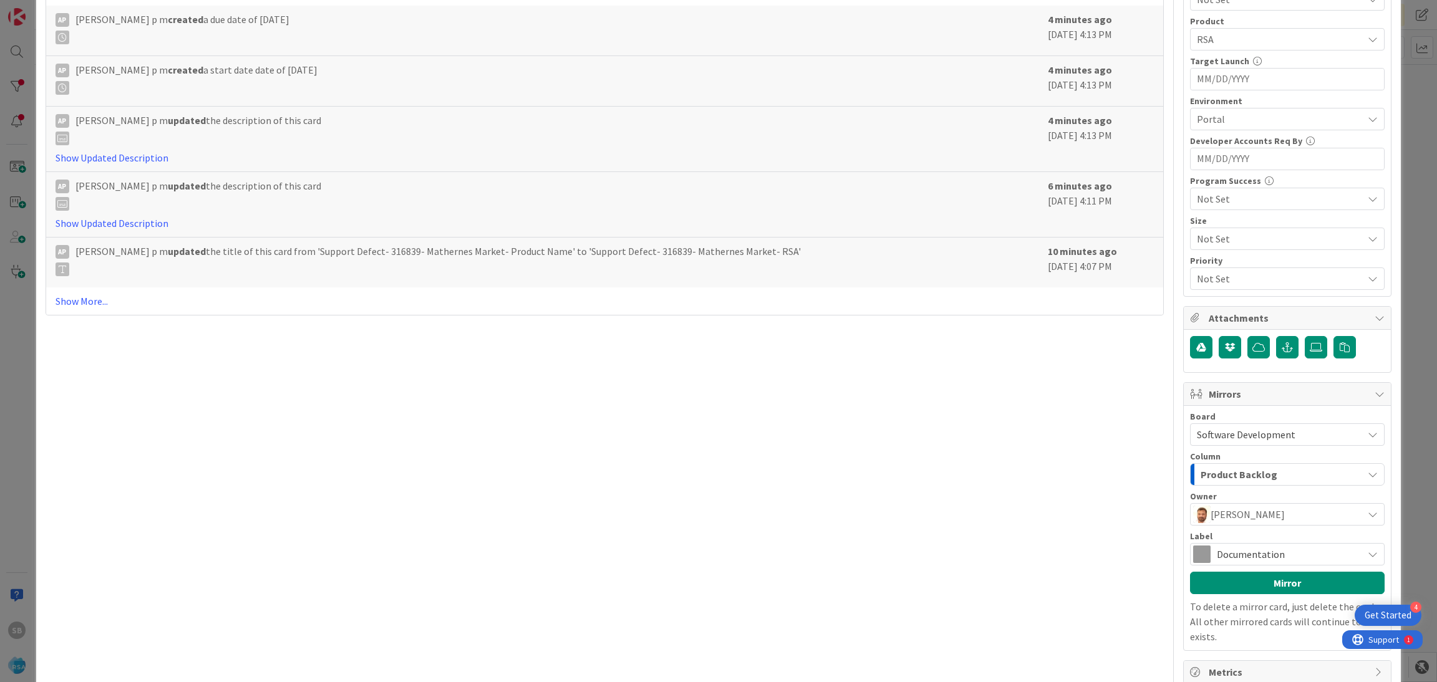
click at [957, 433] on div "Documentation" at bounding box center [1287, 554] width 195 height 22
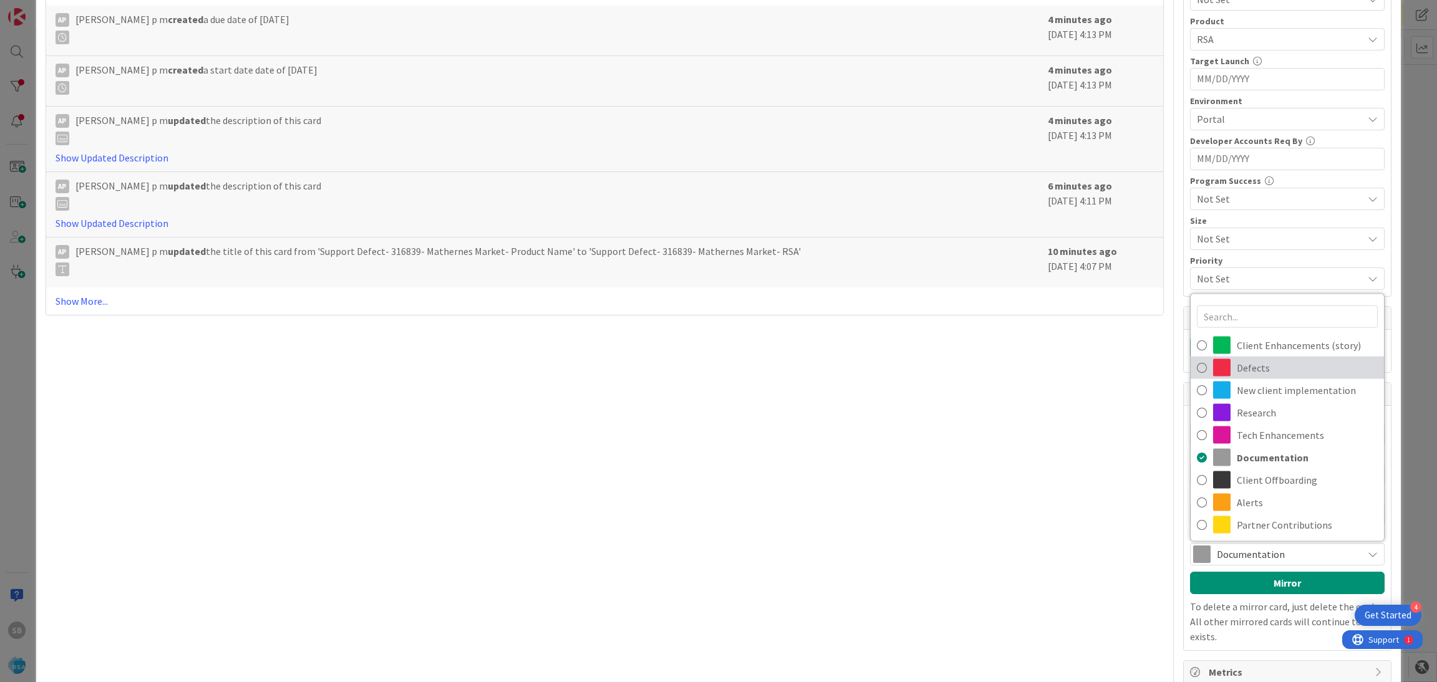
click at [957, 369] on span "Defects" at bounding box center [1307, 368] width 141 height 19
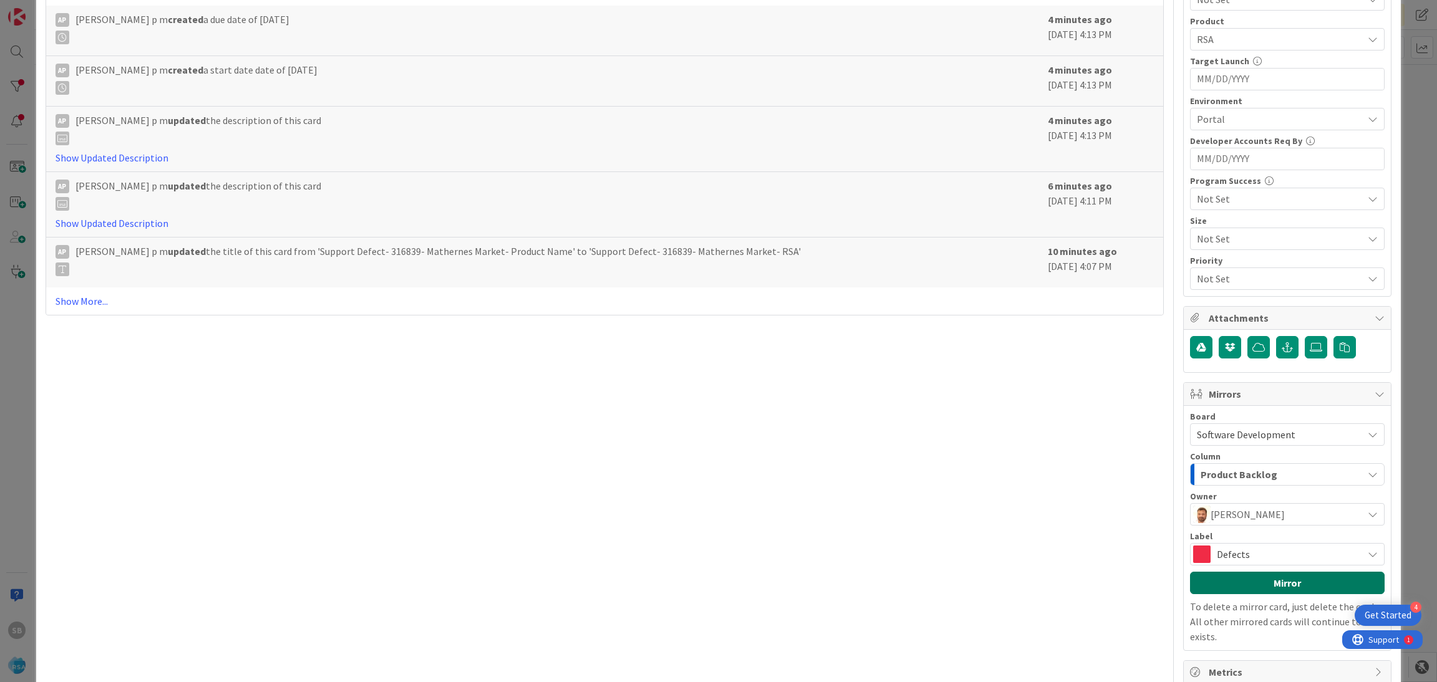
click at [957, 433] on button "Mirror" at bounding box center [1287, 583] width 195 height 22
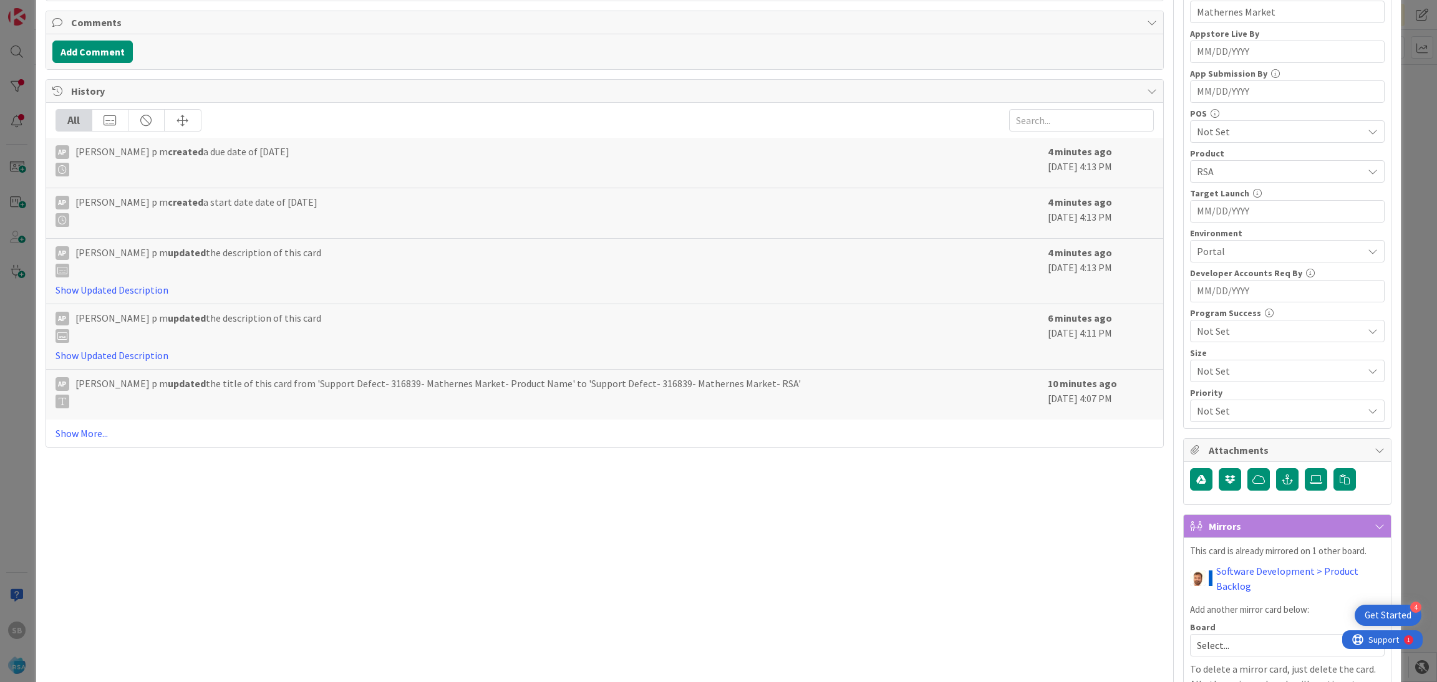
scroll to position [393, 0]
